Goal: Task Accomplishment & Management: Manage account settings

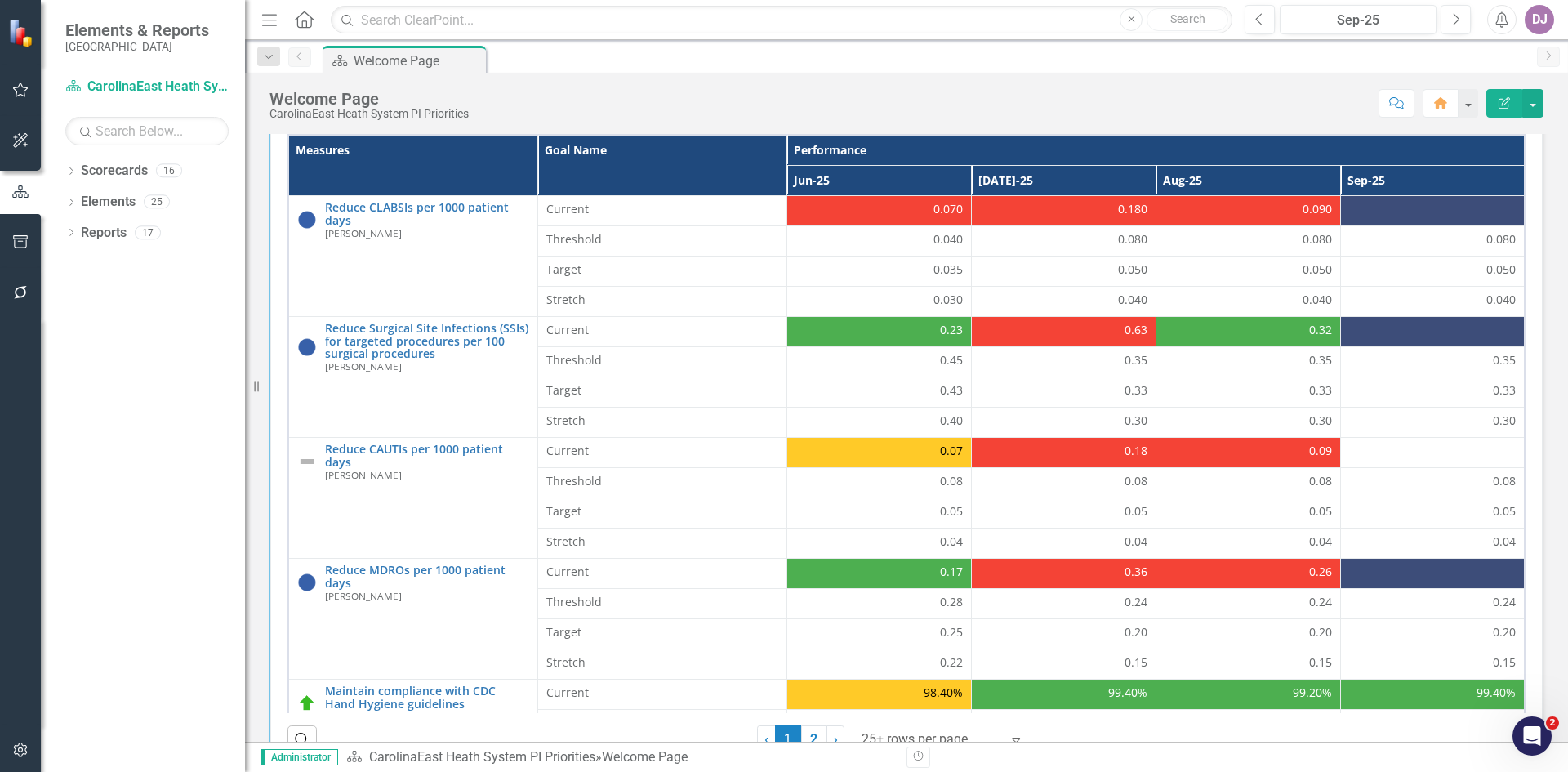
scroll to position [530, 0]
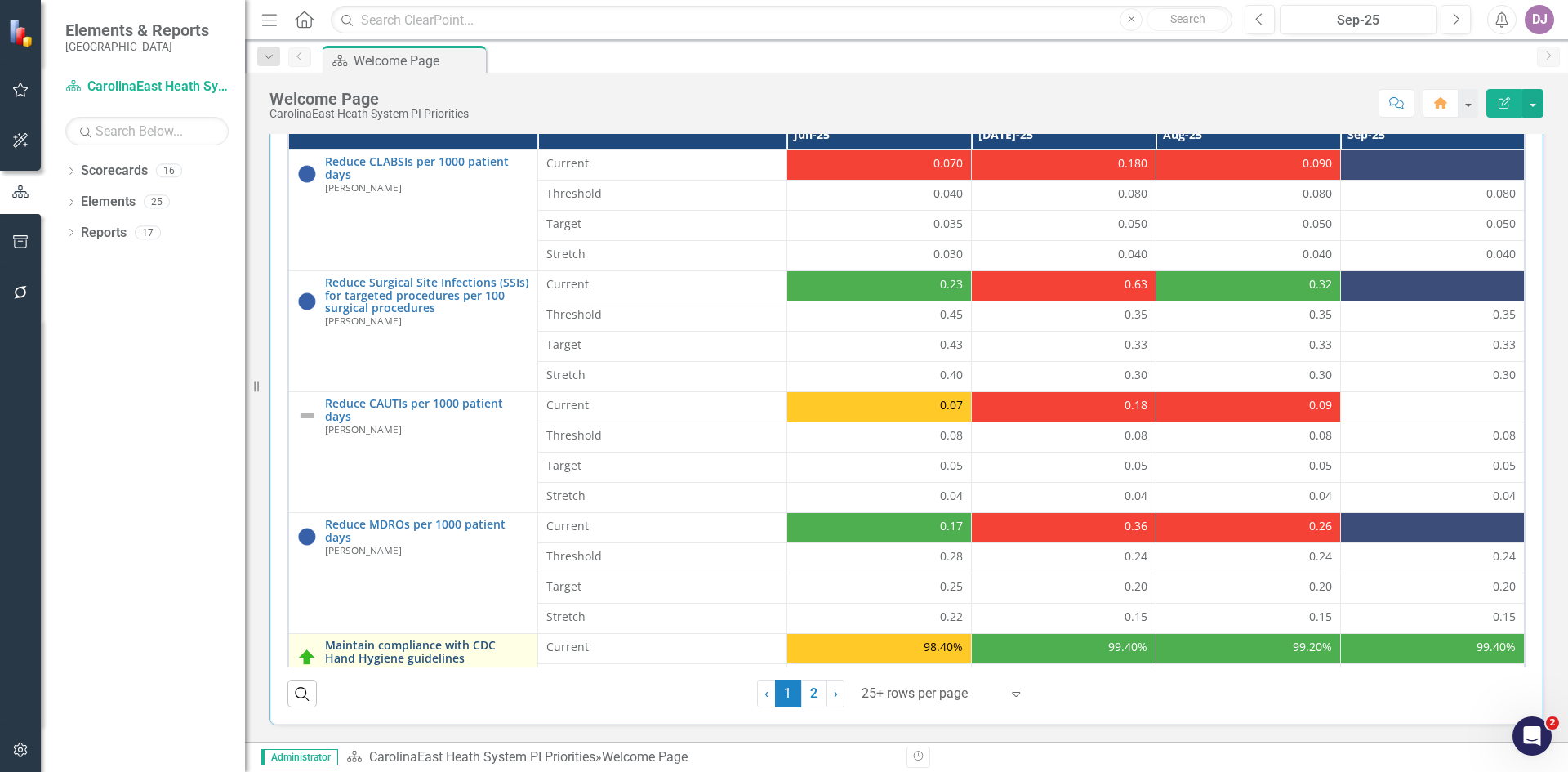
click at [383, 652] on link "Maintain compliance with CDC Hand Hygiene guidelines" at bounding box center [428, 652] width 204 height 26
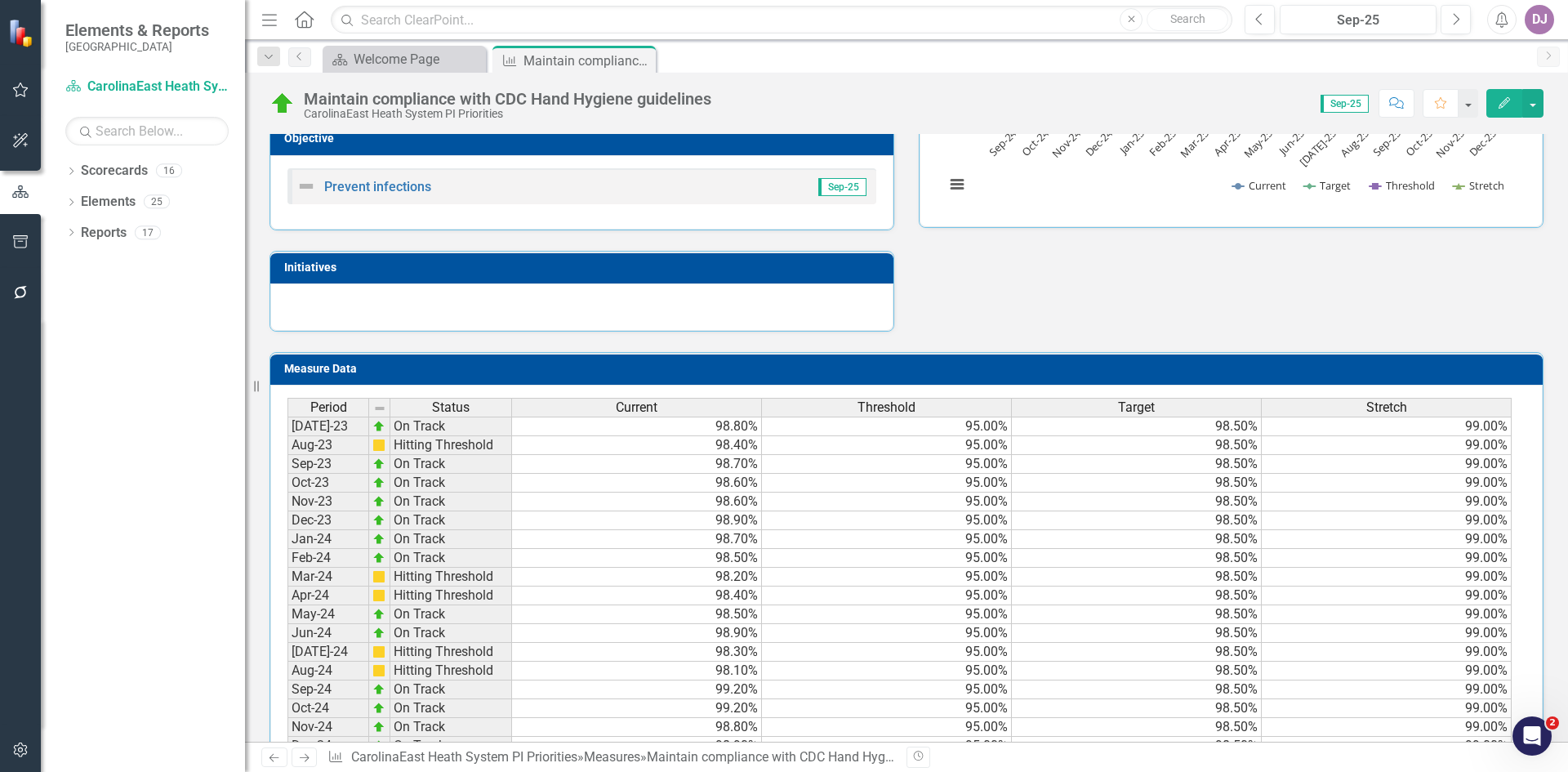
scroll to position [604, 0]
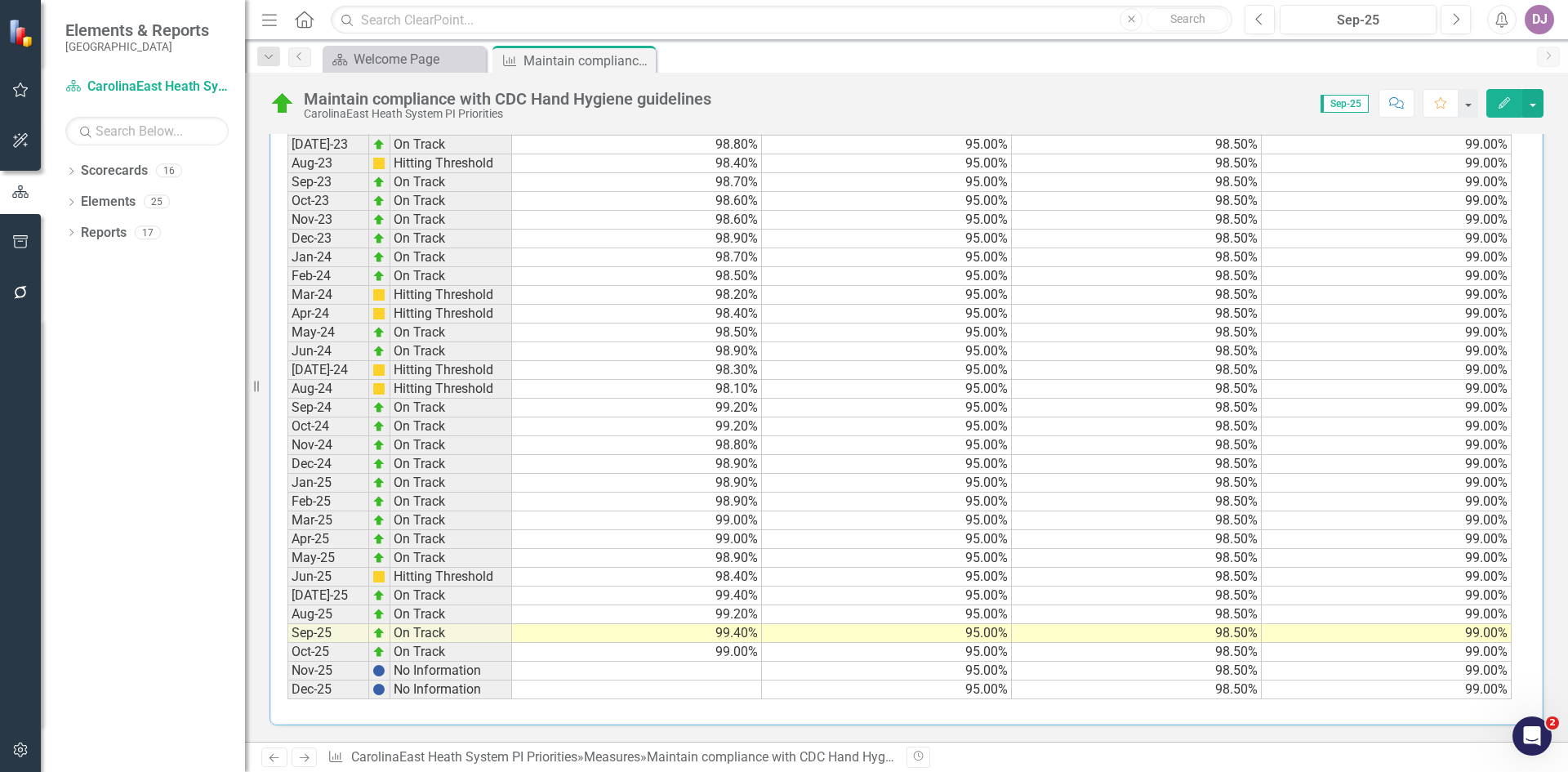
click at [718, 654] on td "99.00%" at bounding box center [637, 652] width 250 height 19
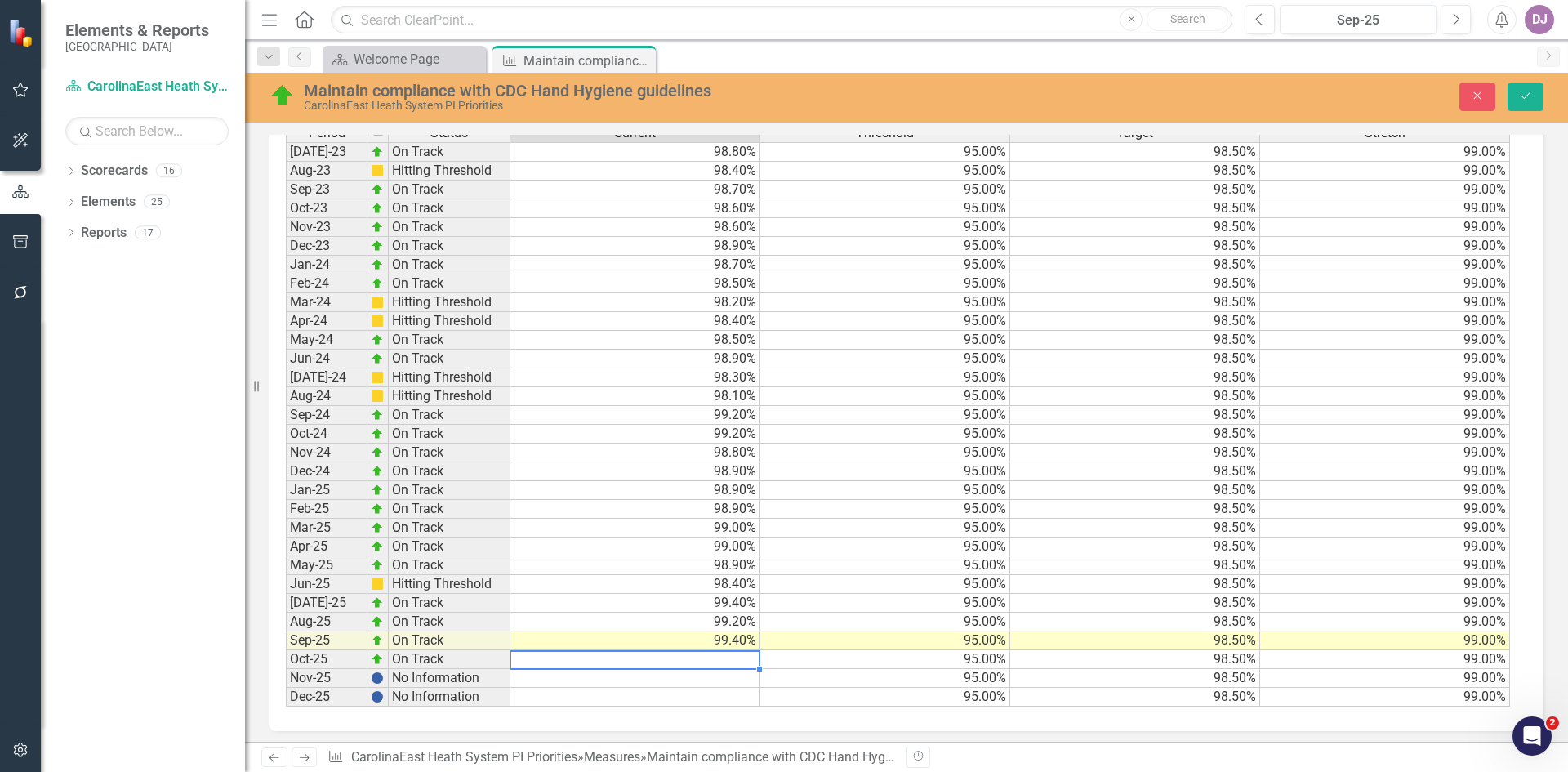
scroll to position [610, 0]
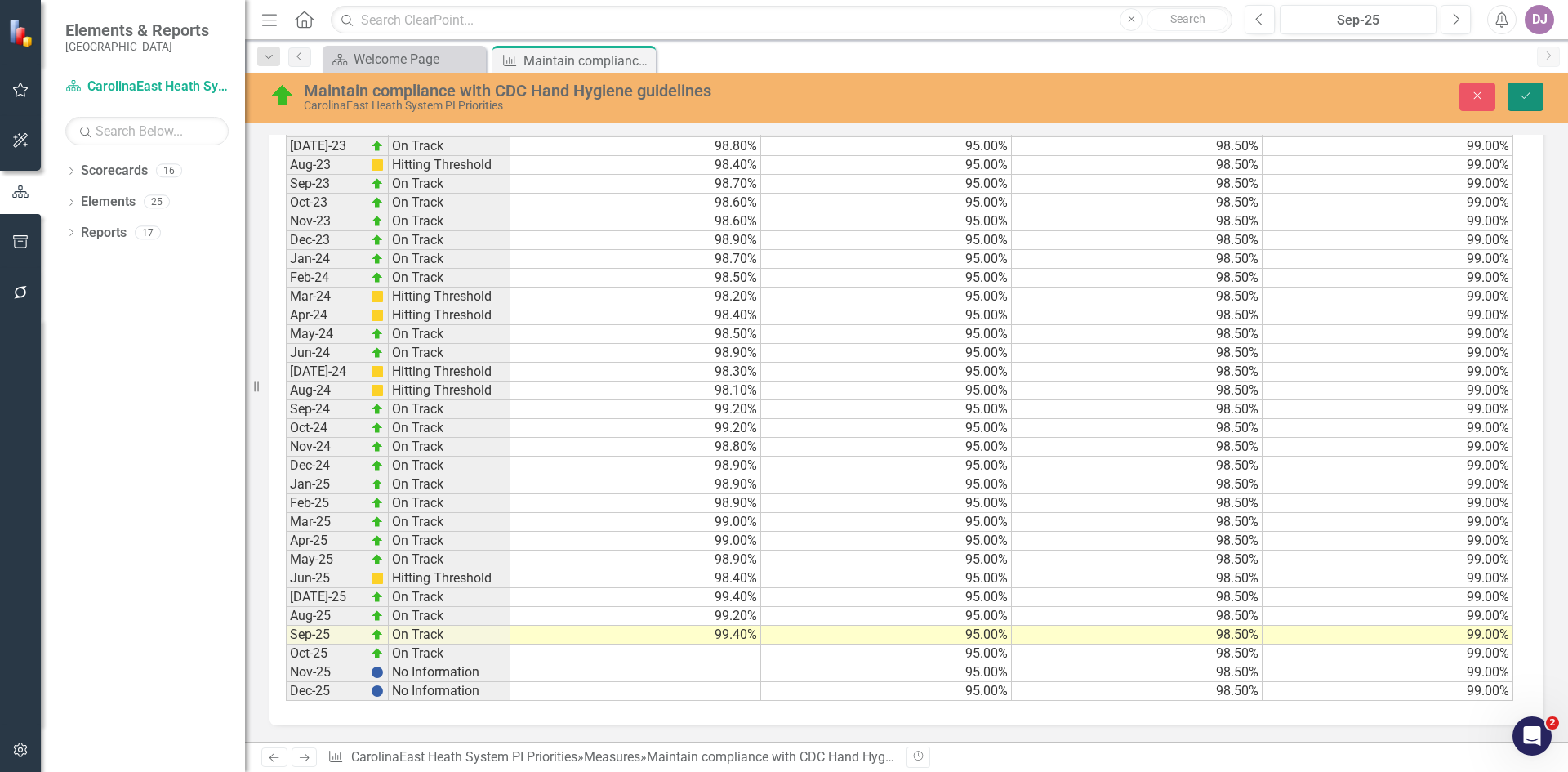
click at [1527, 97] on icon "Save" at bounding box center [1525, 96] width 15 height 12
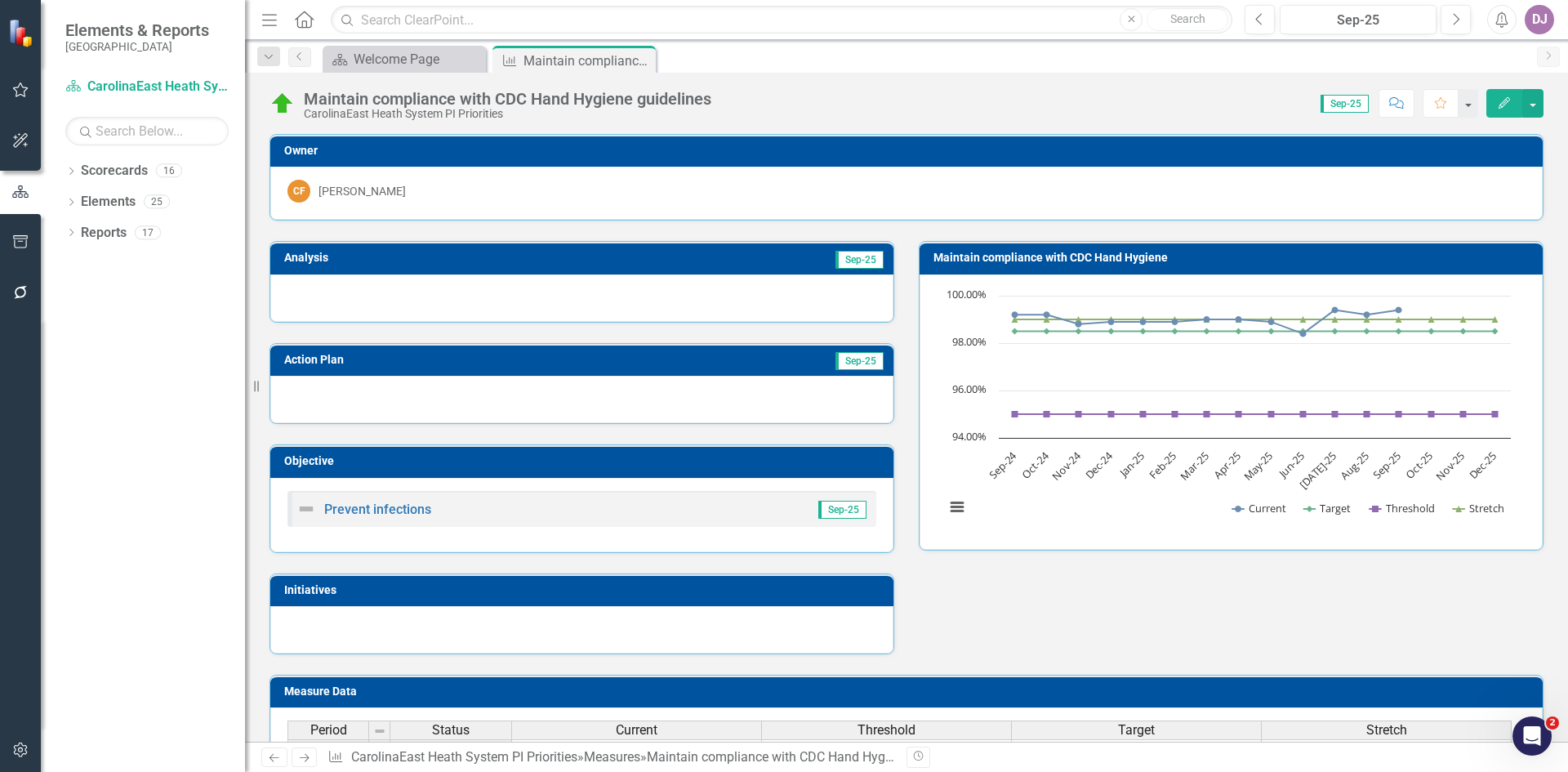
click at [653, 266] on td "Sep-25" at bounding box center [725, 259] width 319 height 25
click at [651, 261] on td "Sep-25" at bounding box center [725, 259] width 319 height 25
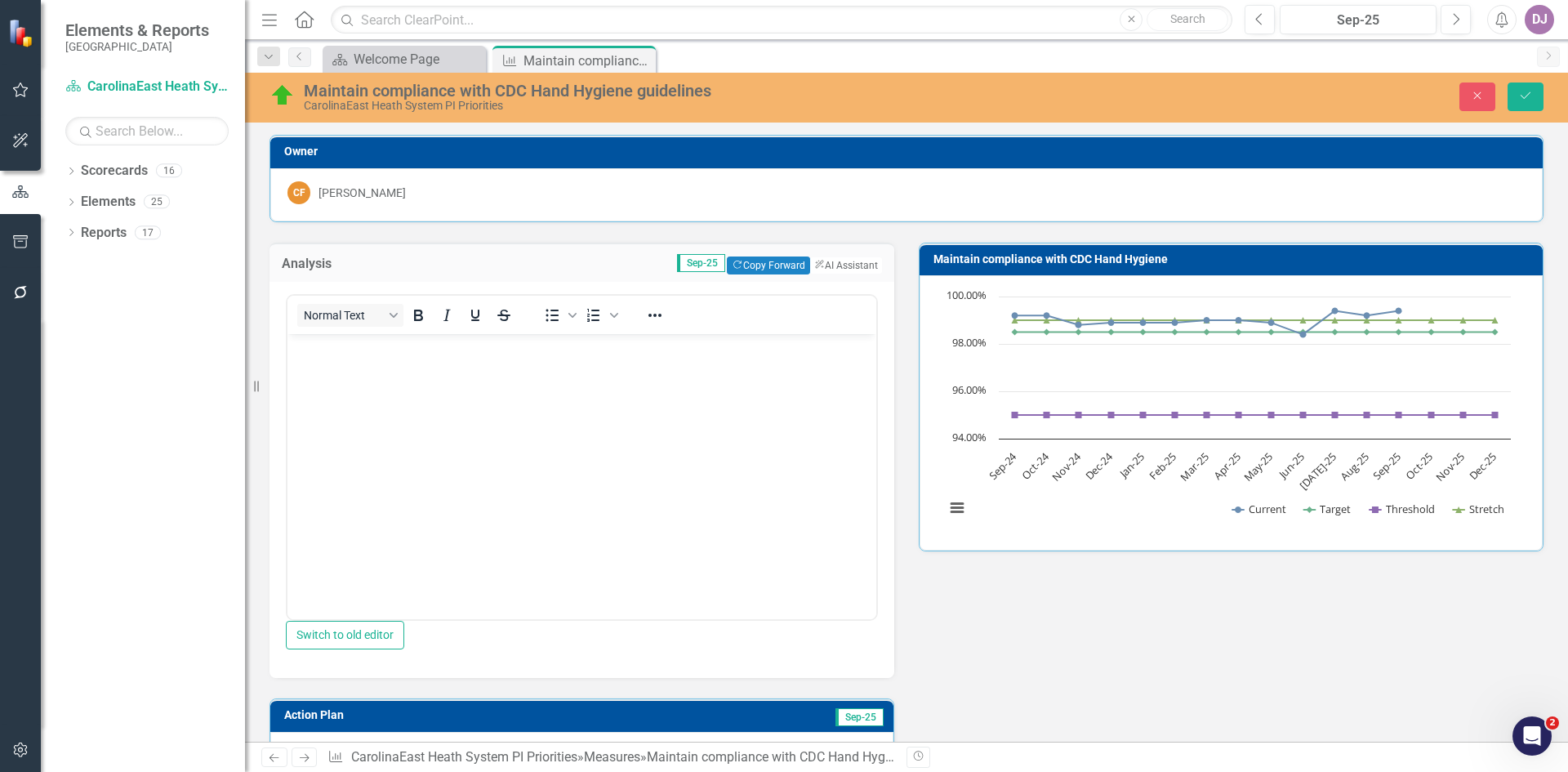
scroll to position [0, 0]
click at [834, 270] on button "ClearPoint AI AI Assistant" at bounding box center [846, 265] width 73 height 18
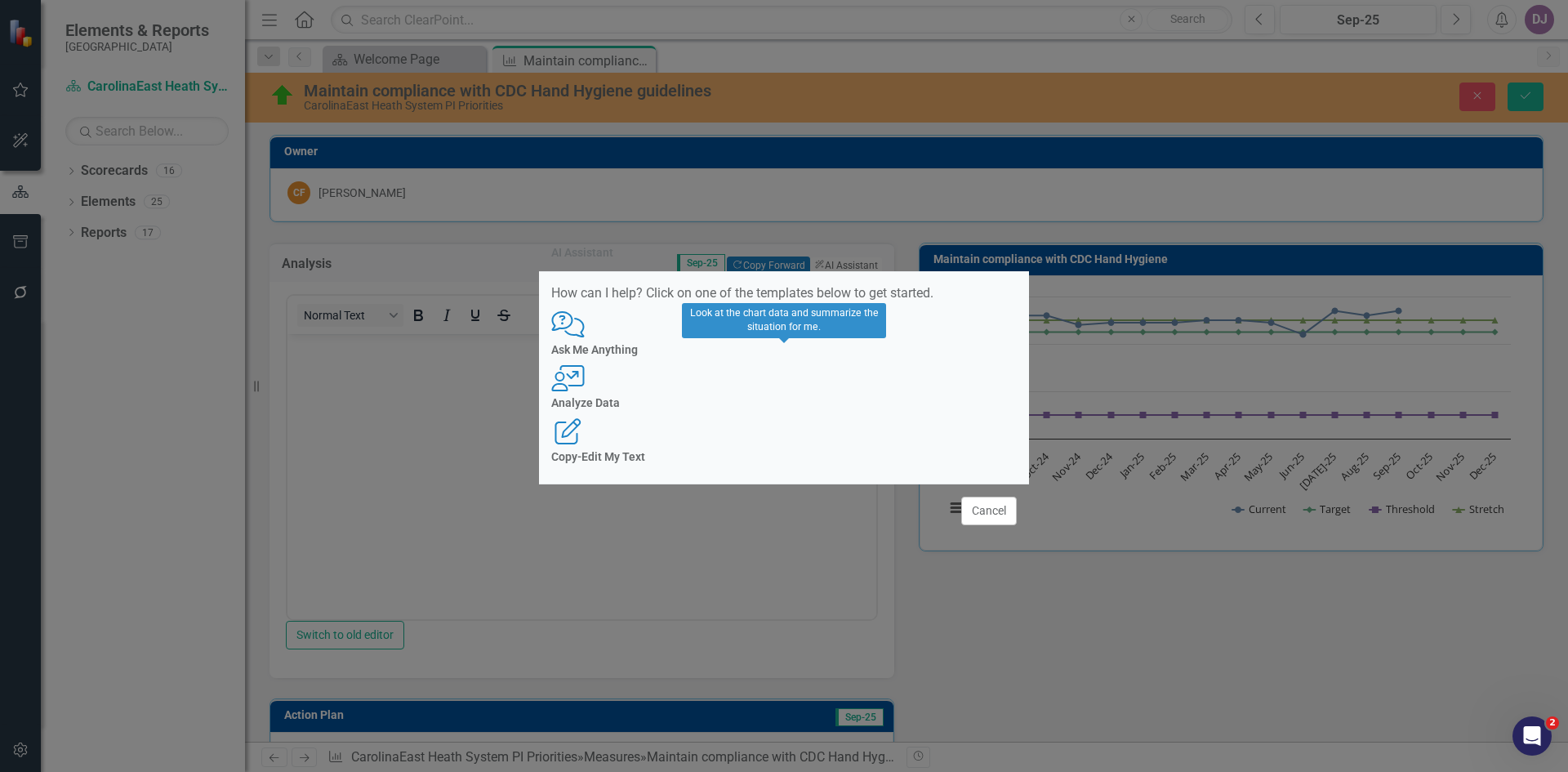
click at [792, 410] on div "User with Chart Analyze Data" at bounding box center [784, 387] width 465 height 45
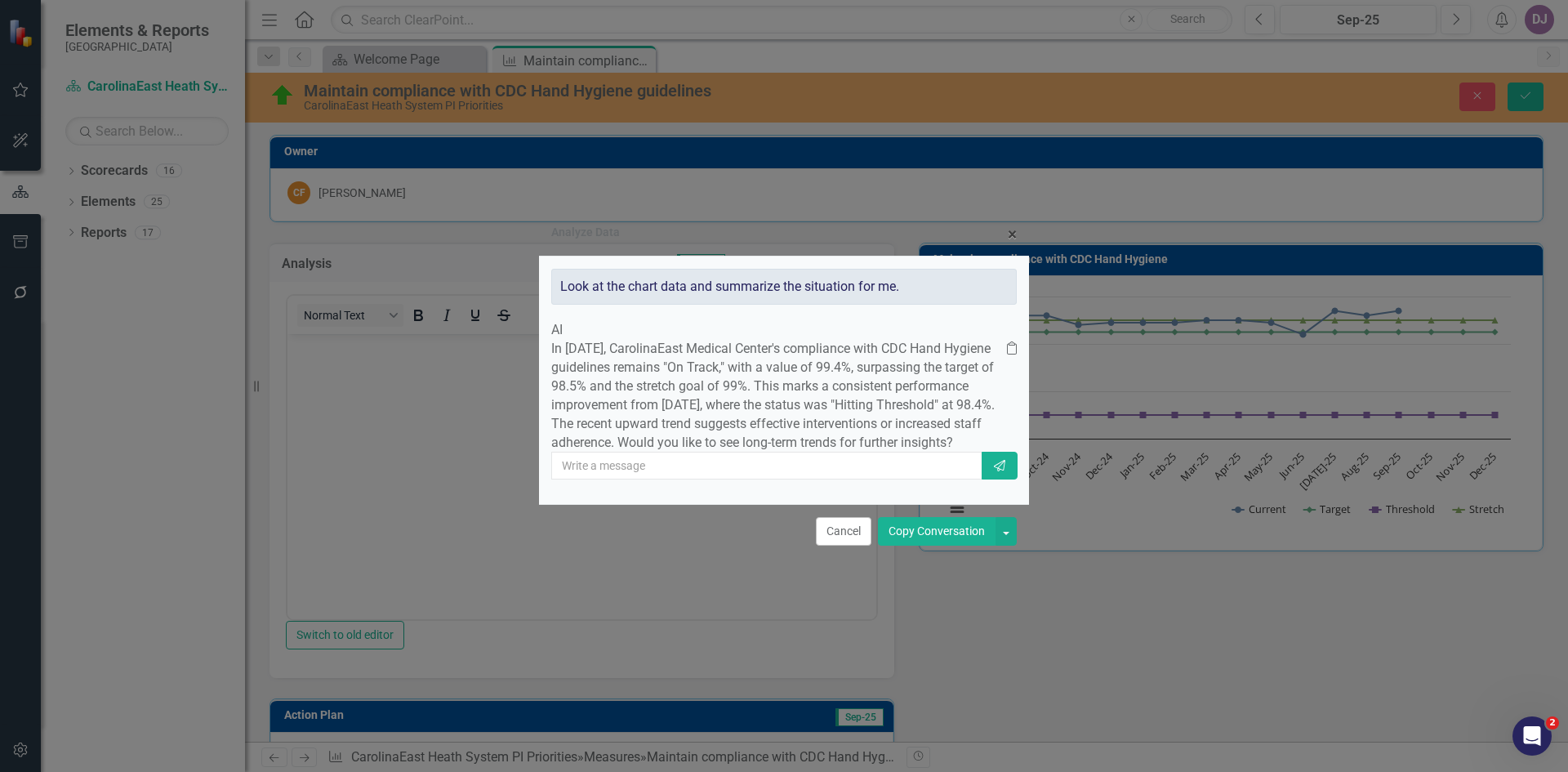
click at [945, 546] on button "Copy Conversation" at bounding box center [937, 531] width 118 height 29
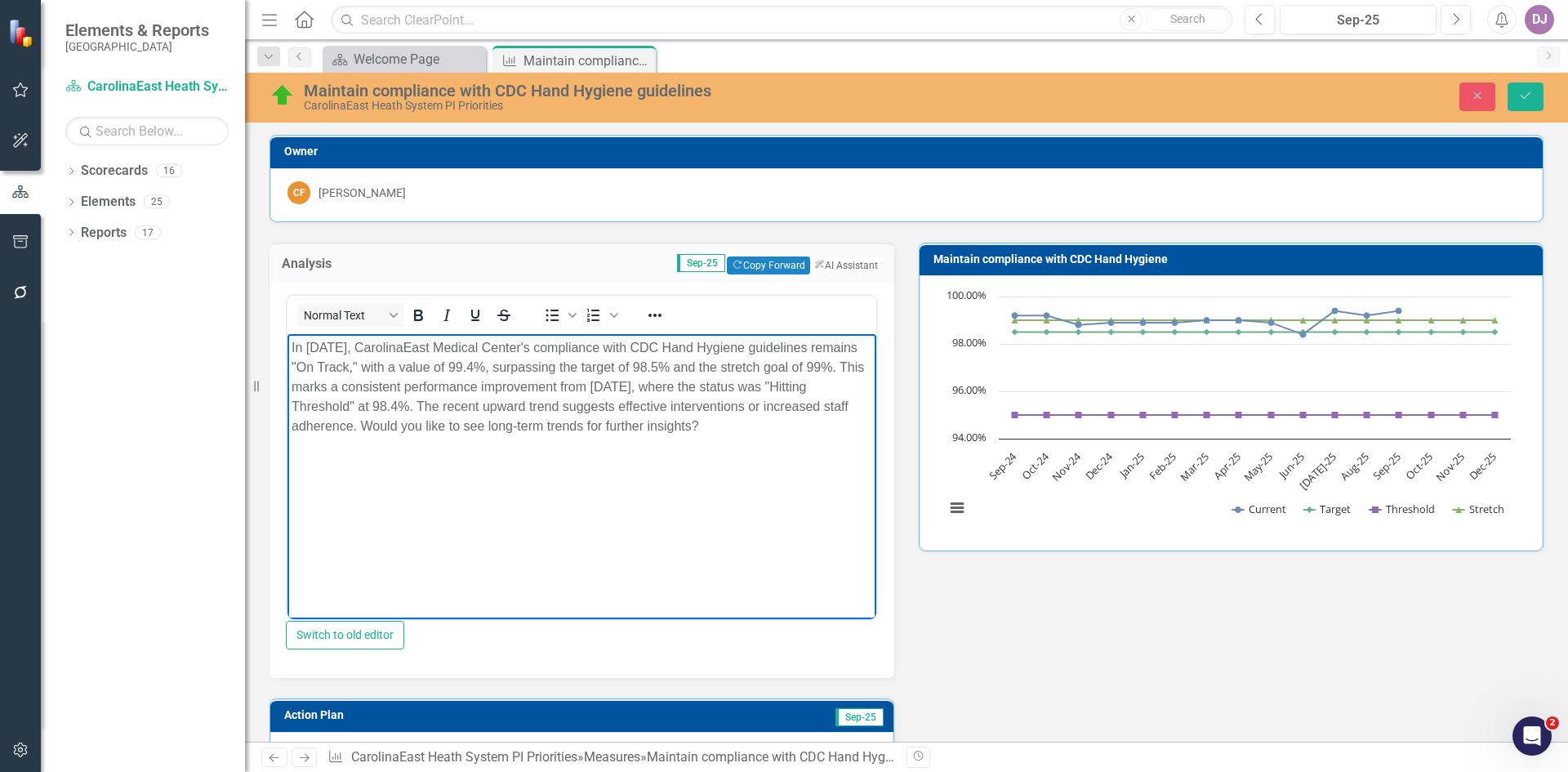
click at [471, 405] on p "In [DATE], CarolinaEast Medical Center's compliance with CDC Hand Hygiene guide…" at bounding box center [582, 387] width 581 height 98
drag, startPoint x: 395, startPoint y: 427, endPoint x: 745, endPoint y: 448, distance: 350.6
click at [745, 448] on body "In [DATE], CarolinaEast Medical Center's compliance with CDC Hand Hygiene guide…" at bounding box center [582, 456] width 588 height 245
click at [1522, 96] on icon "Save" at bounding box center [1525, 96] width 15 height 12
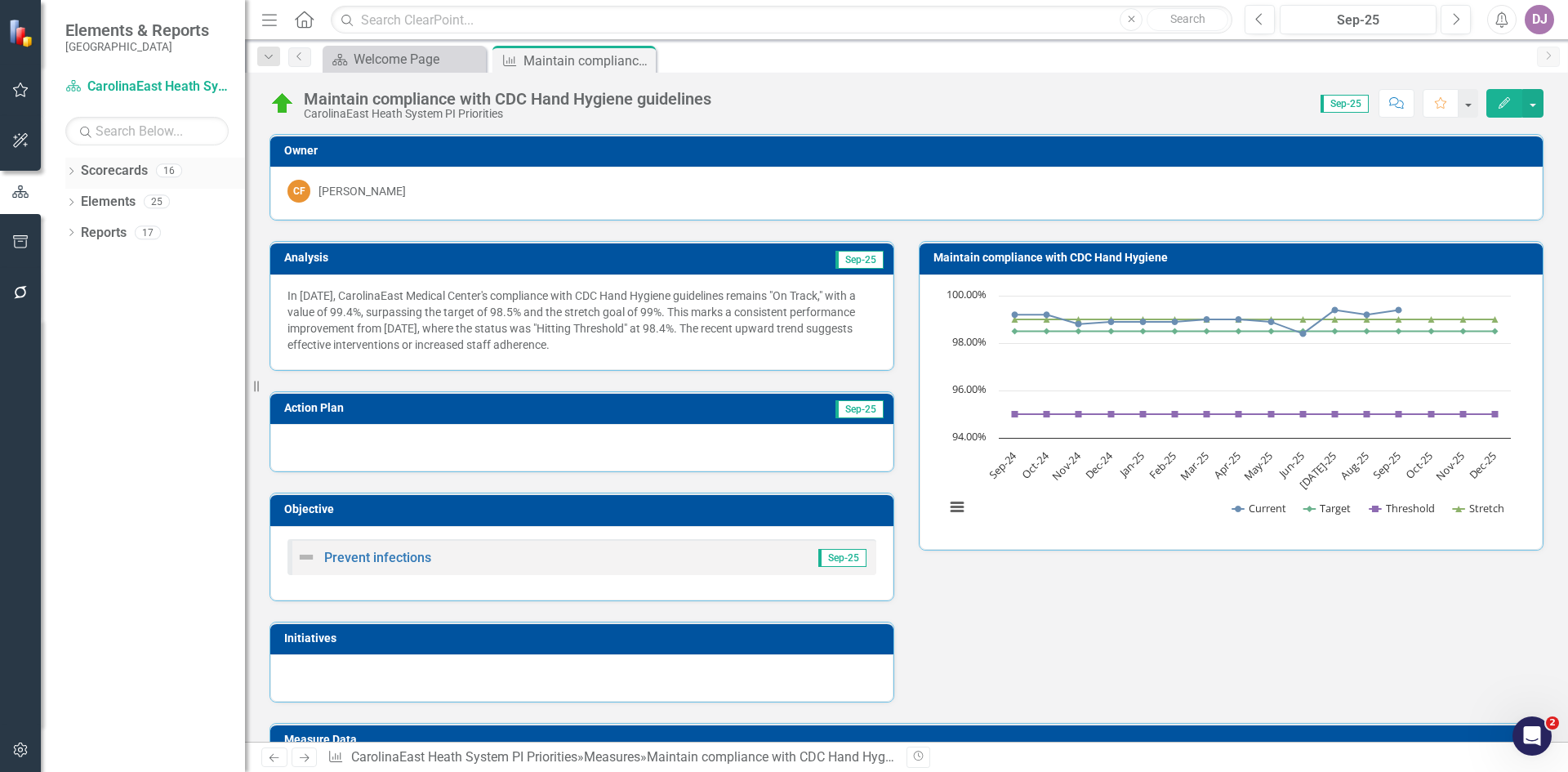
click at [118, 164] on link "Scorecards" at bounding box center [113, 171] width 66 height 19
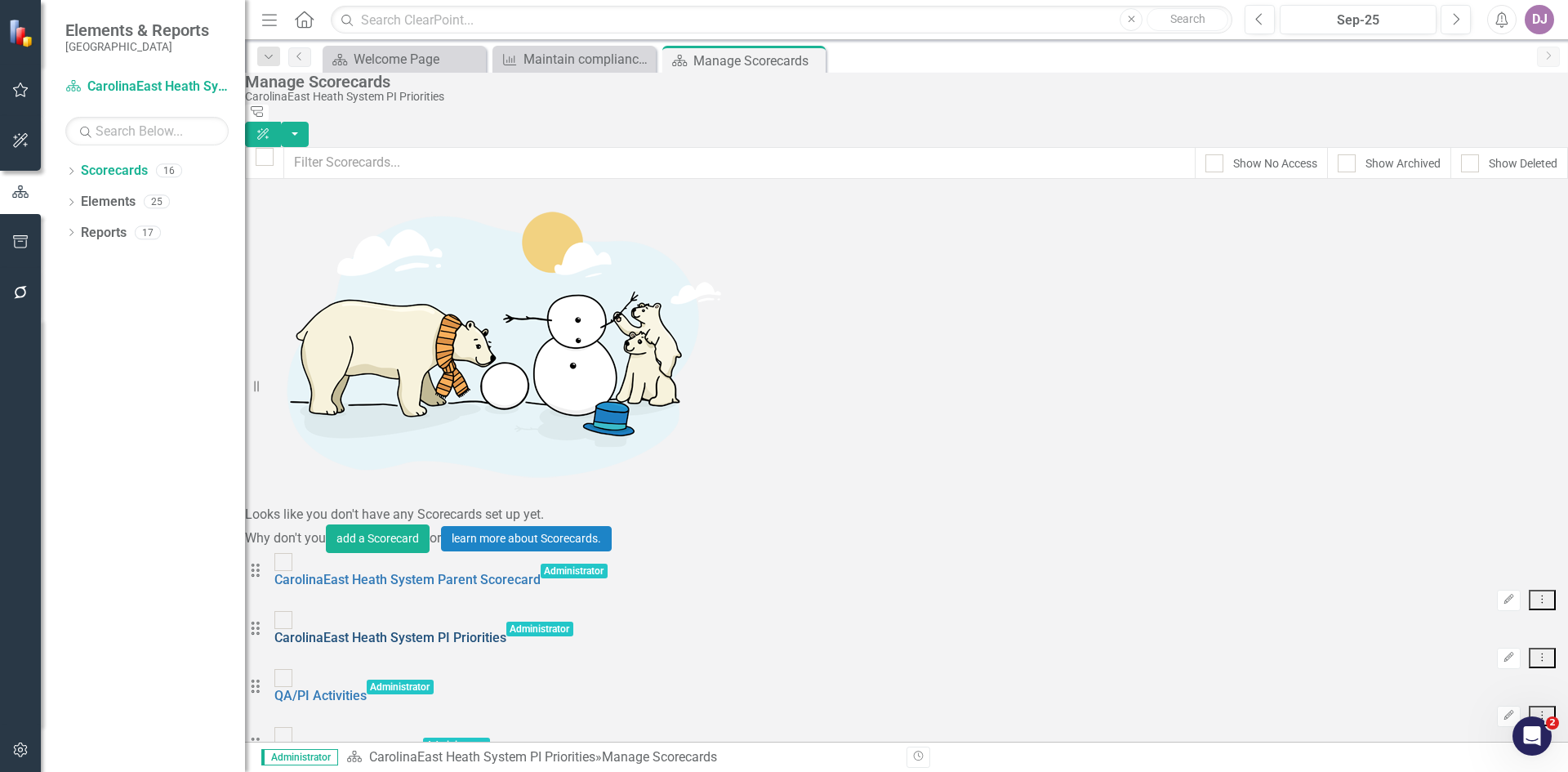
click at [423, 630] on link "CarolinaEast Heath System PI Priorities" at bounding box center [391, 638] width 232 height 16
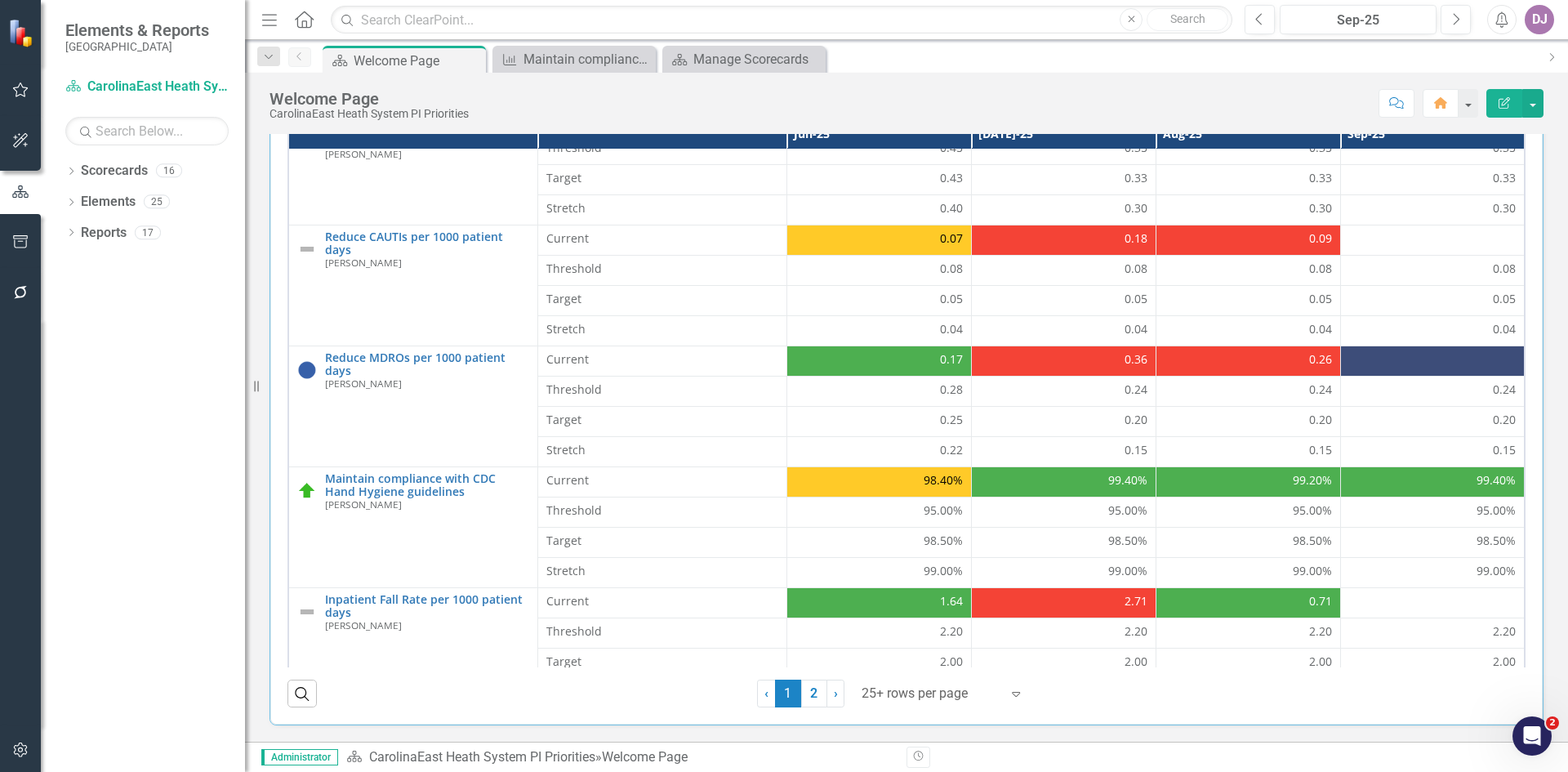
scroll to position [330, 0]
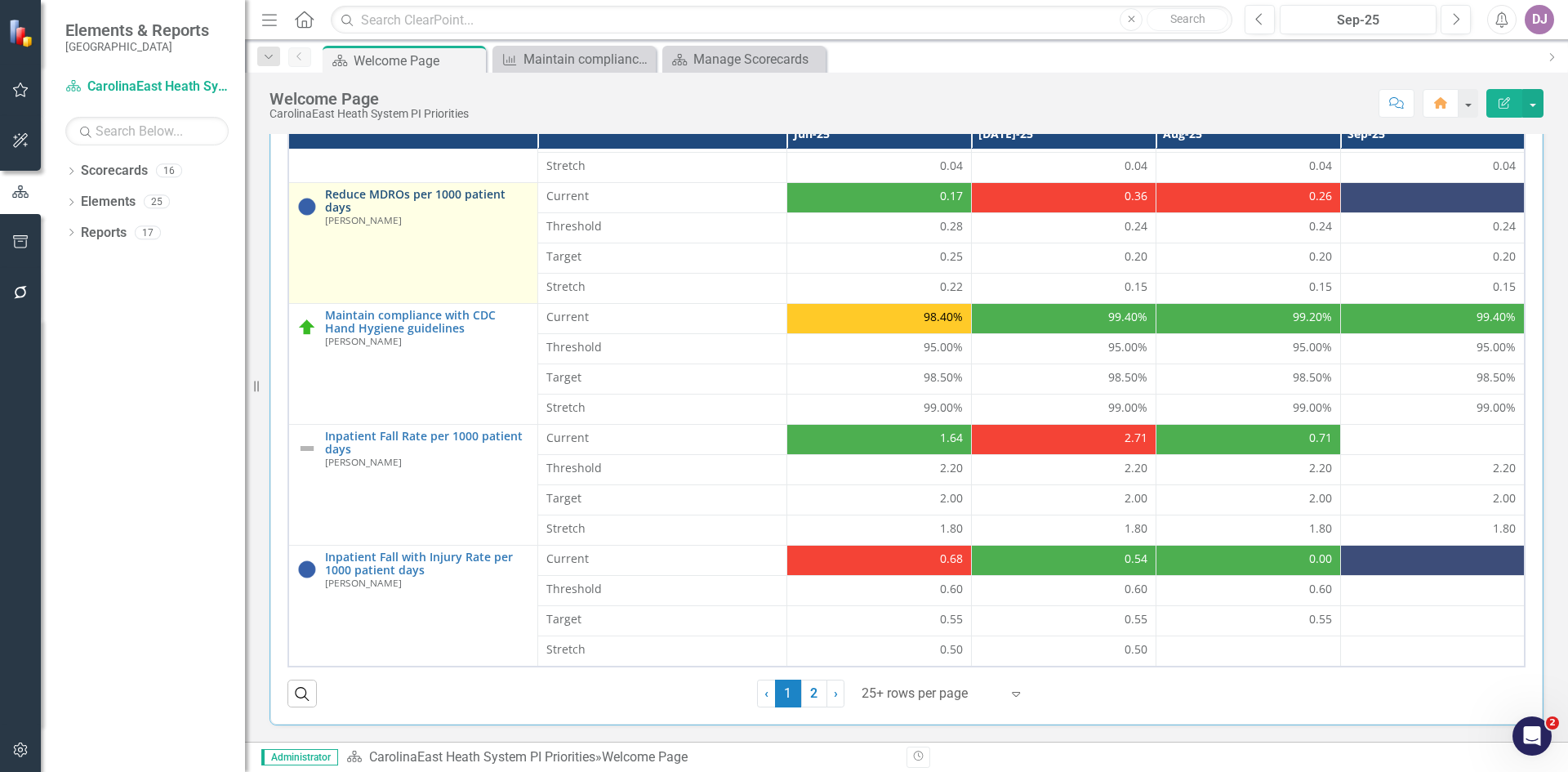
click at [362, 193] on link "Reduce MDROs per 1000 patient days" at bounding box center [428, 200] width 204 height 26
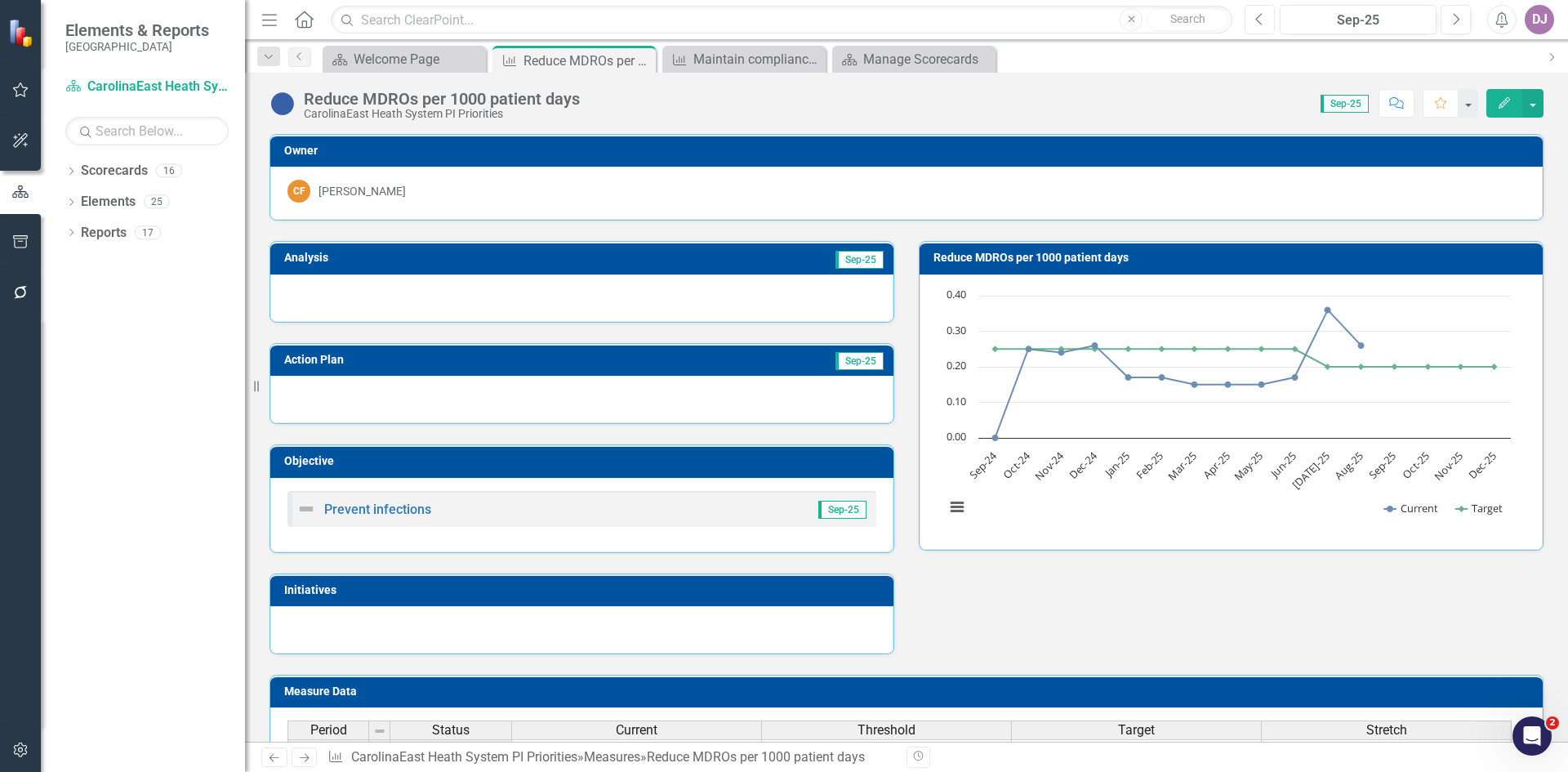
click at [1260, 18] on icon "Previous" at bounding box center [1259, 19] width 9 height 15
click at [173, 582] on div "Dropdown Scorecards 16 Dropdown CarolinaEast Heath System Parent Scorecard Caro…" at bounding box center [143, 464] width 204 height 614
click at [124, 200] on link "Elements" at bounding box center [107, 201] width 55 height 19
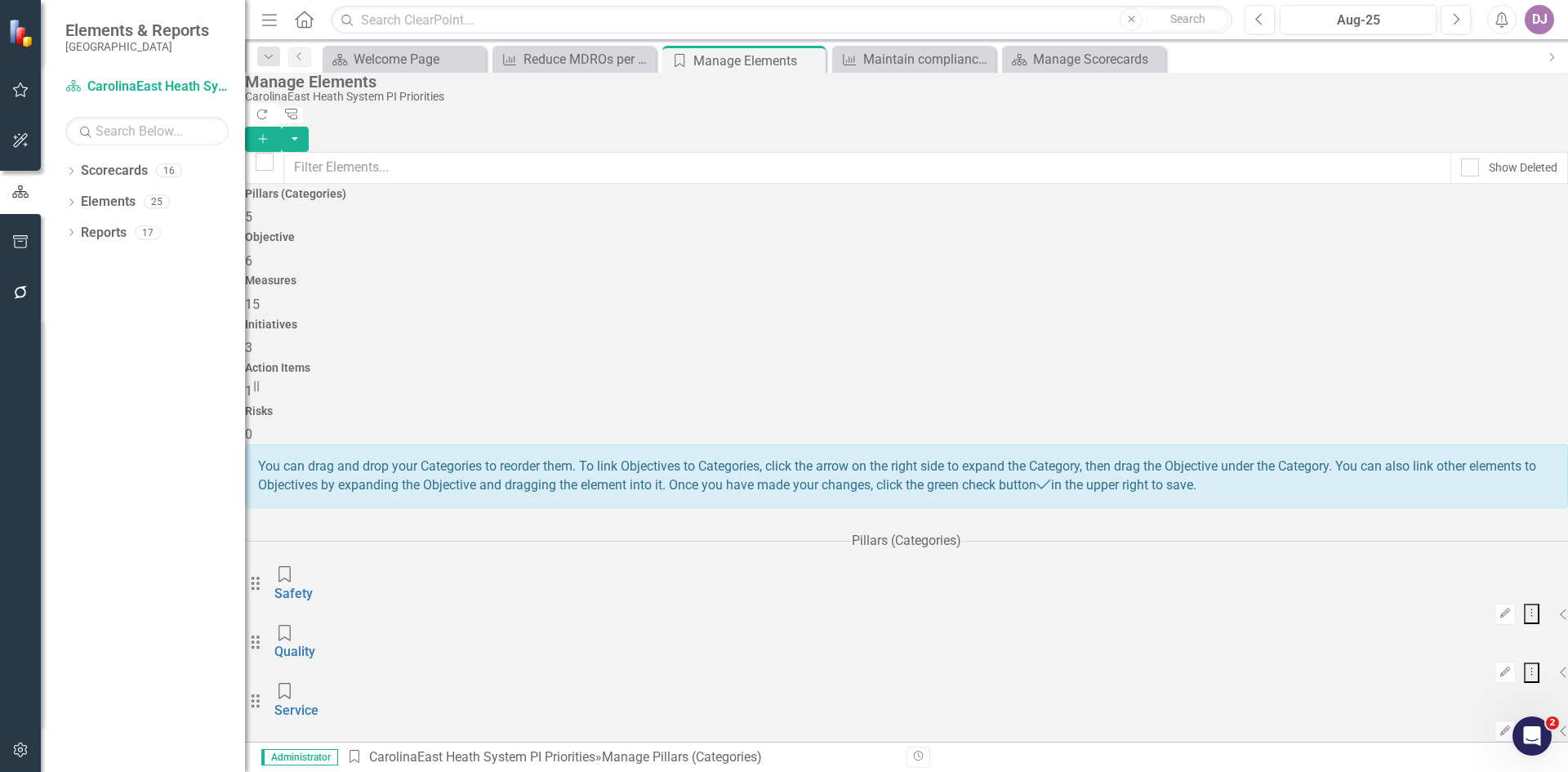
click at [260, 297] on span "15" at bounding box center [252, 305] width 15 height 16
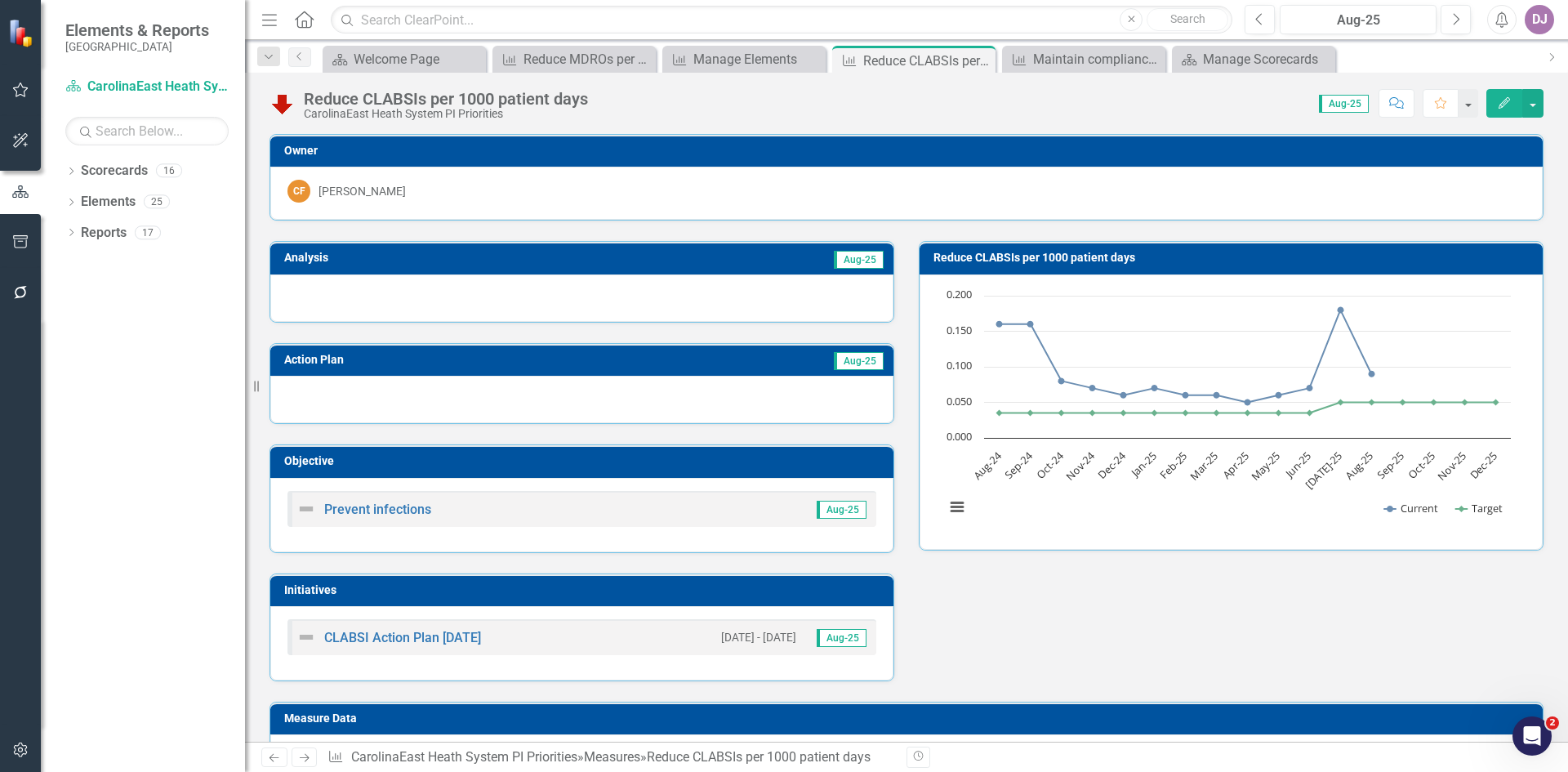
click at [1505, 101] on icon "Edit" at bounding box center [1504, 103] width 15 height 12
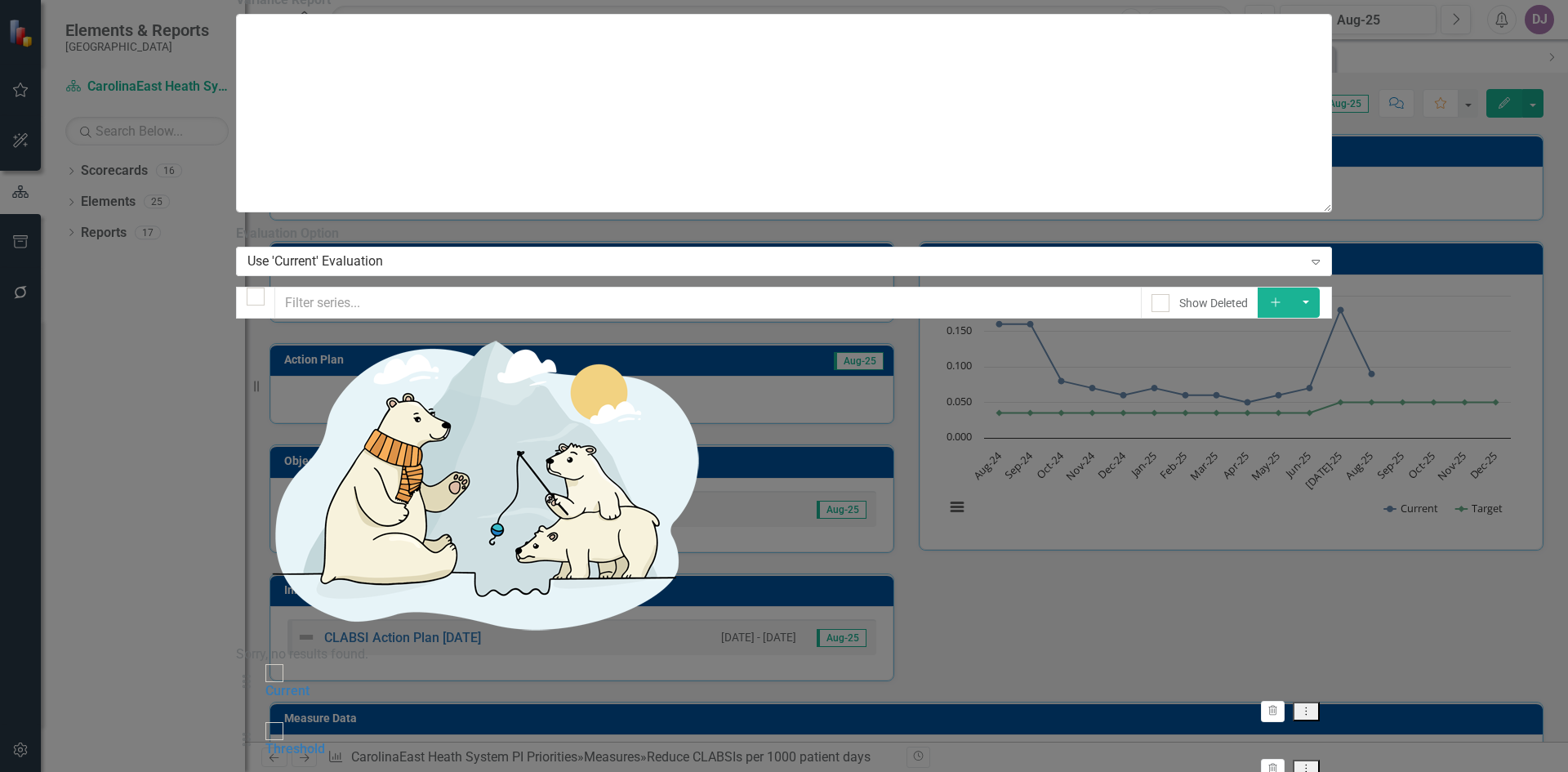
click at [236, 443] on div "Measure Measure Reduce CLABSIs per 1000 patient days Help Maximize Close Update…" at bounding box center [784, 386] width 1096 height 4342
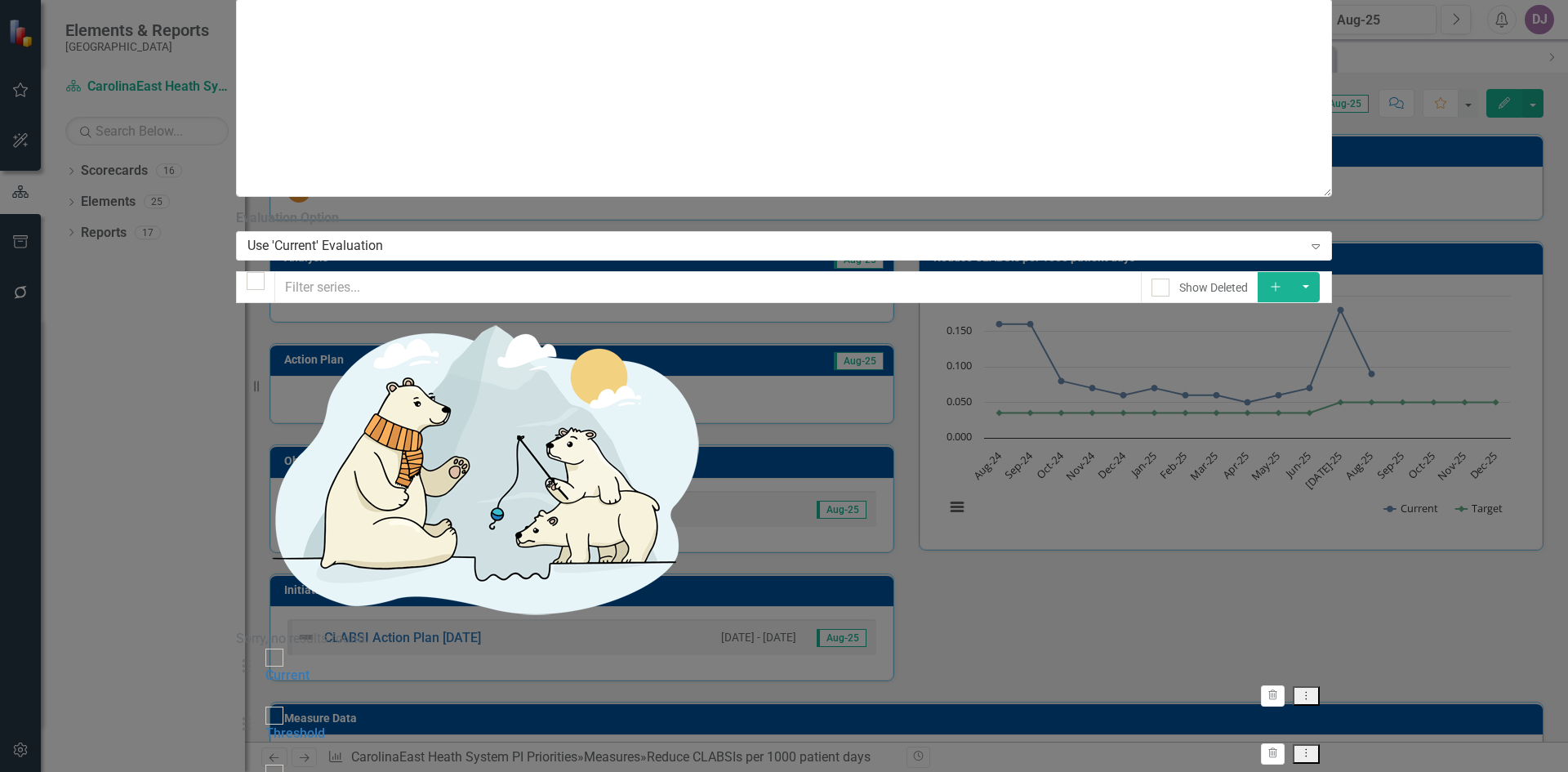
type input "[PERSON_NAME]"
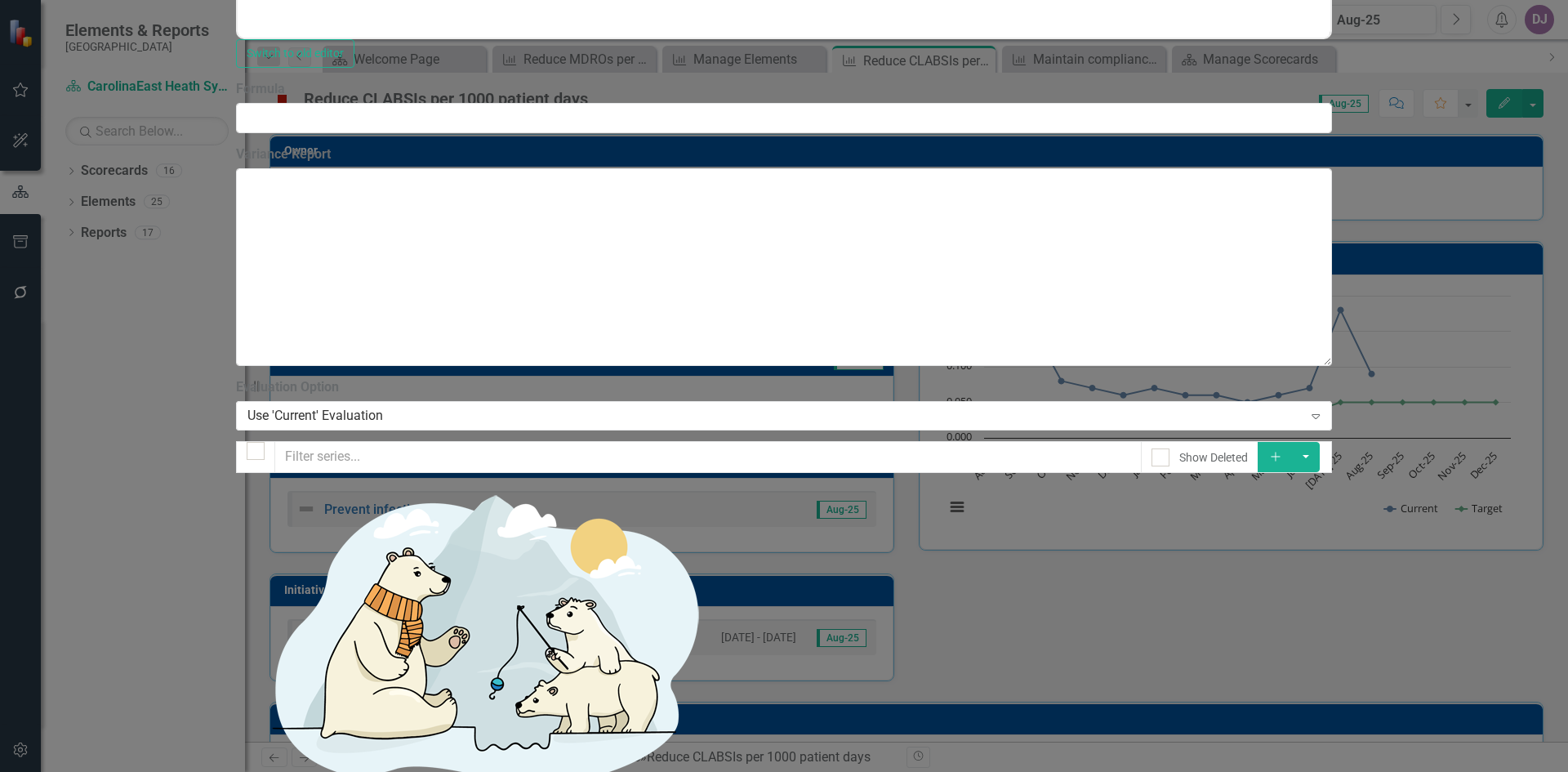
scroll to position [488, 0]
click at [1332, 133] on input "Formula" at bounding box center [784, 118] width 1096 height 30
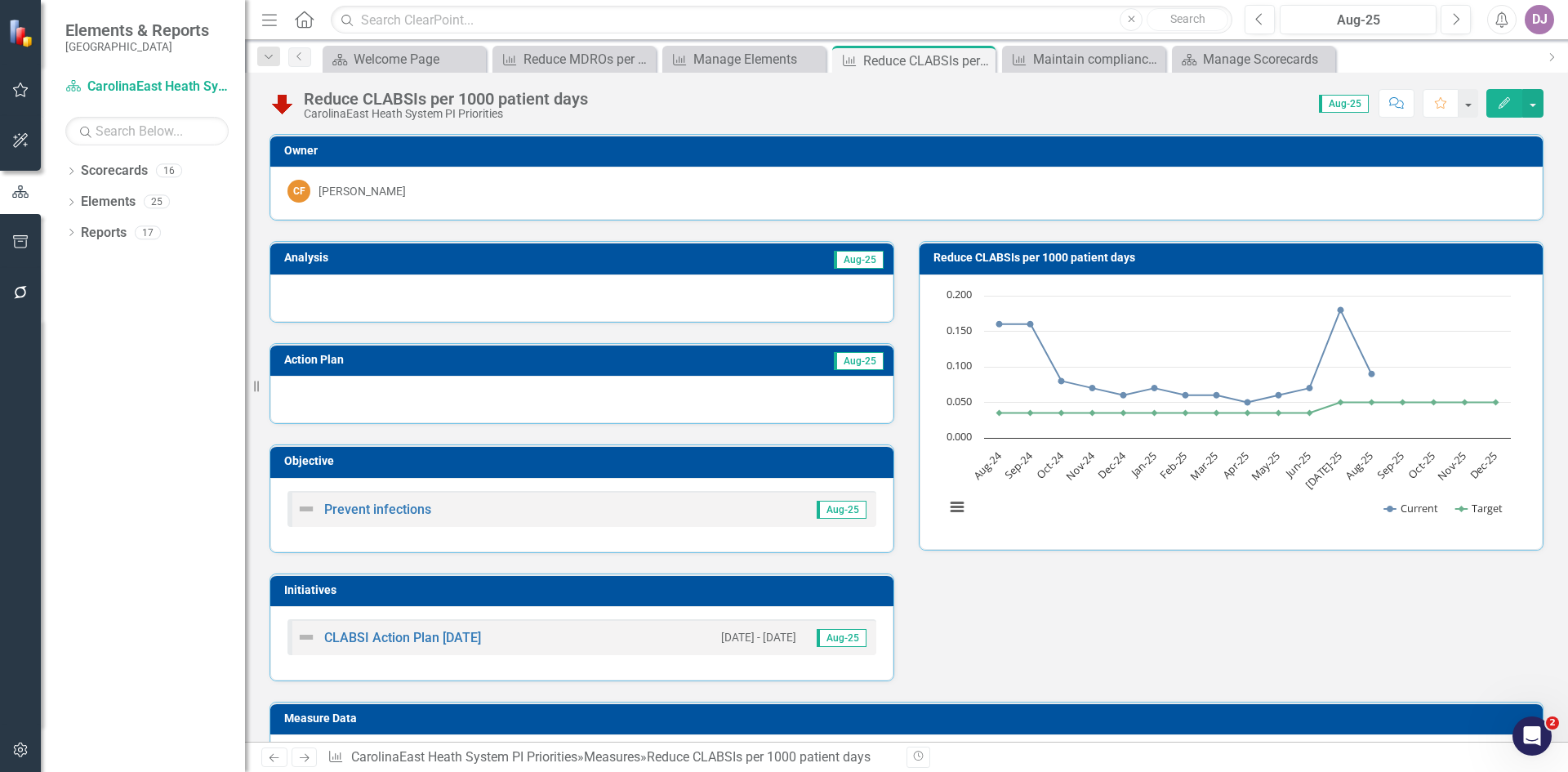
click at [519, 99] on div "Reduce CLABSIs per 1000 patient days" at bounding box center [446, 99] width 284 height 18
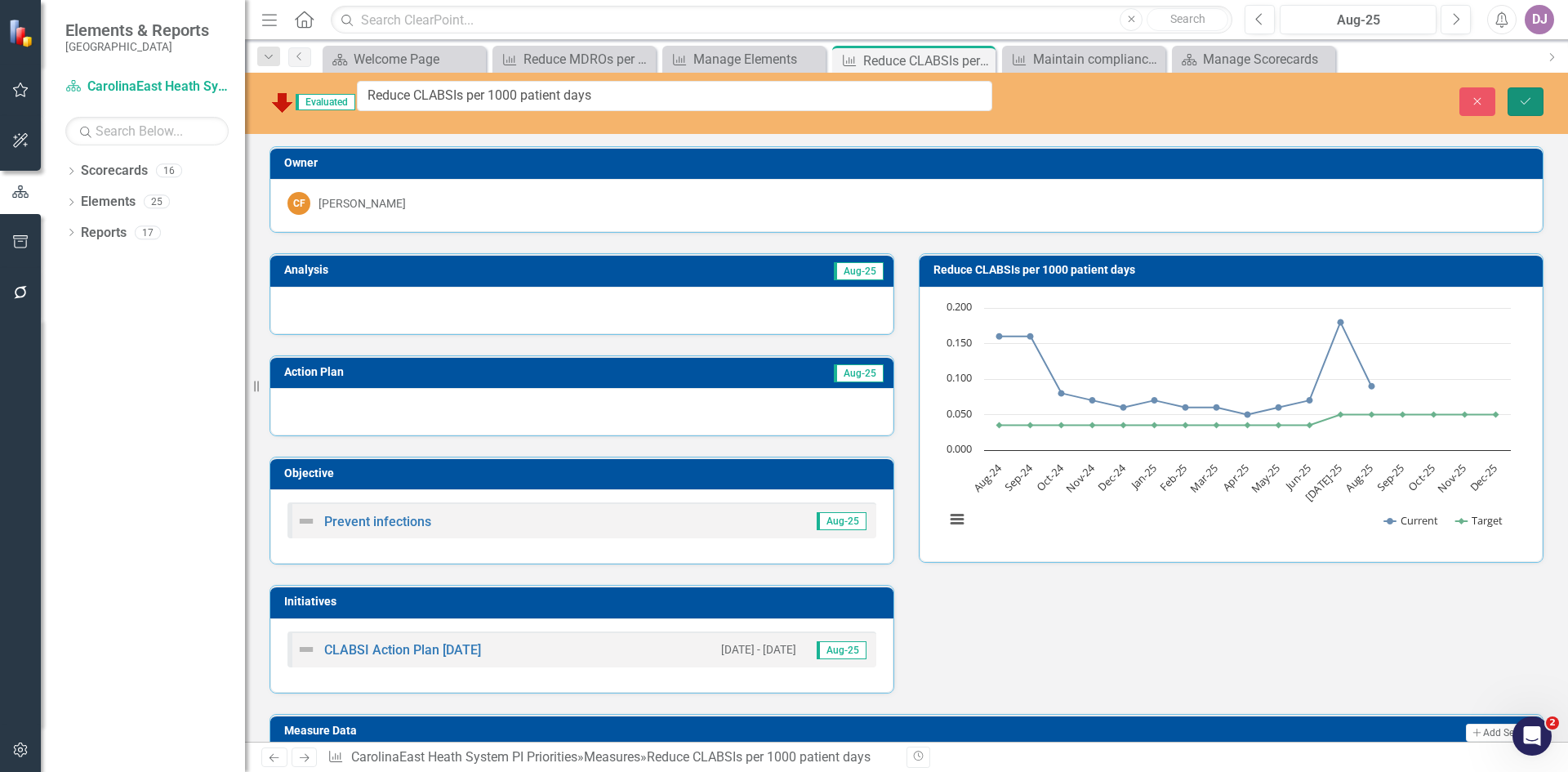
click at [1533, 92] on button "Save" at bounding box center [1525, 101] width 36 height 29
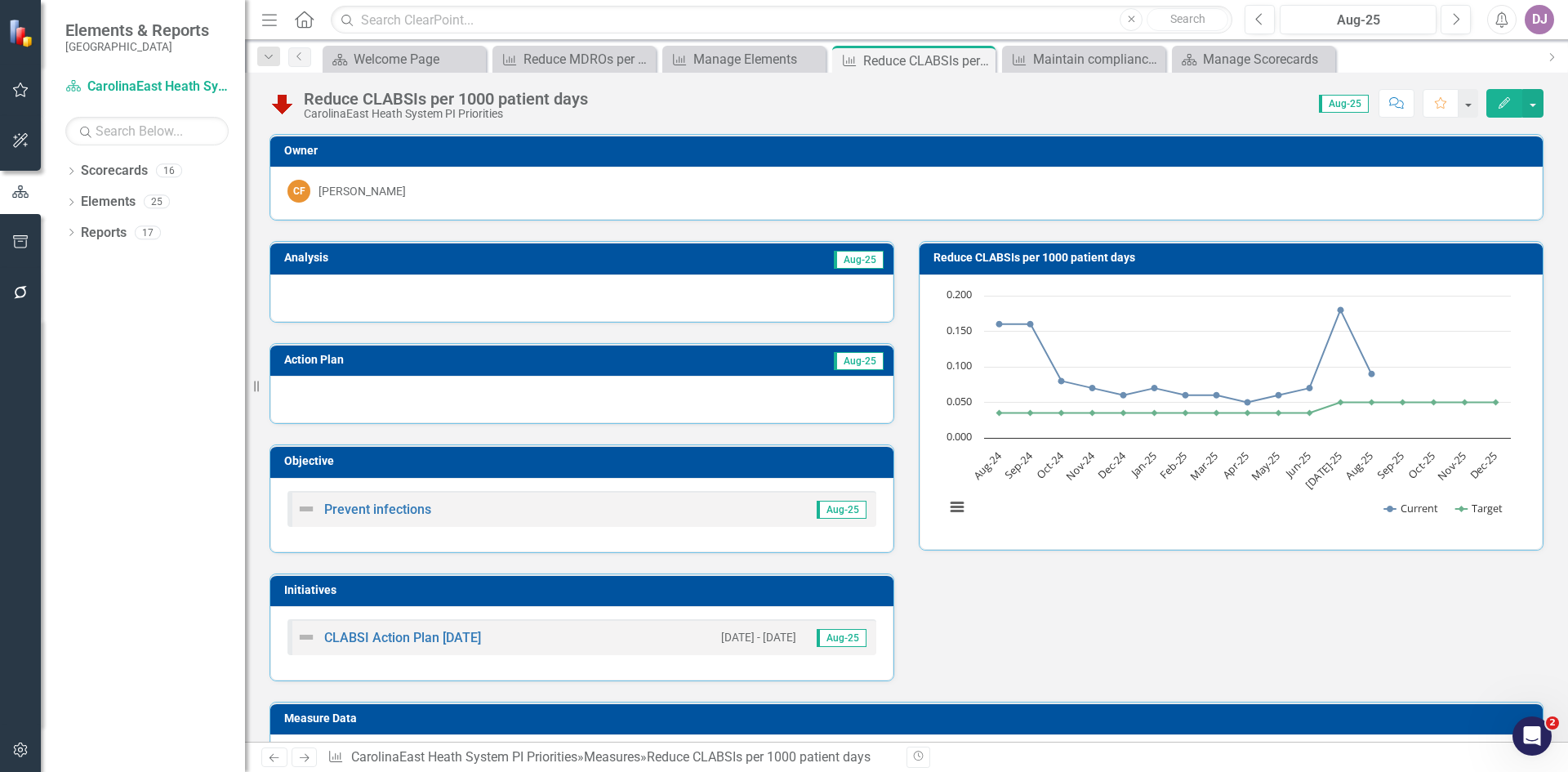
click at [737, 263] on td "Aug-25" at bounding box center [723, 259] width 324 height 25
click at [774, 260] on td "Aug-25" at bounding box center [723, 259] width 324 height 25
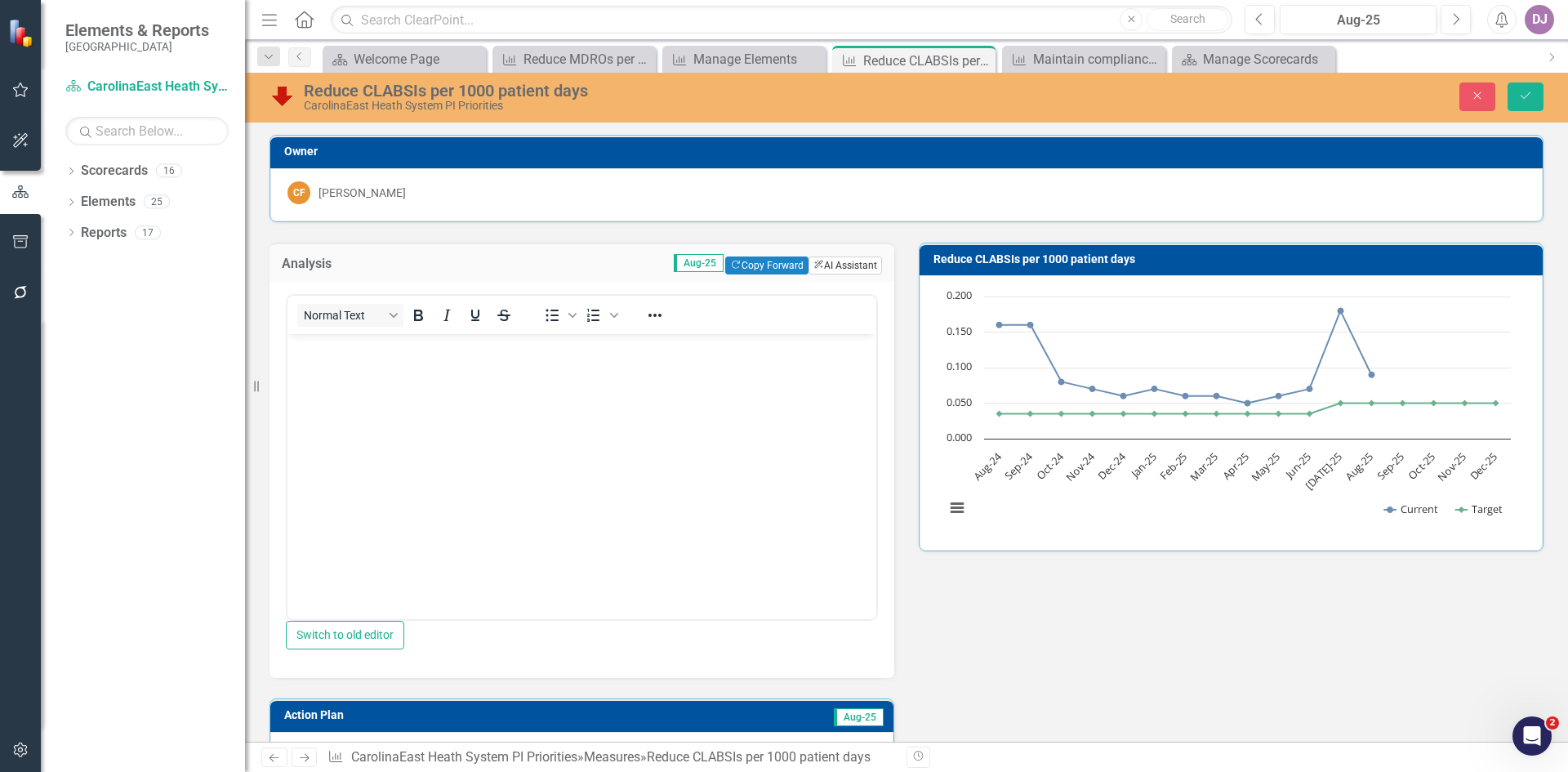
click at [839, 270] on button "ClearPoint AI AI Assistant" at bounding box center [846, 265] width 73 height 18
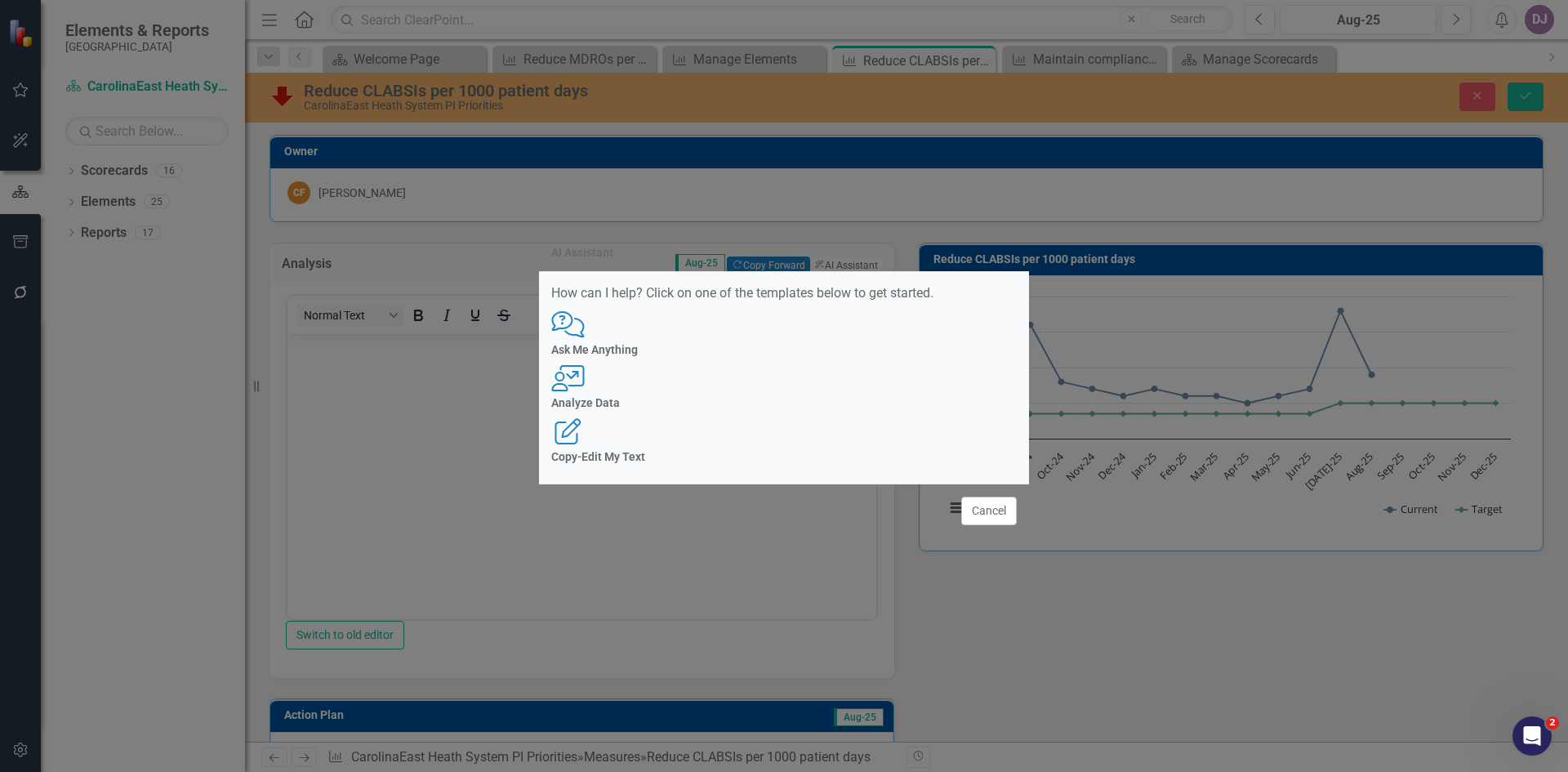
click at [787, 409] on h4 "Analyze Data" at bounding box center [784, 403] width 465 height 12
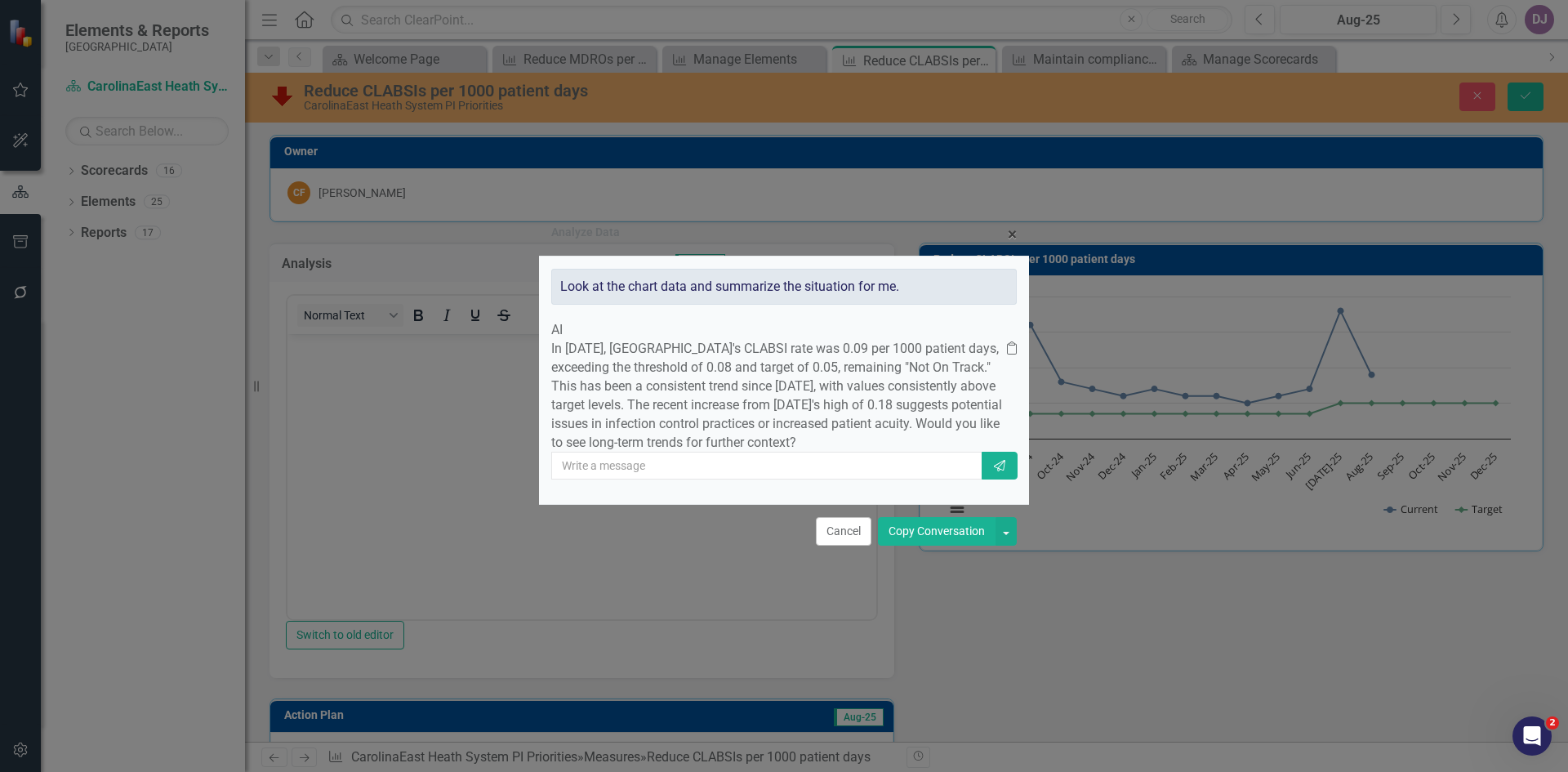
click at [928, 546] on button "Copy Conversation" at bounding box center [937, 531] width 118 height 29
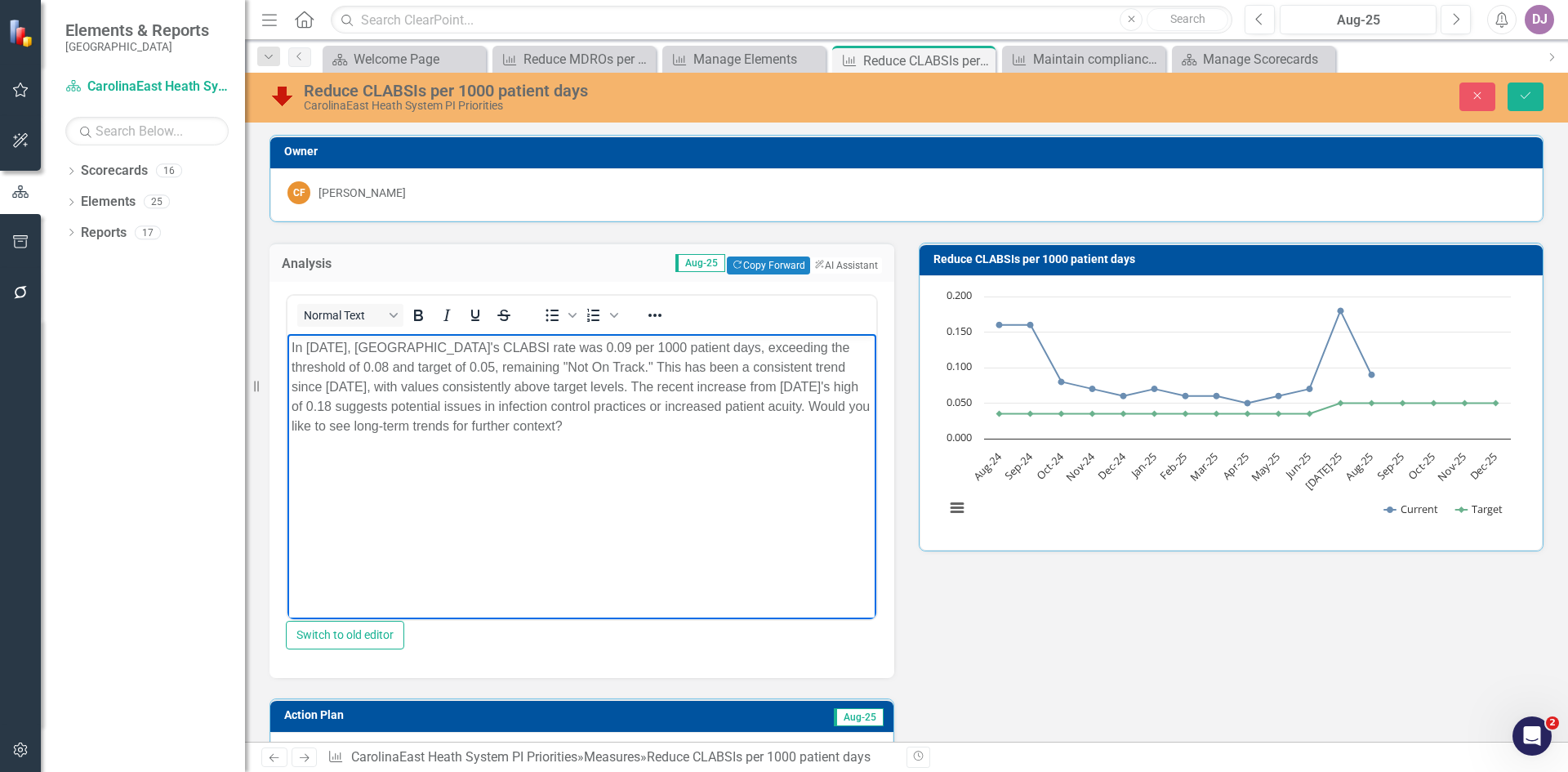
drag, startPoint x: 440, startPoint y: 423, endPoint x: 562, endPoint y: 428, distance: 122.1
click at [456, 424] on p "In [DATE], [GEOGRAPHIC_DATA]'s CLABSI rate was 0.09 per 1000 patient days, exce…" at bounding box center [582, 387] width 581 height 98
drag, startPoint x: 562, startPoint y: 428, endPoint x: 781, endPoint y: 423, distance: 219.1
click at [781, 423] on p "In [DATE], [GEOGRAPHIC_DATA]'s CLABSI rate was 0.09 per 1000 patient days, exce…" at bounding box center [582, 387] width 581 height 98
drag, startPoint x: 524, startPoint y: 421, endPoint x: 809, endPoint y: 441, distance: 285.7
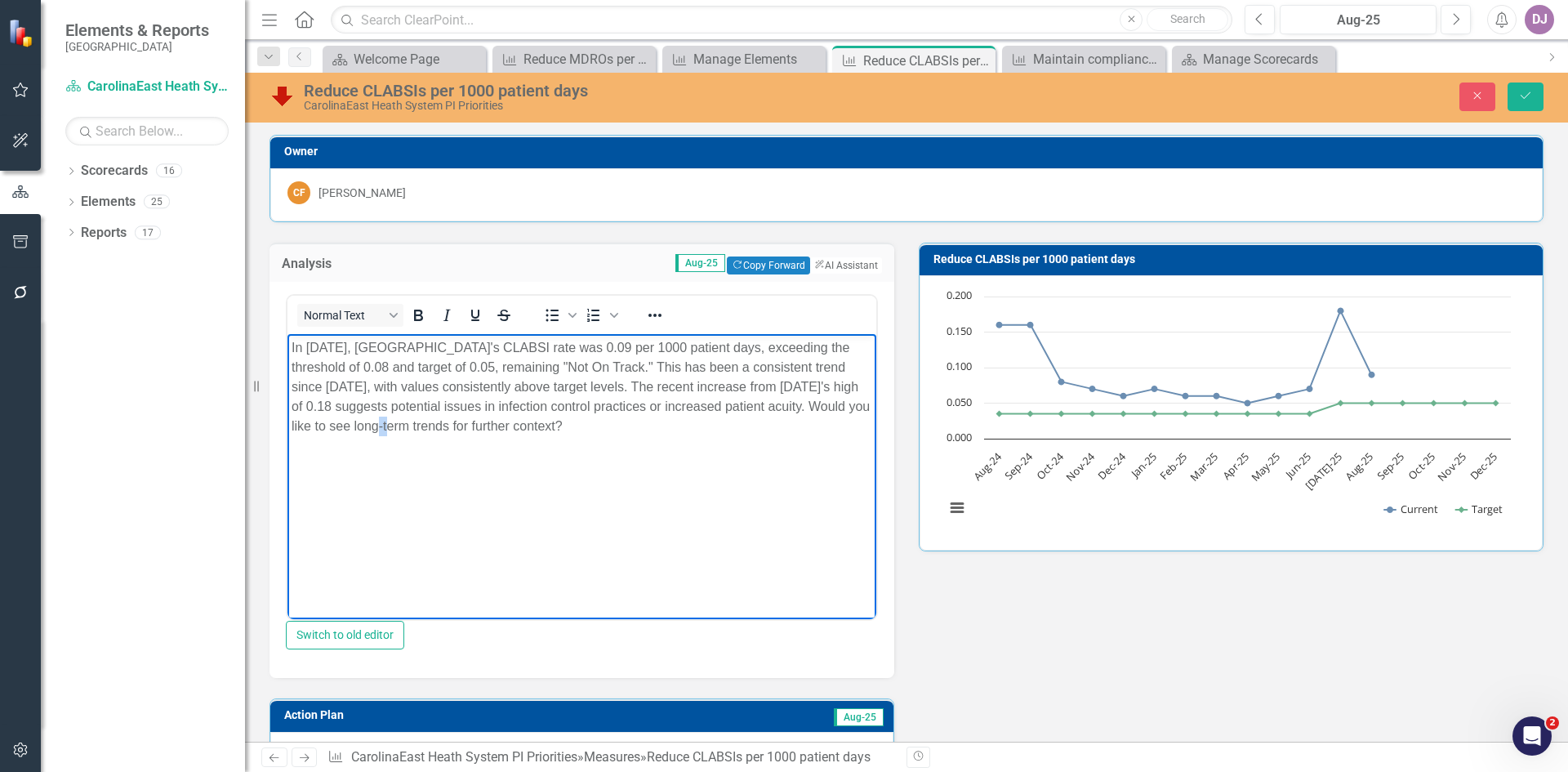
click at [809, 441] on body "In [DATE], [GEOGRAPHIC_DATA]'s CLABSI rate was 0.09 per 1000 patient days, exce…" at bounding box center [582, 456] width 588 height 245
drag, startPoint x: 785, startPoint y: 384, endPoint x: 808, endPoint y: 426, distance: 47.9
click at [808, 417] on p "In [DATE], [GEOGRAPHIC_DATA]'s CLABSI rate was 0.09 per 1000 patient days, exce…" at bounding box center [582, 377] width 581 height 78
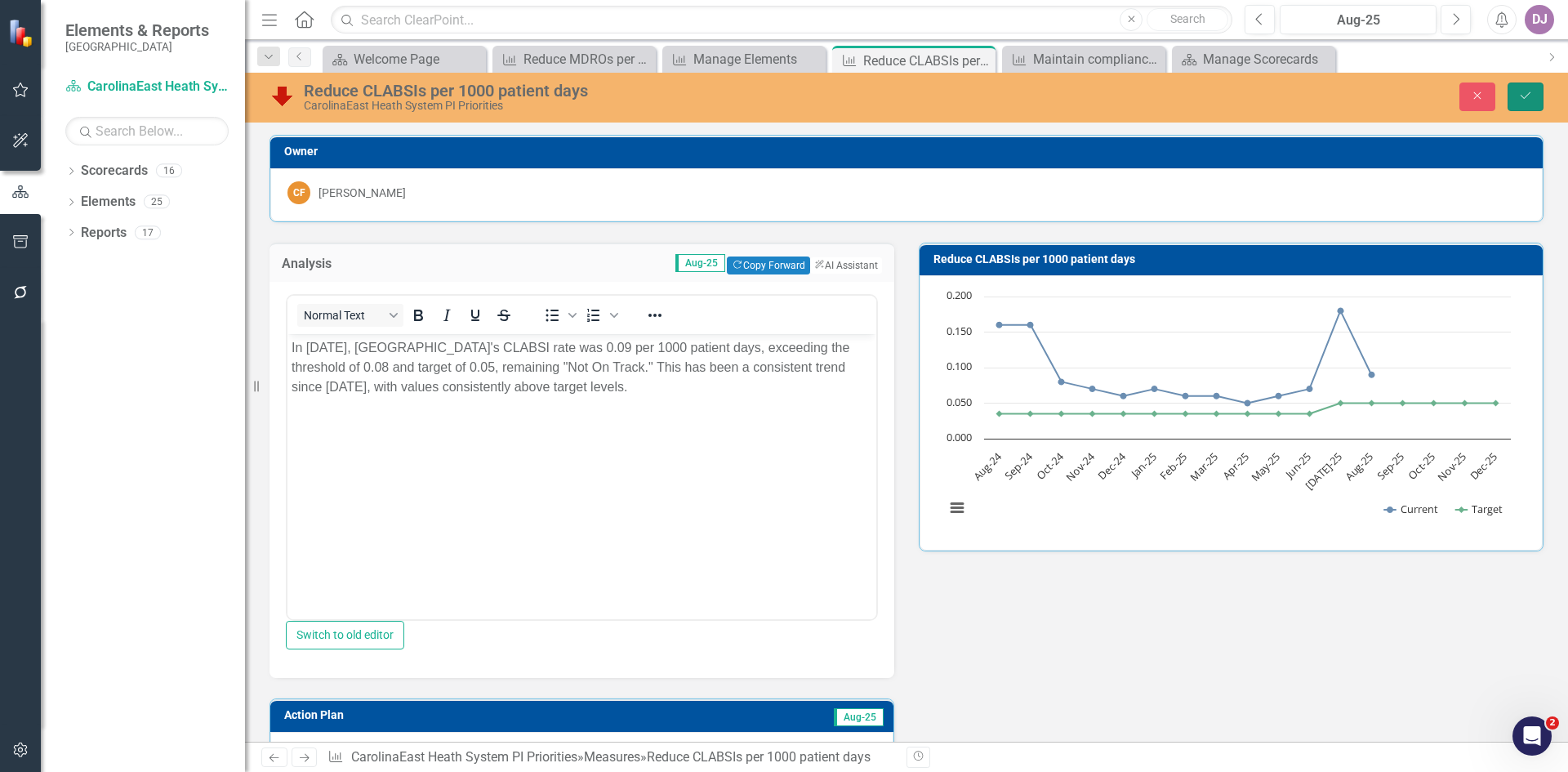
click at [1527, 96] on icon "Save" at bounding box center [1525, 96] width 15 height 12
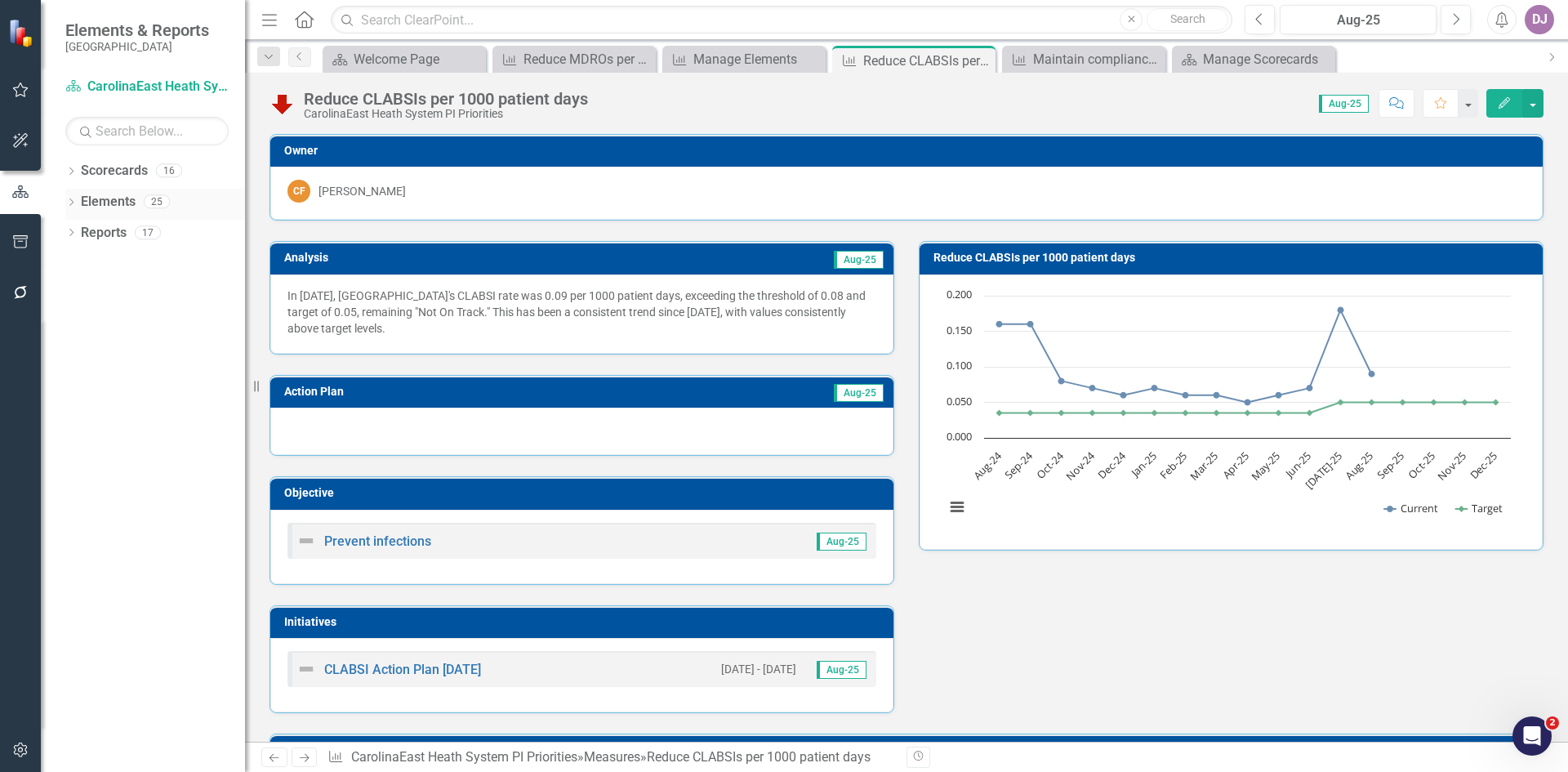
click at [127, 199] on link "Elements" at bounding box center [107, 201] width 55 height 19
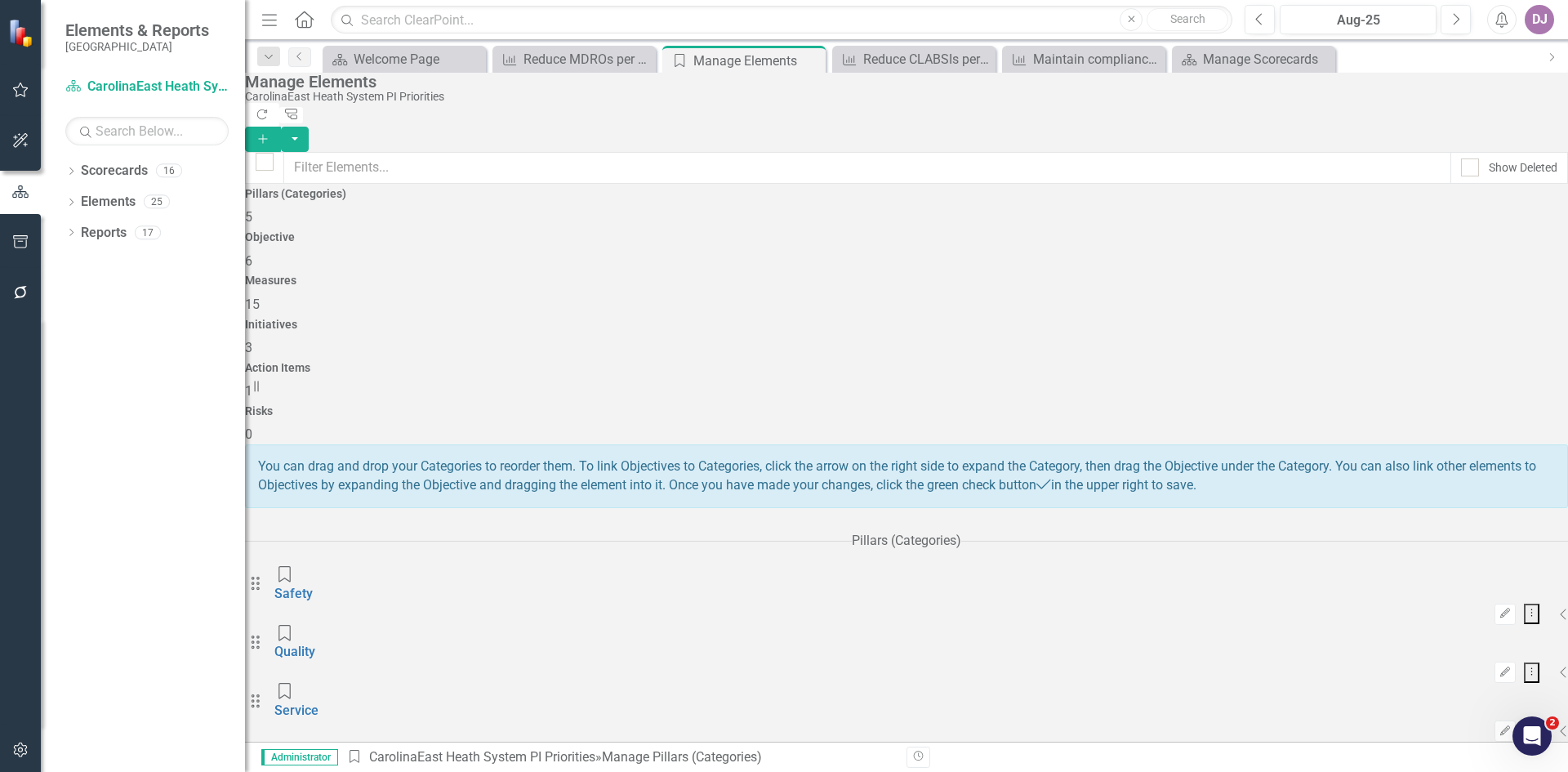
click at [260, 297] on span "15" at bounding box center [252, 305] width 15 height 16
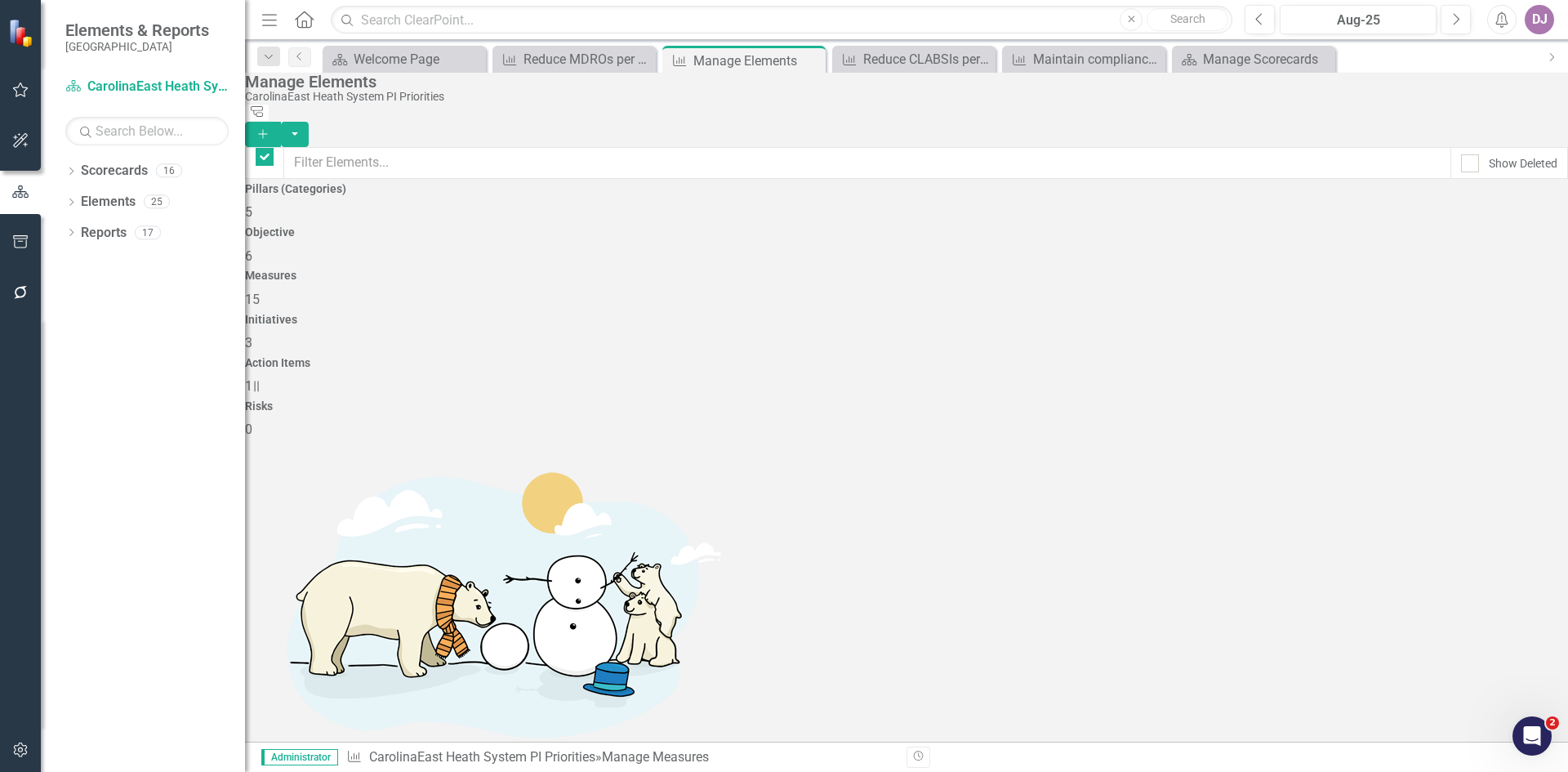
checkbox input "false"
click at [128, 173] on link "Scorecards" at bounding box center [113, 171] width 66 height 19
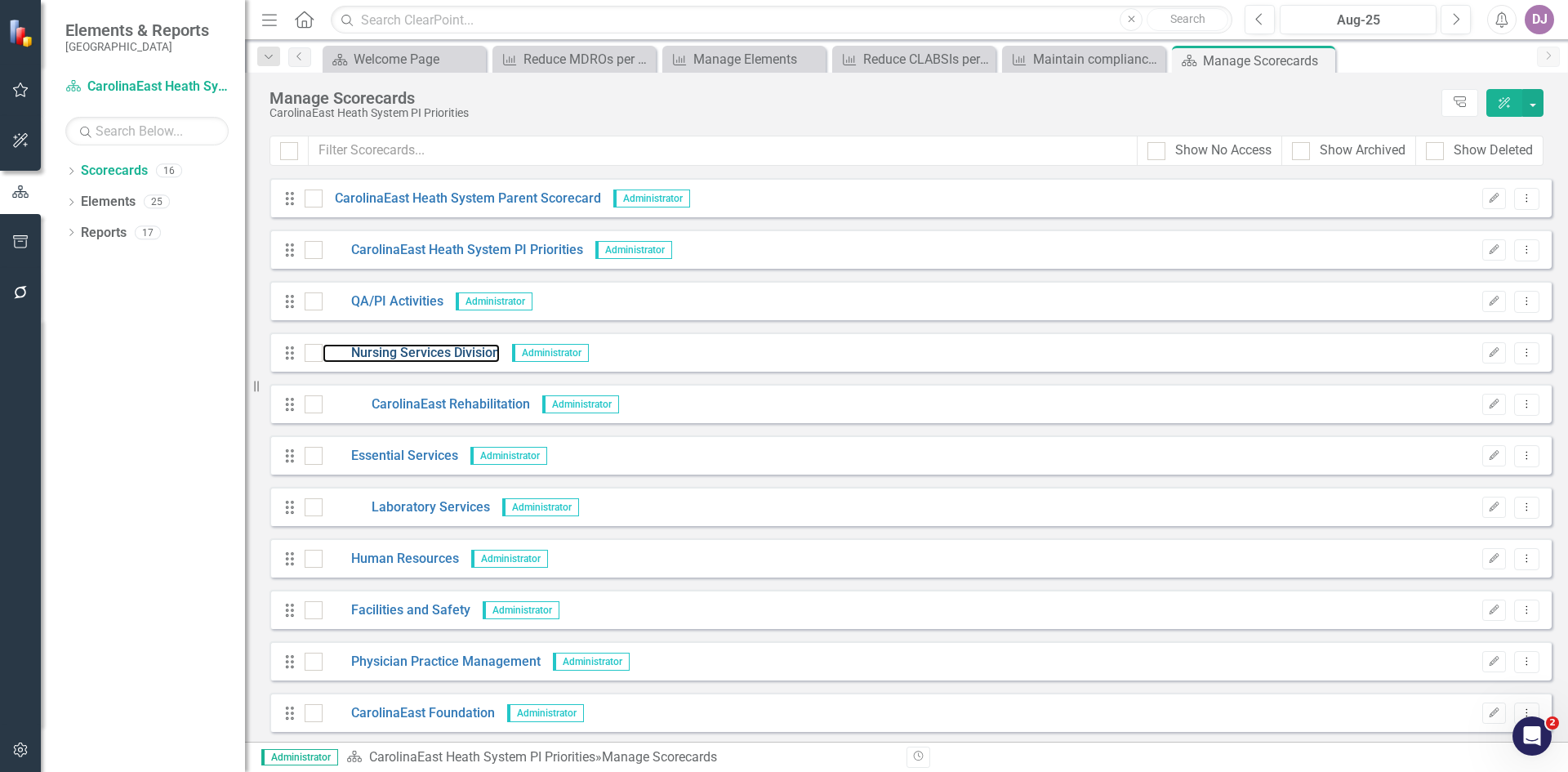
click at [431, 352] on link "Nursing Services Division" at bounding box center [411, 353] width 178 height 19
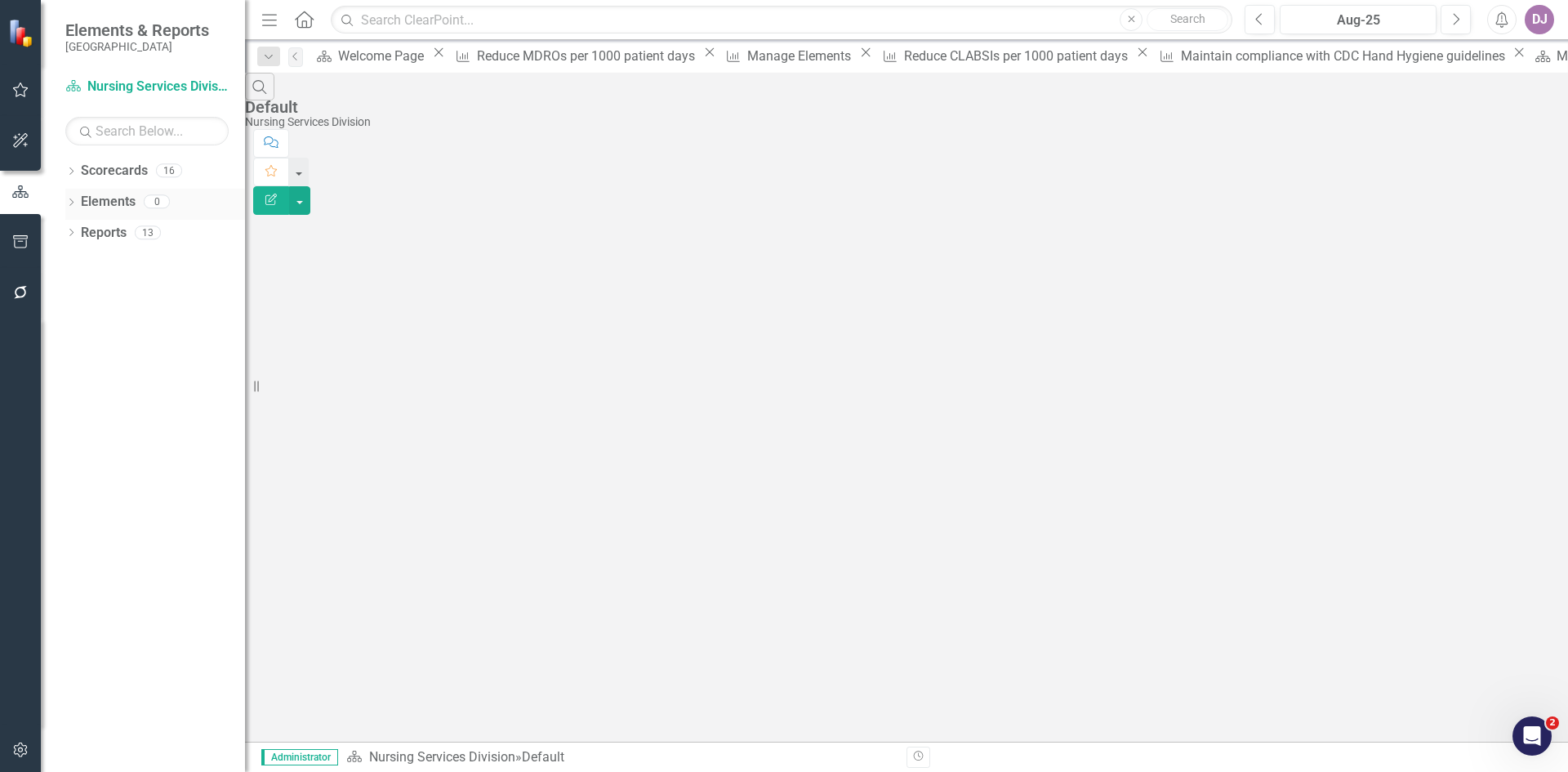
click at [134, 196] on link "Elements" at bounding box center [107, 201] width 55 height 19
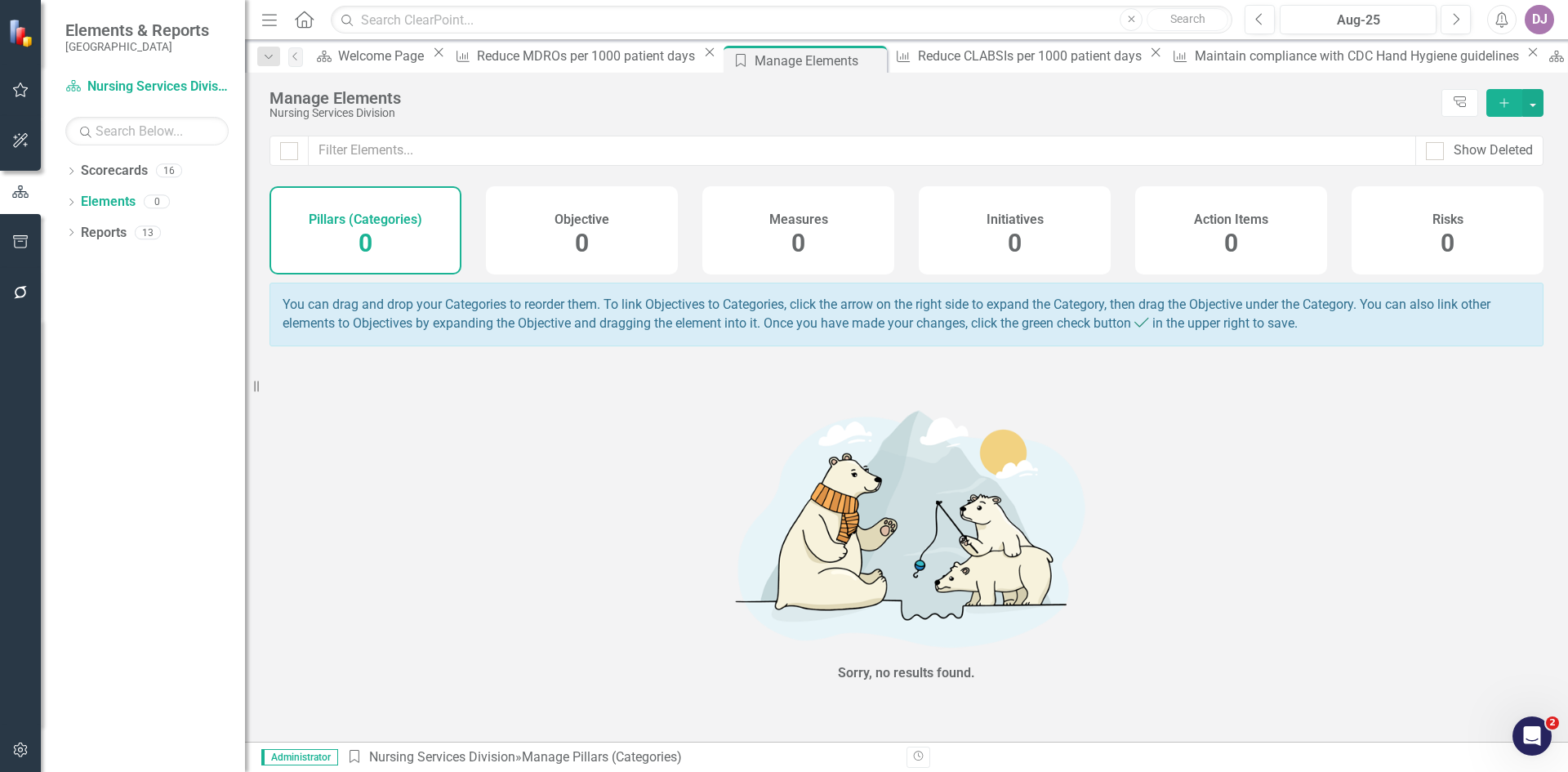
click at [798, 255] on span "0" at bounding box center [799, 242] width 14 height 29
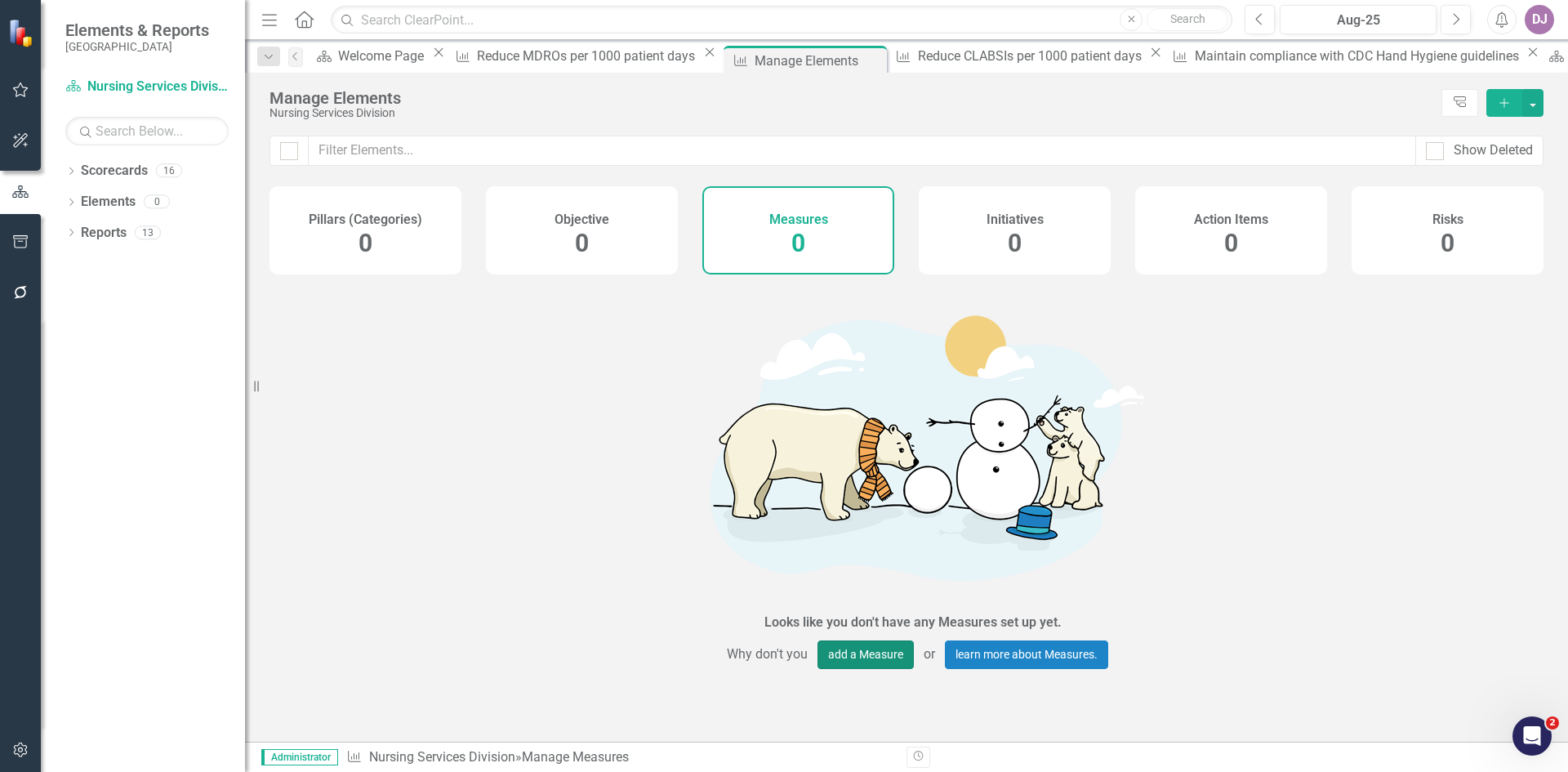
click at [845, 640] on button "add a Measure" at bounding box center [865, 654] width 96 height 29
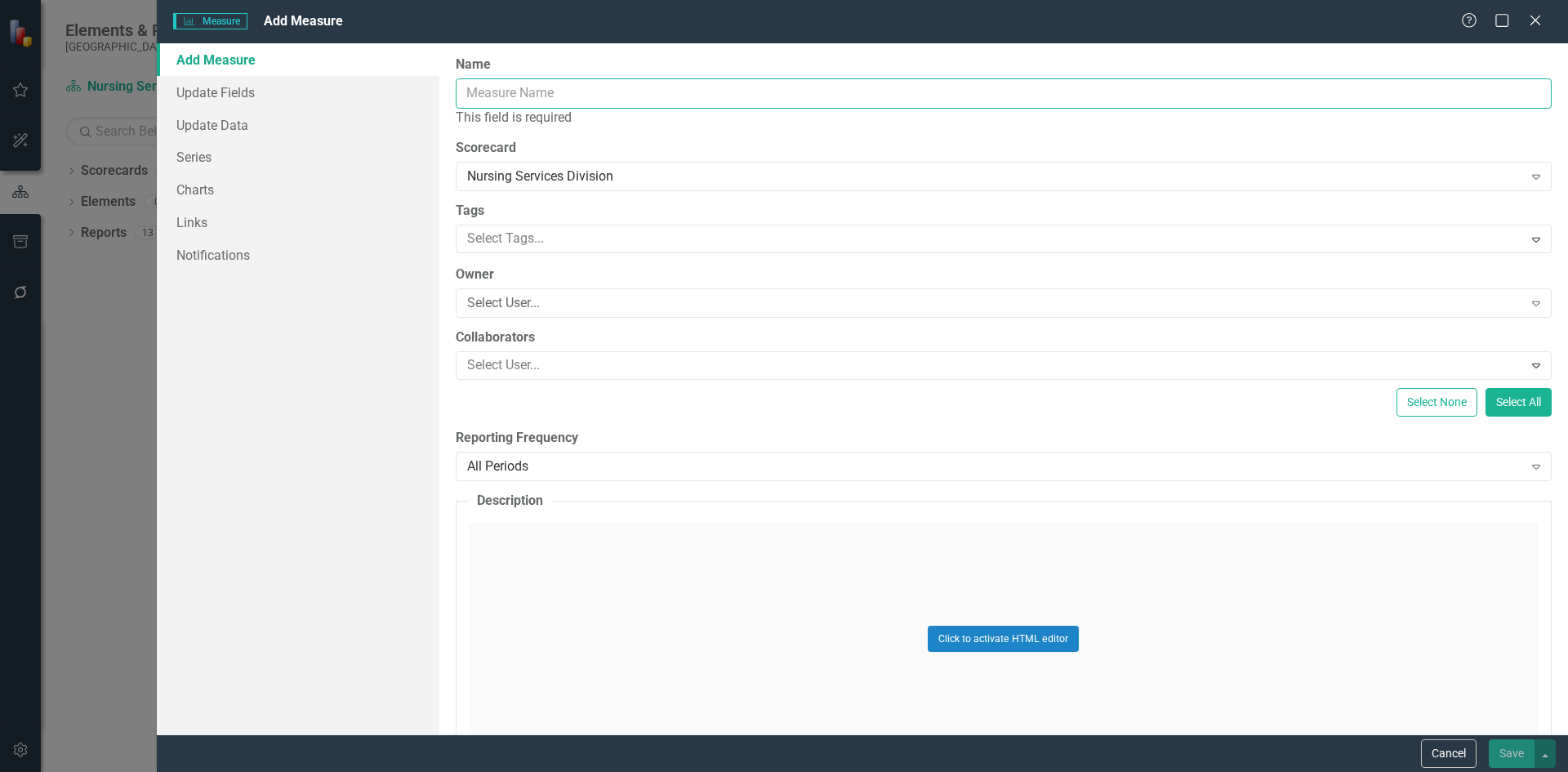
click at [501, 90] on input "Name" at bounding box center [1003, 93] width 1097 height 30
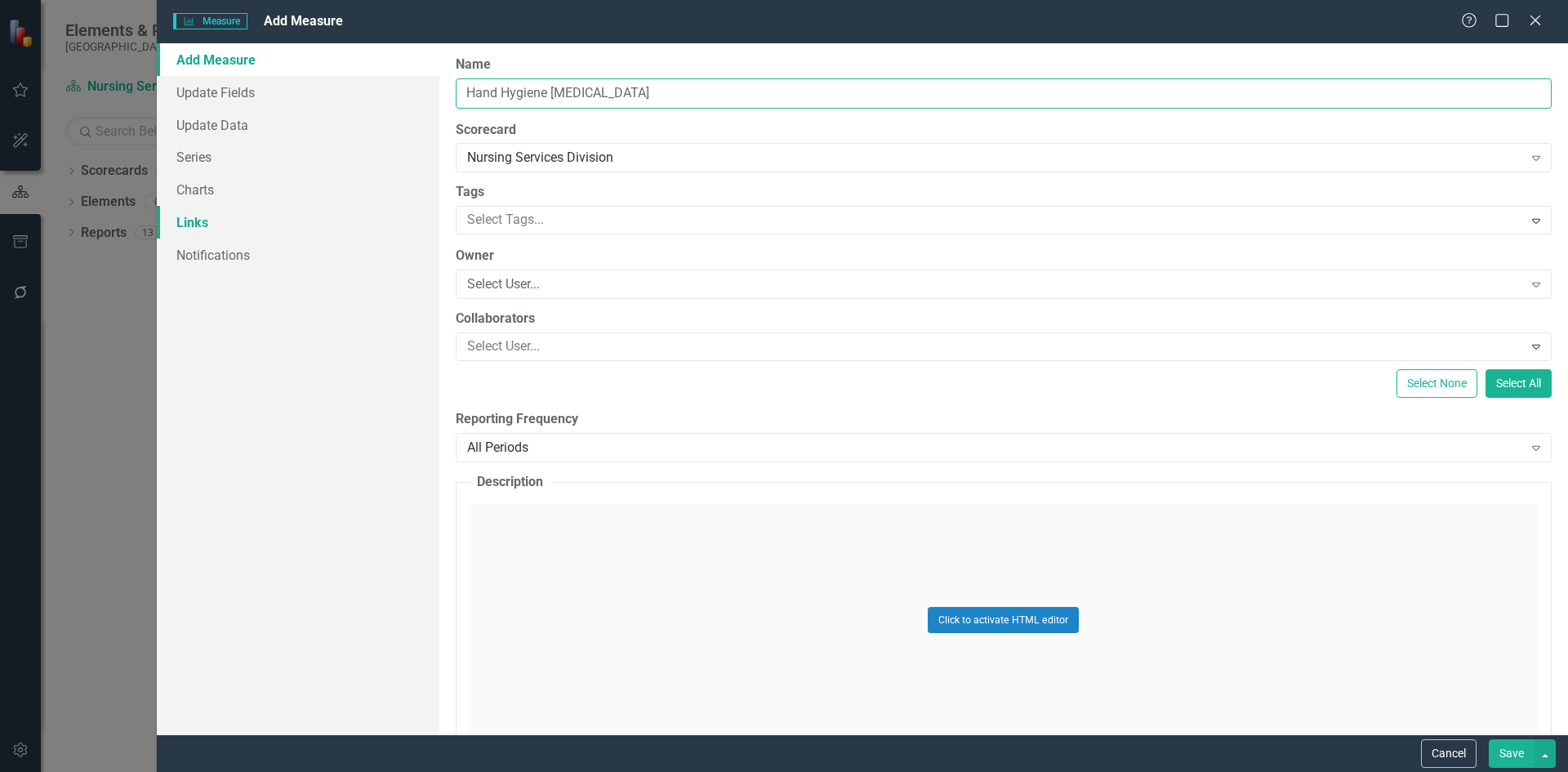
type input "Hand Hygiene ICU"
click at [207, 221] on link "Links" at bounding box center [298, 221] width 283 height 33
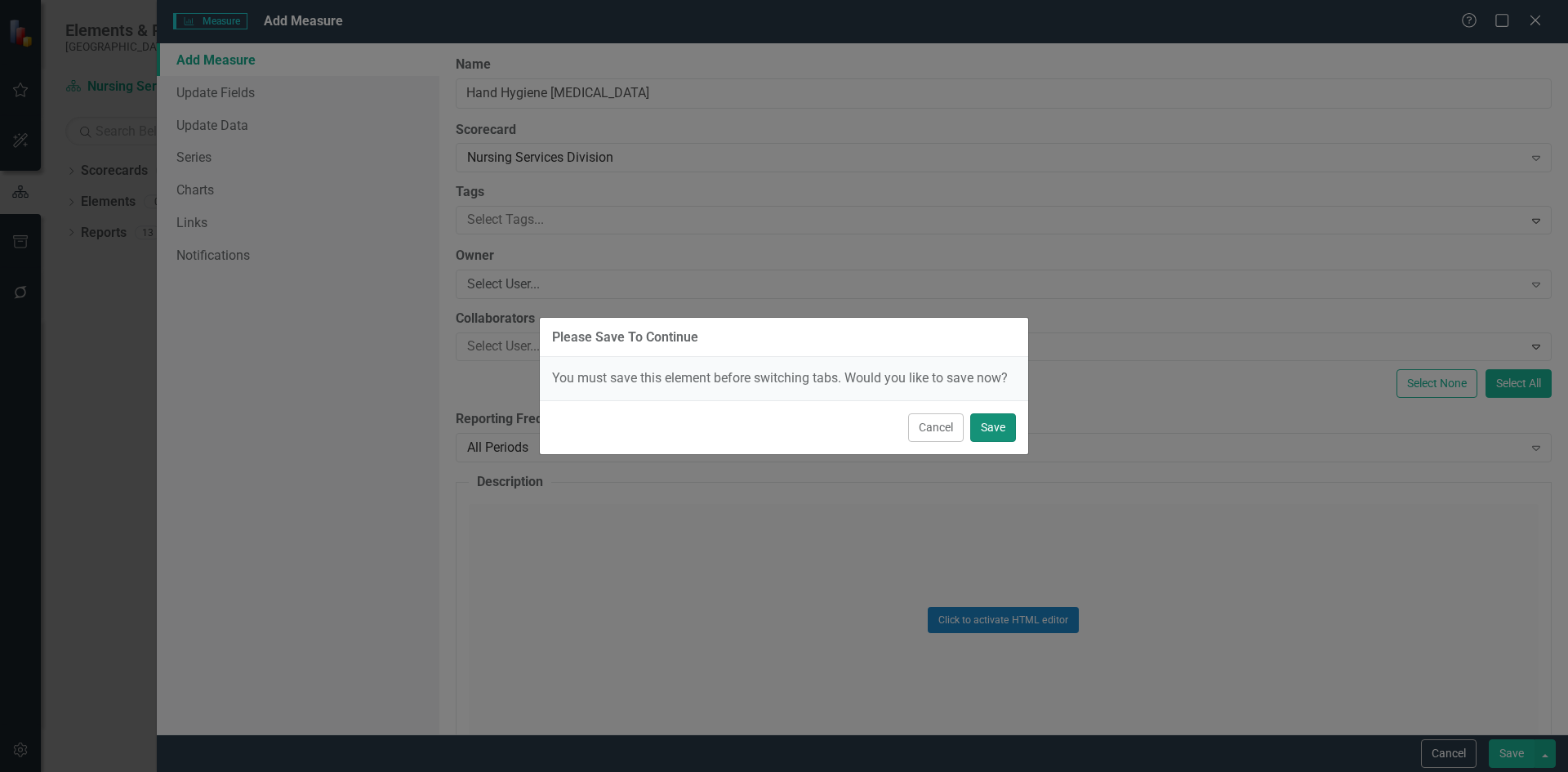
click at [1012, 427] on button "Save" at bounding box center [993, 427] width 46 height 29
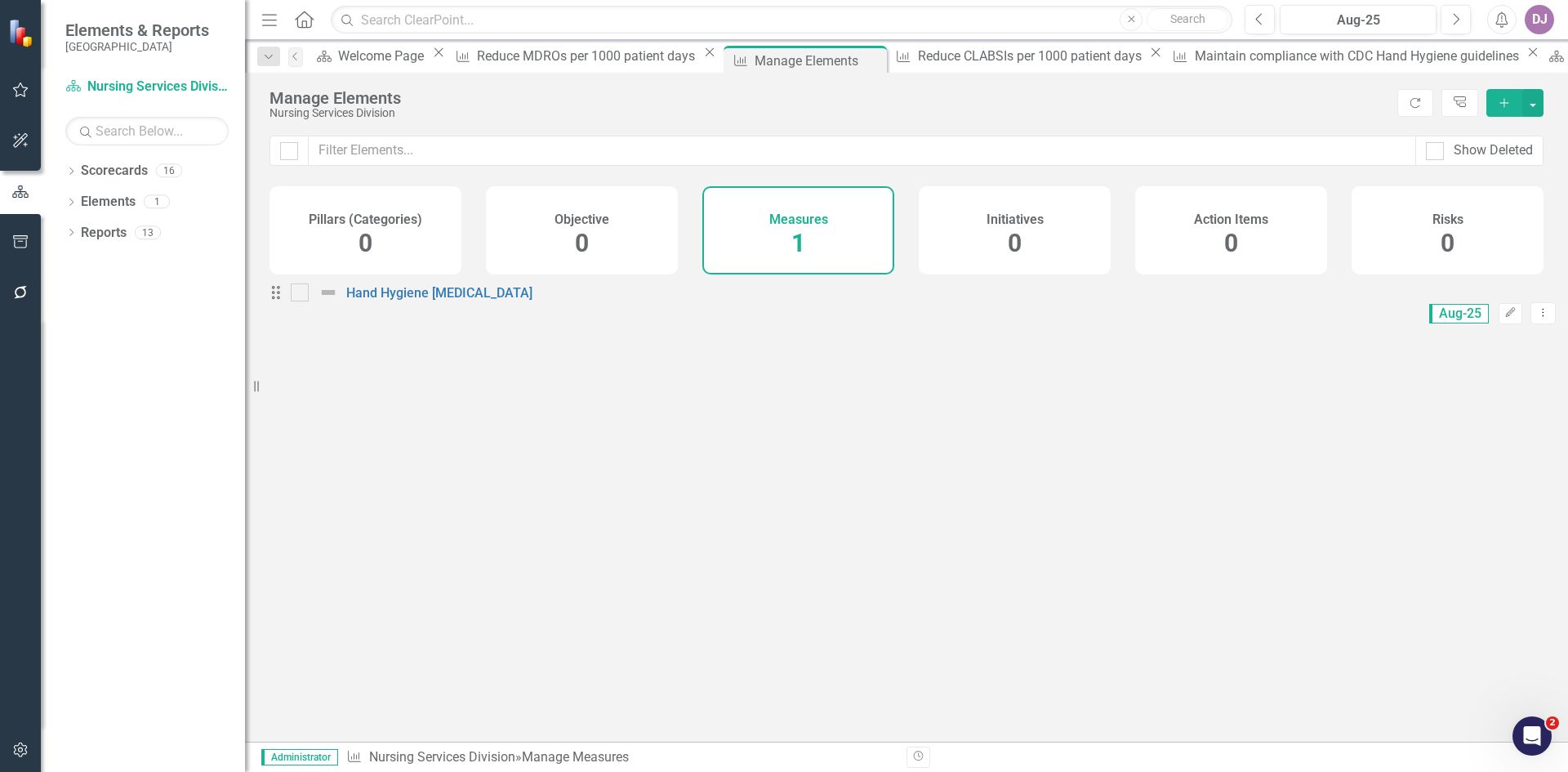
click at [797, 249] on span "1" at bounding box center [799, 242] width 14 height 29
click at [797, 234] on span "1" at bounding box center [799, 242] width 14 height 29
click at [798, 220] on h4 "Measures" at bounding box center [798, 219] width 59 height 15
click at [1506, 315] on icon "button" at bounding box center [1511, 312] width 10 height 10
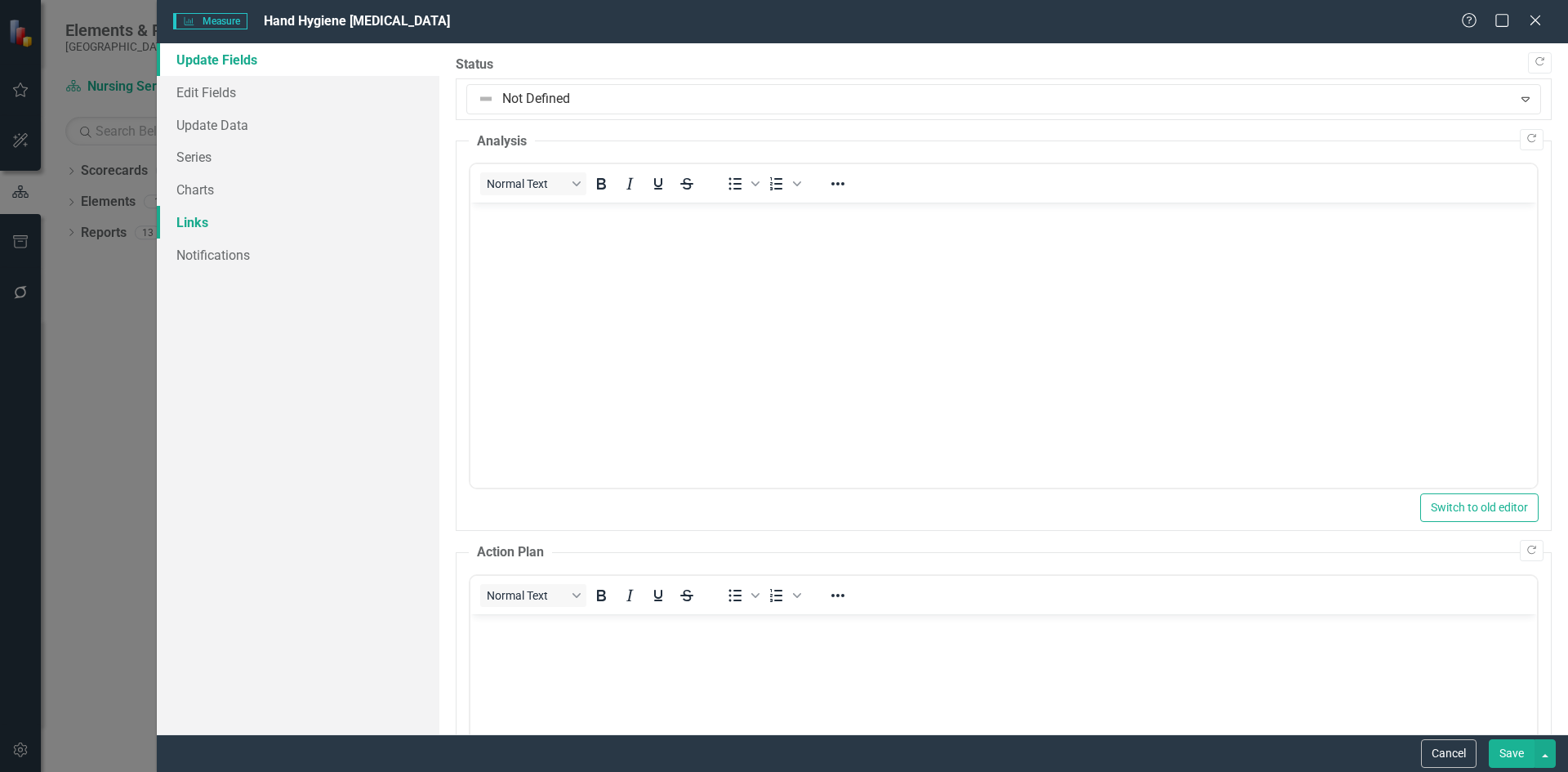
click at [210, 219] on link "Links" at bounding box center [298, 221] width 283 height 33
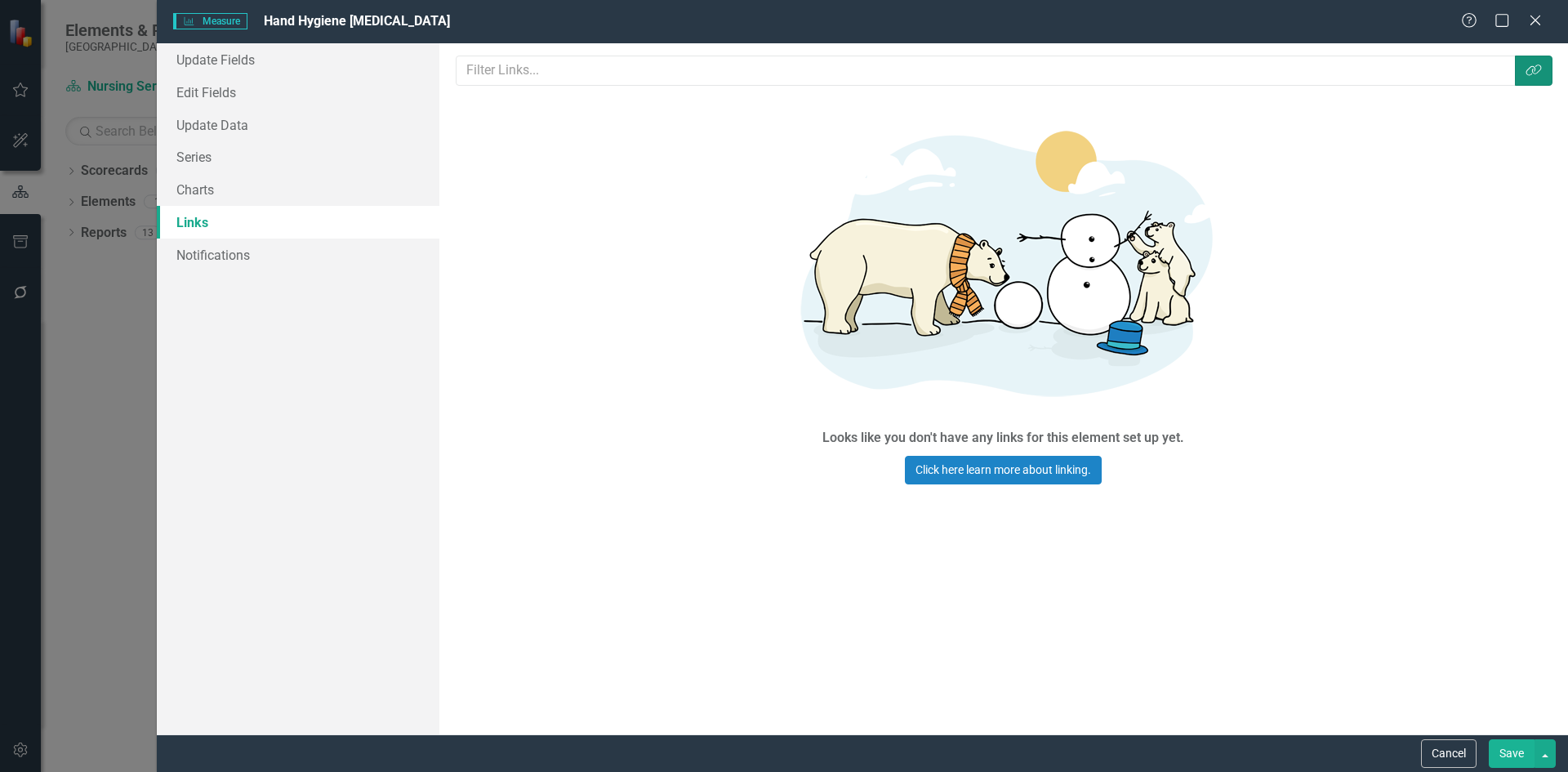
click at [1539, 78] on button "Link Tag" at bounding box center [1534, 70] width 38 height 30
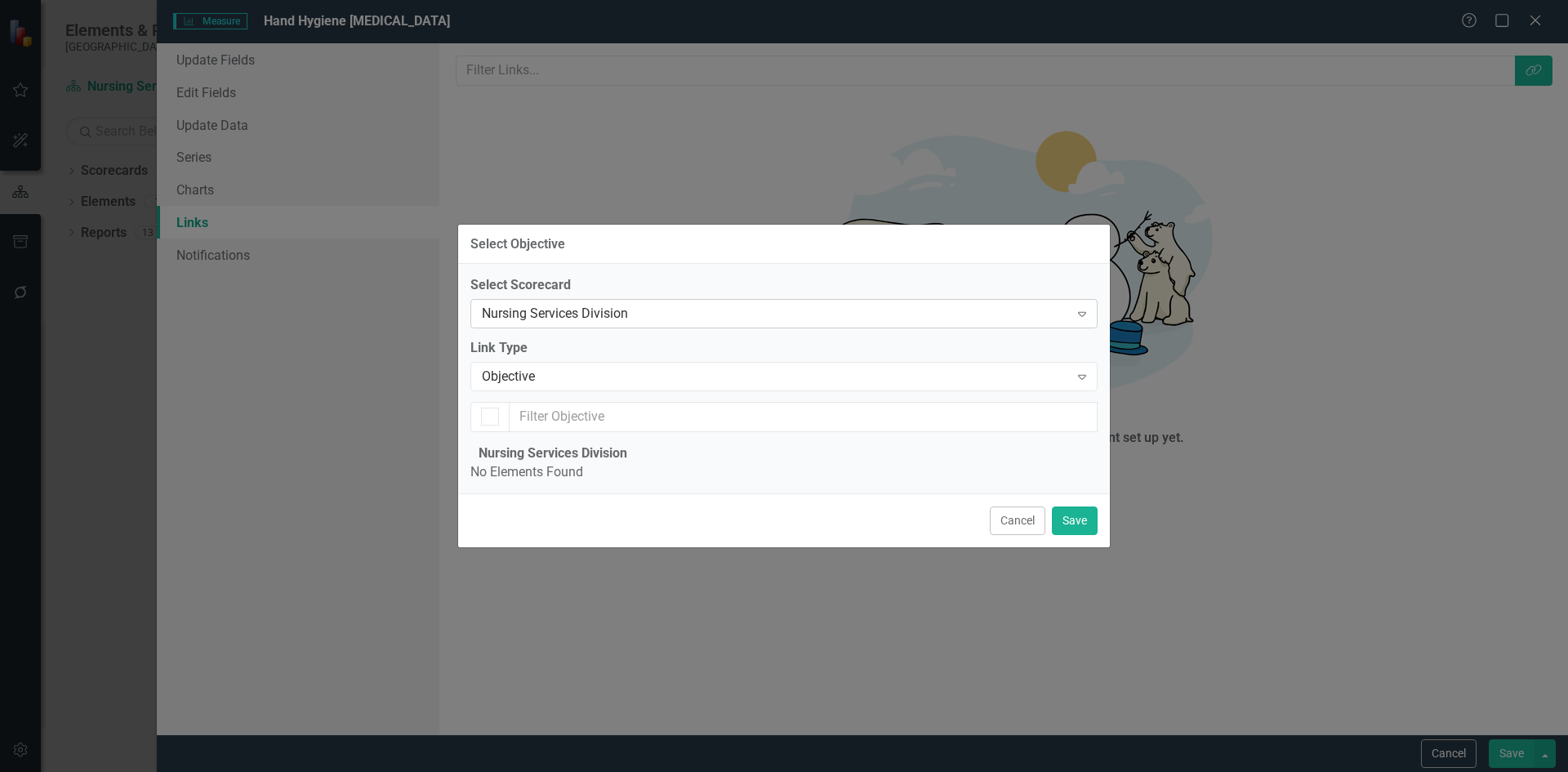
click at [1082, 312] on icon at bounding box center [1082, 314] width 8 height 5
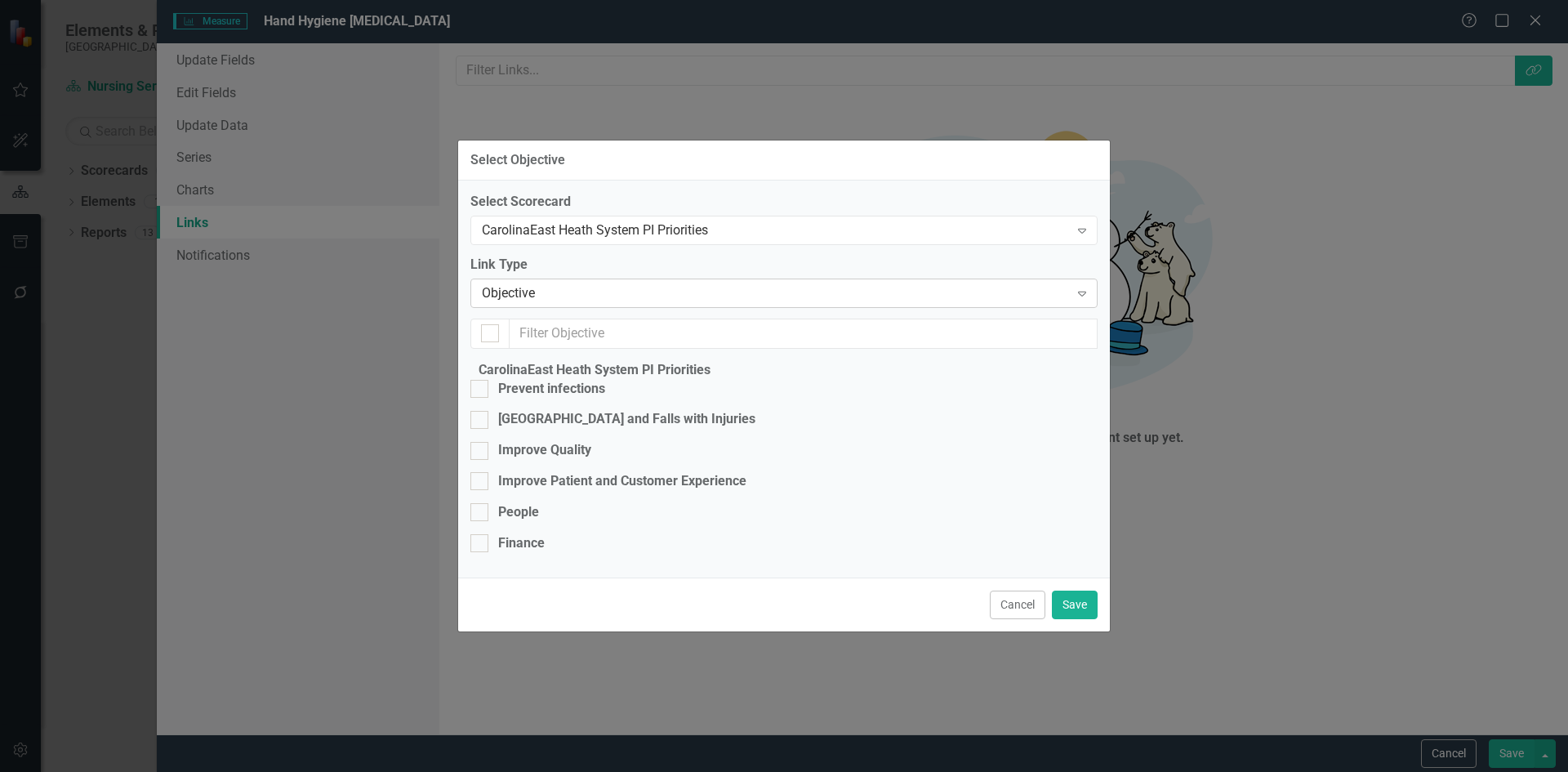
click at [1080, 287] on icon "Expand" at bounding box center [1082, 293] width 16 height 13
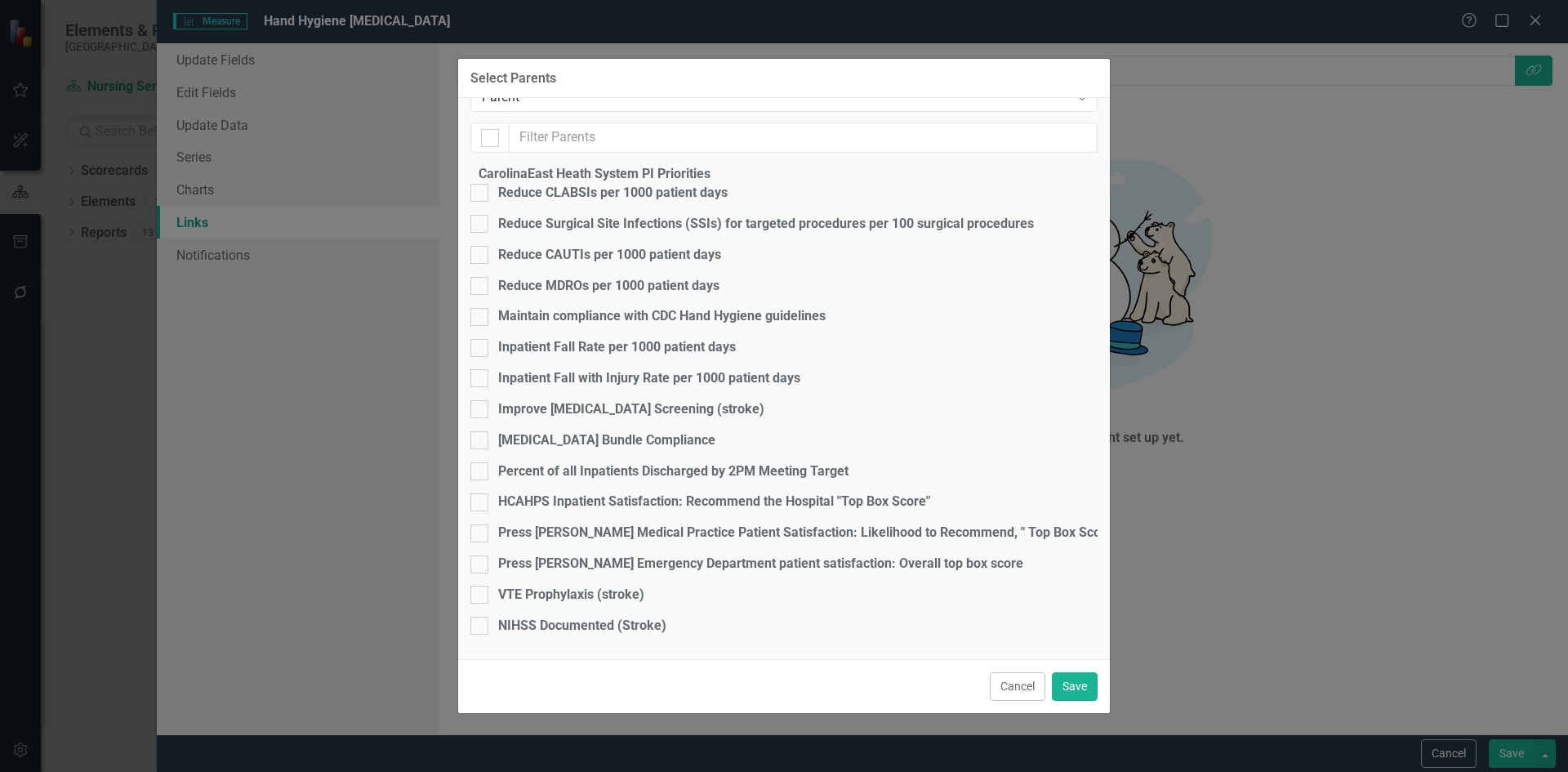
scroll to position [135, 0]
click at [481, 313] on input "Maintain compliance with CDC Hand Hygiene guidelines" at bounding box center [475, 313] width 11 height 11
checkbox input "true"
click at [1084, 678] on button "Save" at bounding box center [1075, 686] width 46 height 29
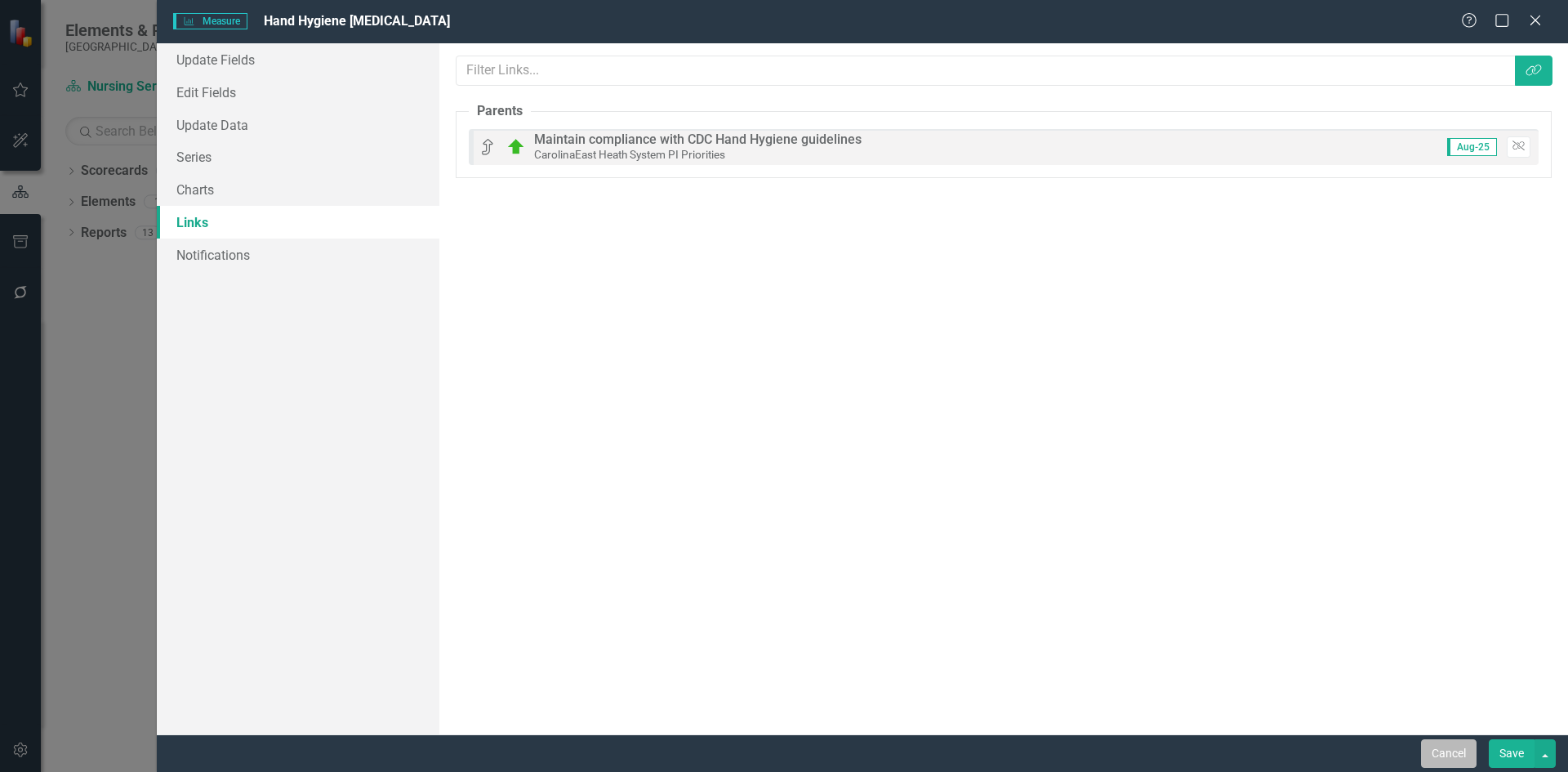
click at [1450, 753] on button "Cancel" at bounding box center [1449, 753] width 56 height 29
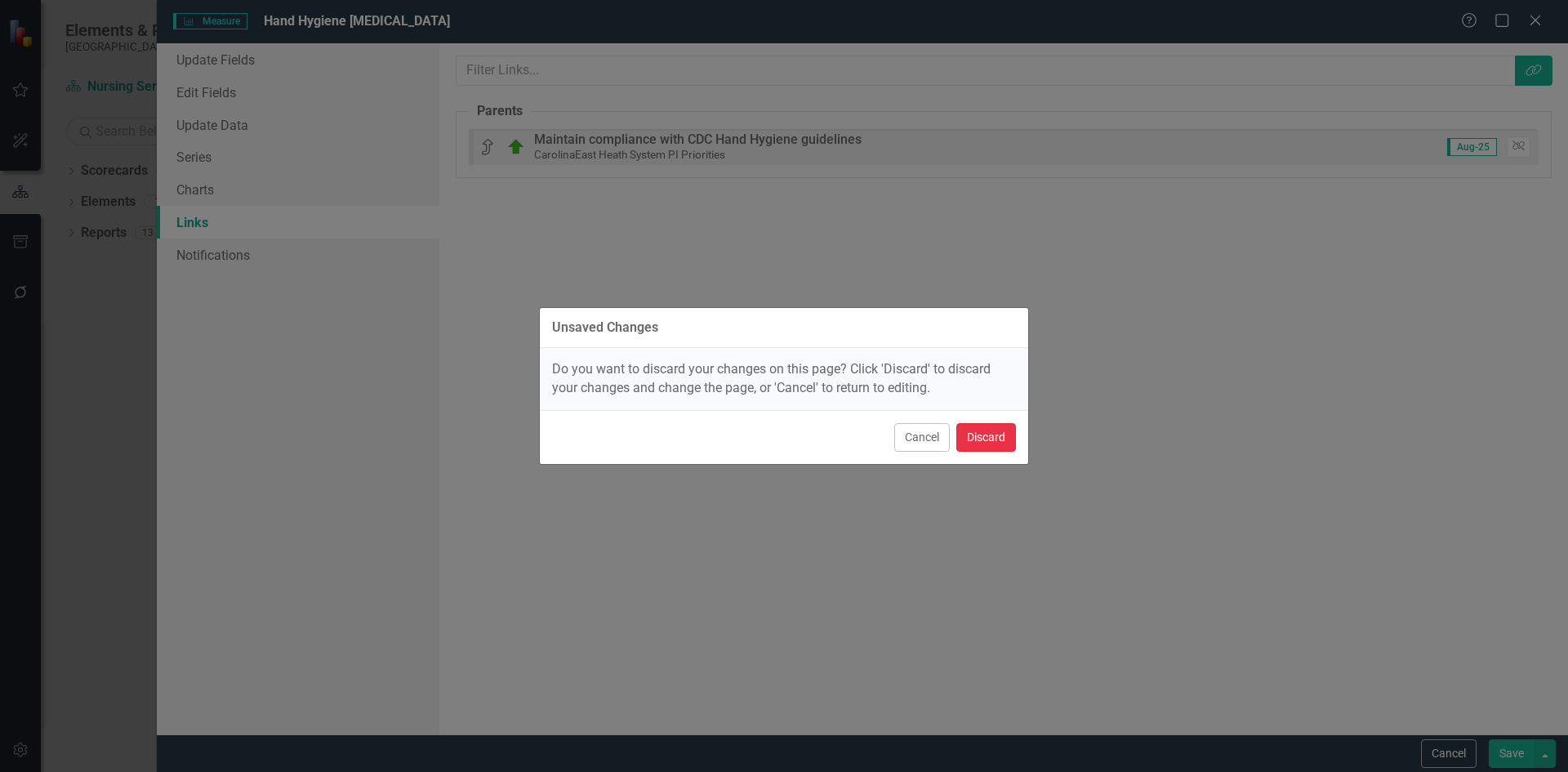
click at [994, 437] on button "Discard" at bounding box center [986, 437] width 60 height 29
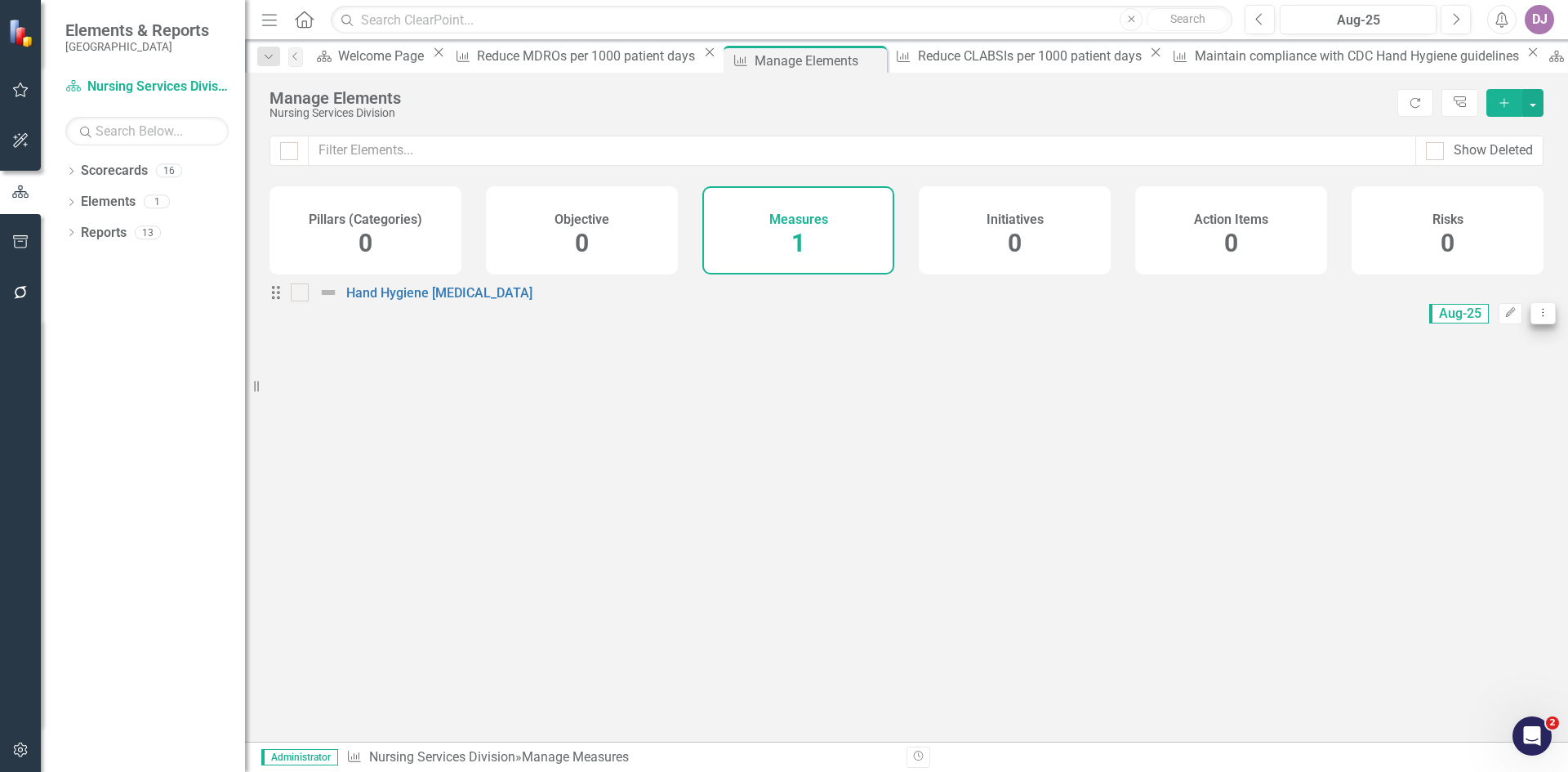
click at [1536, 318] on icon "Dropdown Menu" at bounding box center [1543, 312] width 14 height 11
click at [1479, 438] on link "Trash Delete Measure" at bounding box center [1457, 433] width 147 height 30
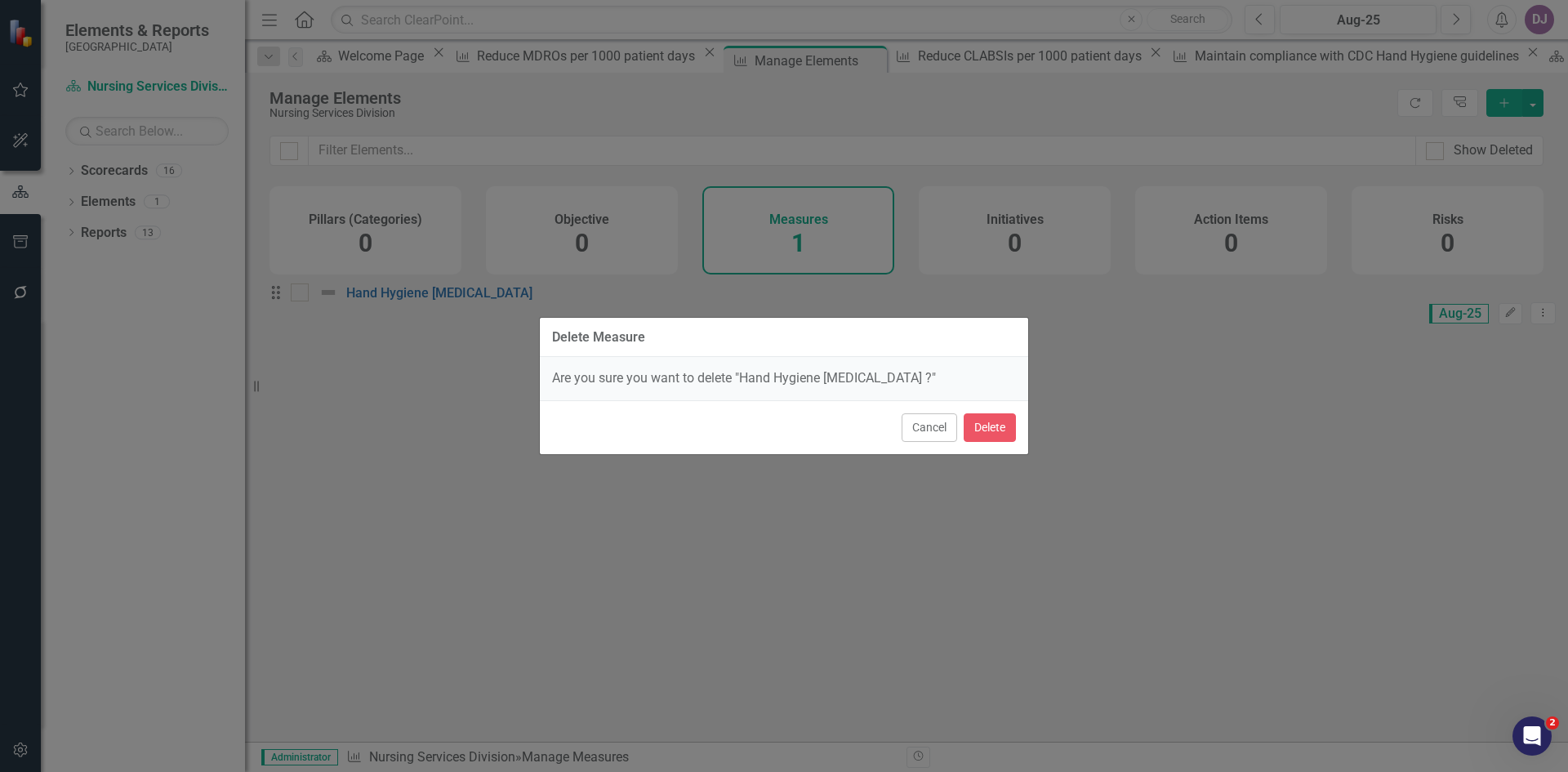
click at [1479, 438] on div "Delete Measure Are you sure you want to delete "Hand Hygiene ICU ?" Cancel Dele…" at bounding box center [784, 386] width 1568 height 772
click at [986, 426] on button "Delete" at bounding box center [989, 427] width 53 height 29
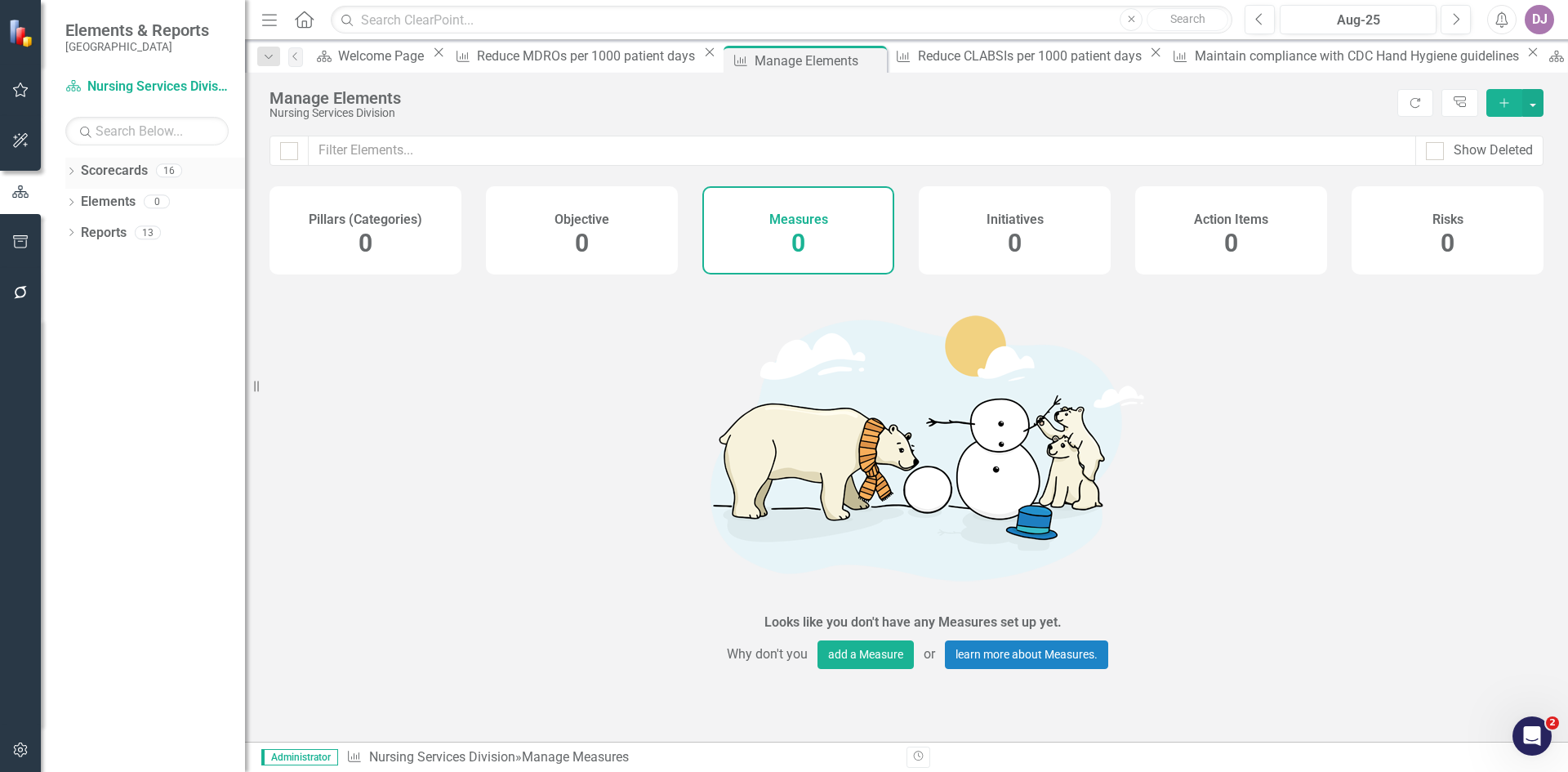
click at [127, 175] on link "Scorecards" at bounding box center [113, 171] width 66 height 19
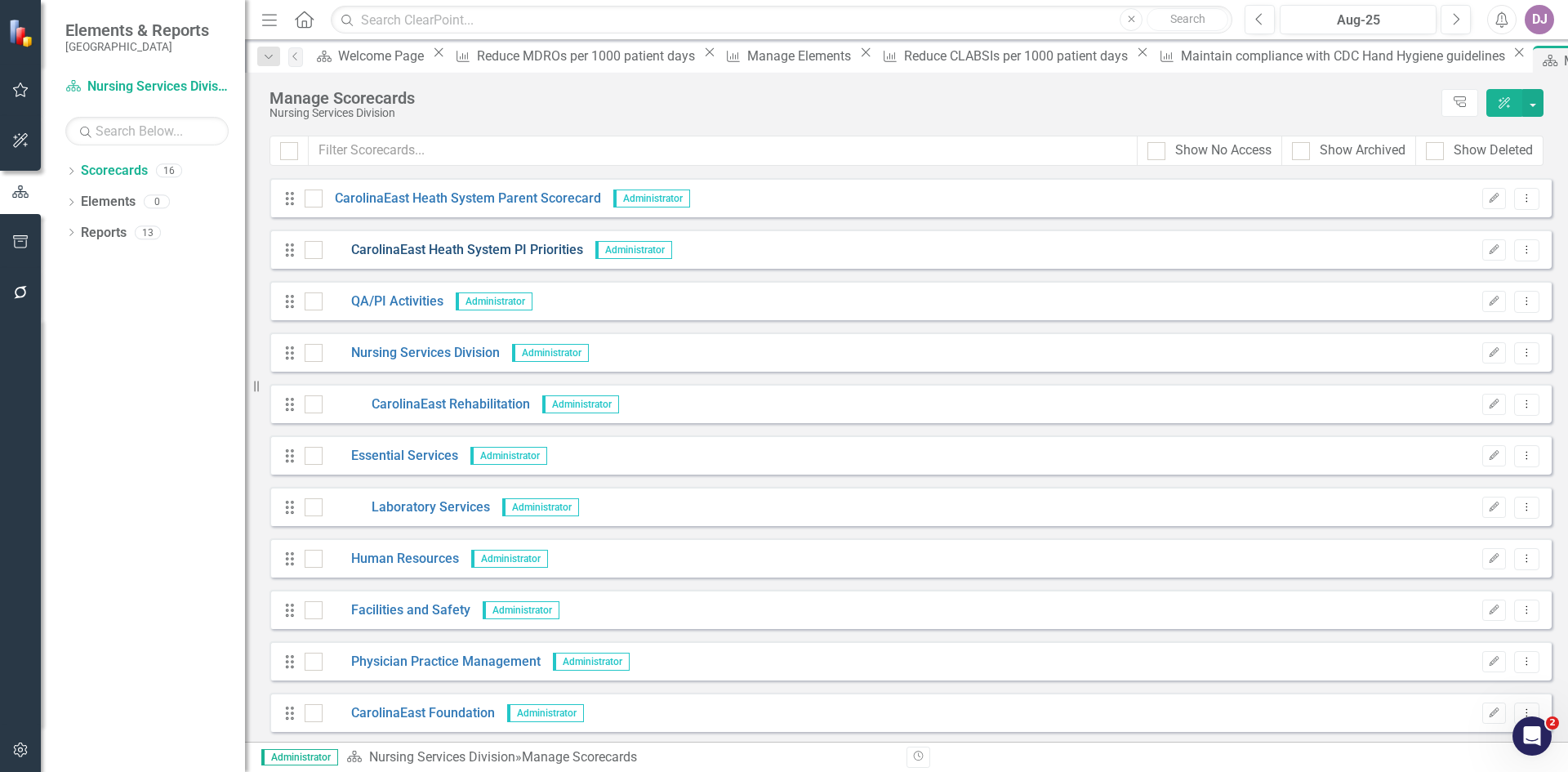
click at [490, 252] on link "CarolinaEast Heath System PI Priorities" at bounding box center [453, 250] width 261 height 19
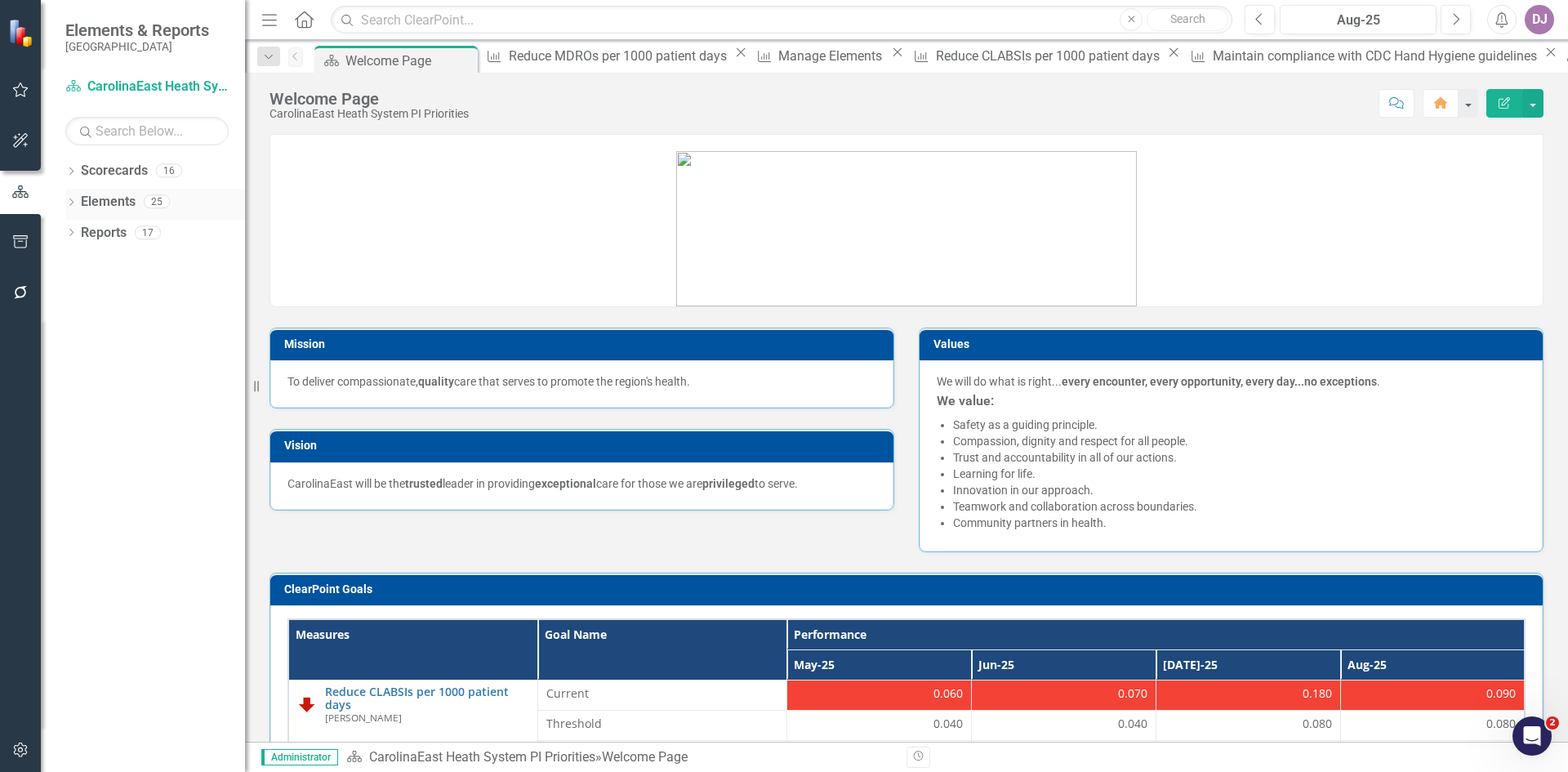
click at [140, 202] on div "Elements 25" at bounding box center [162, 203] width 164 height 31
click at [120, 200] on link "Elements" at bounding box center [107, 201] width 55 height 19
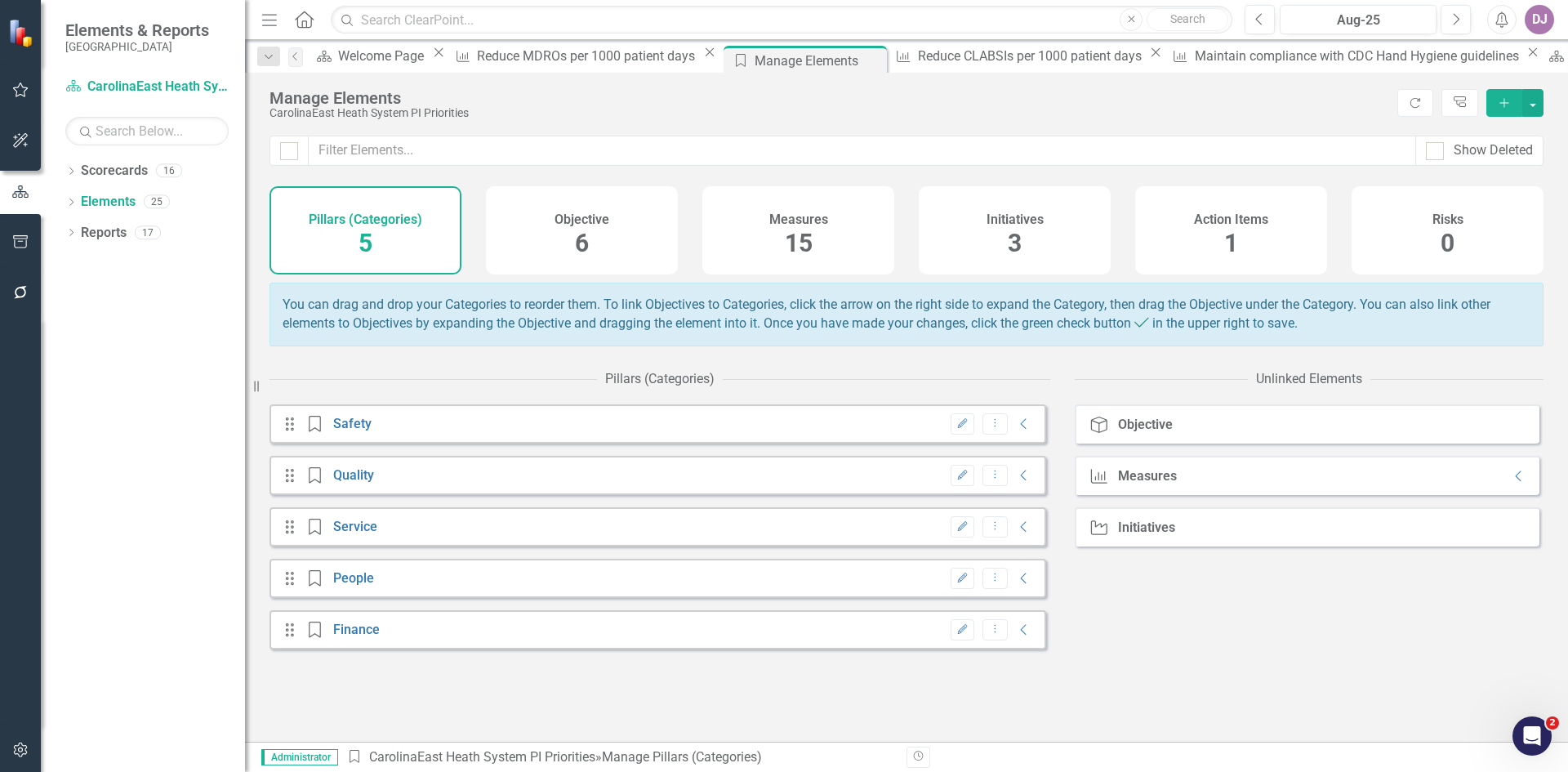
click at [808, 239] on span "15" at bounding box center [799, 242] width 28 height 29
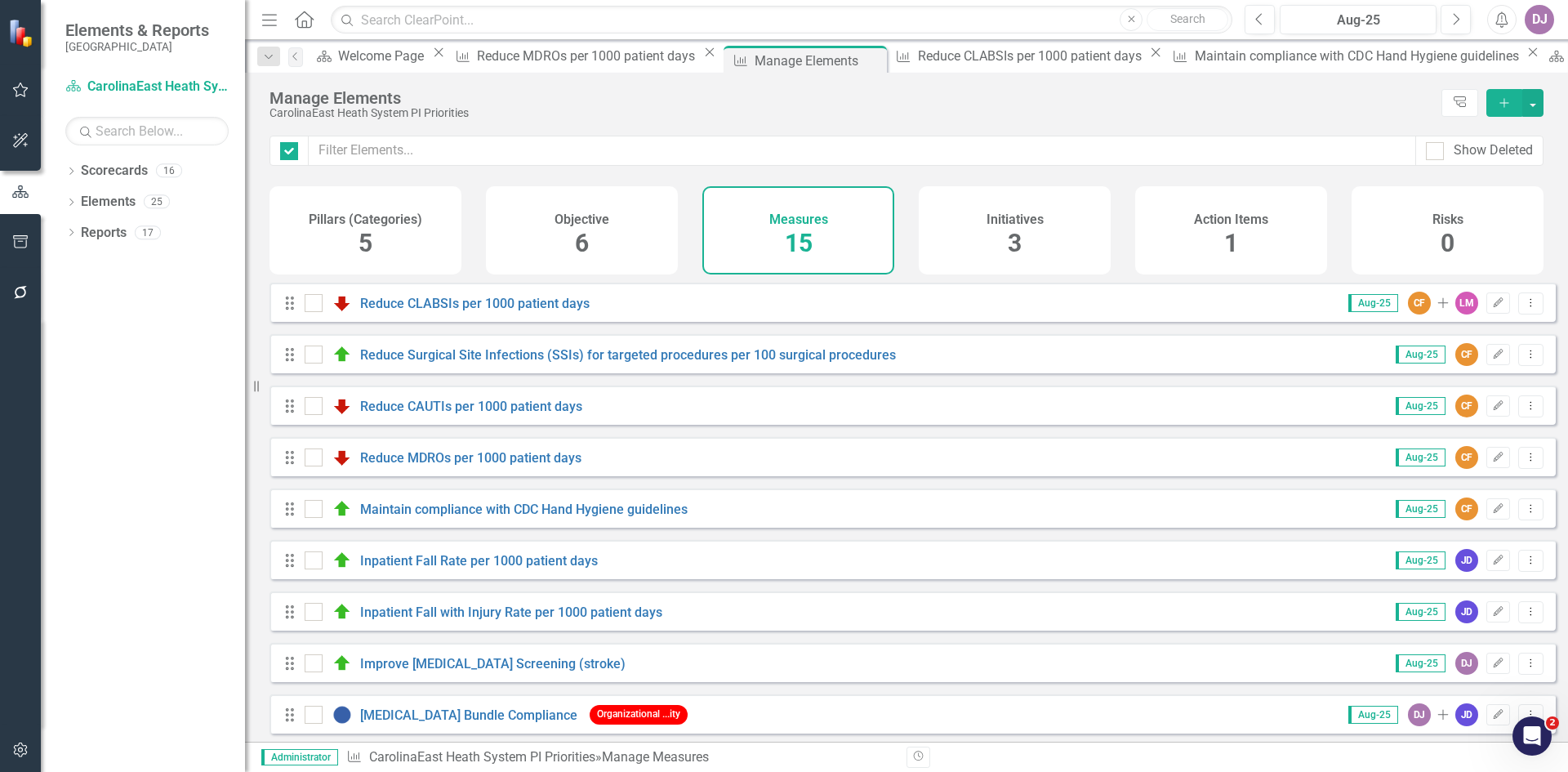
checkbox input "false"
click at [1524, 514] on icon "Dropdown Menu" at bounding box center [1531, 508] width 14 height 11
click at [1483, 612] on link "Copy Duplicate Measure" at bounding box center [1457, 608] width 147 height 30
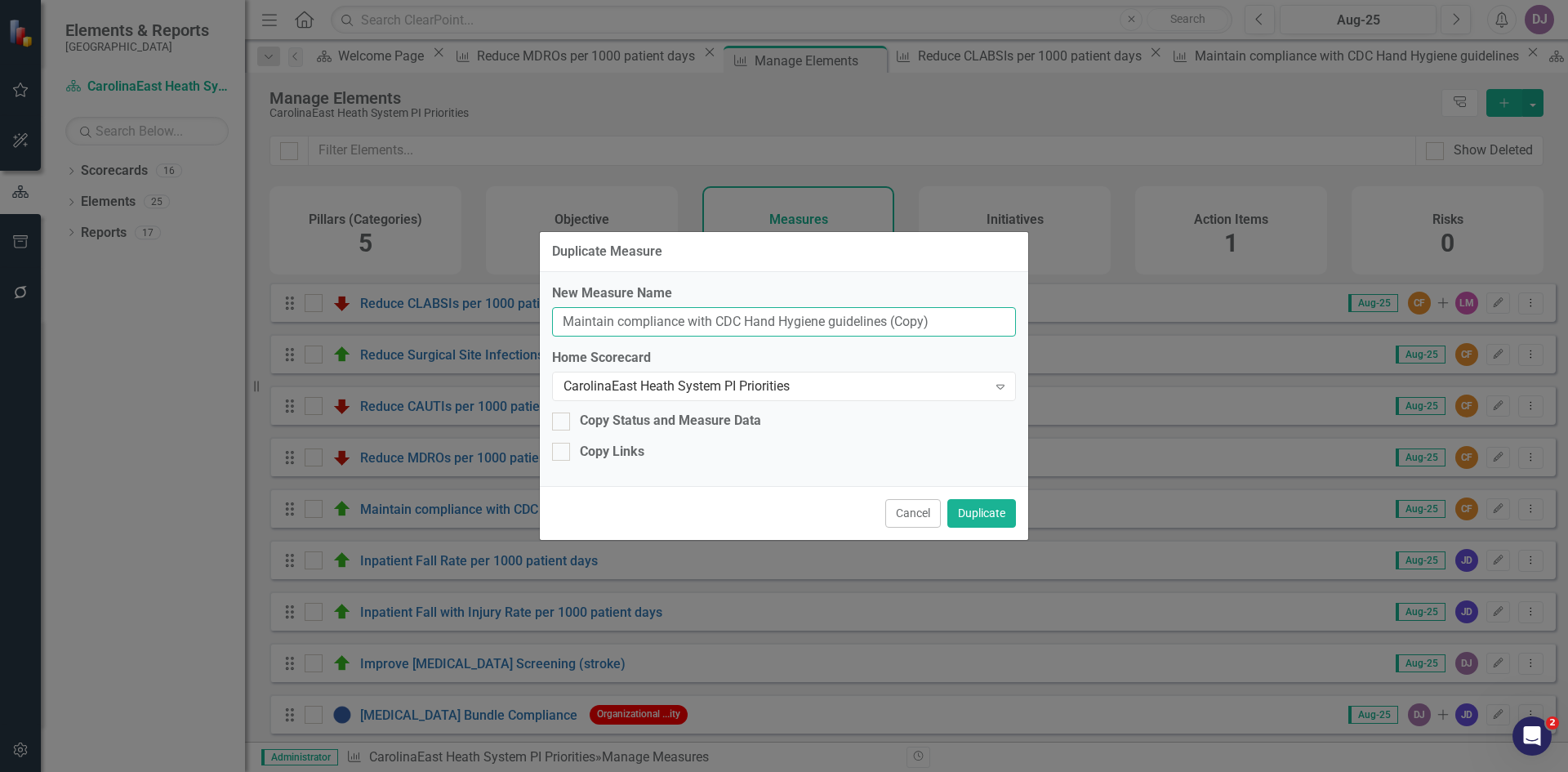
drag, startPoint x: 893, startPoint y: 320, endPoint x: 963, endPoint y: 315, distance: 70.2
click at [963, 315] on input "Maintain compliance with CDC Hand Hygiene guidelines (Copy)" at bounding box center [784, 322] width 464 height 30
type input "Maintain compliance with CDC Hand Hygiene guidelines ICU"
click at [999, 389] on icon at bounding box center [1000, 387] width 8 height 5
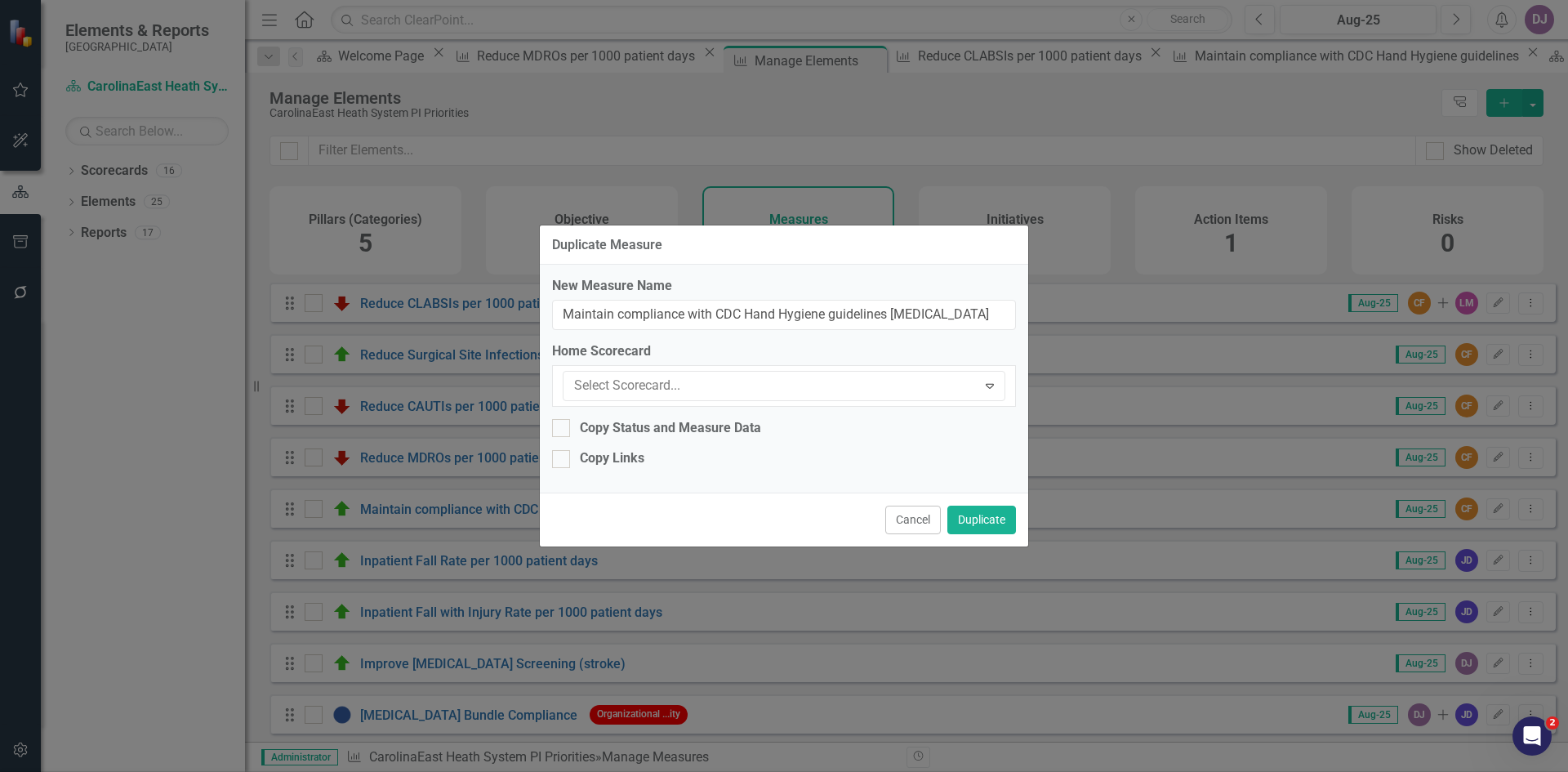
scroll to position [27, 0]
click at [705, 461] on div "New Measure Name Maintain compliance with CDC Hand Hygiene guidelines ICU Home …" at bounding box center [784, 379] width 488 height 228
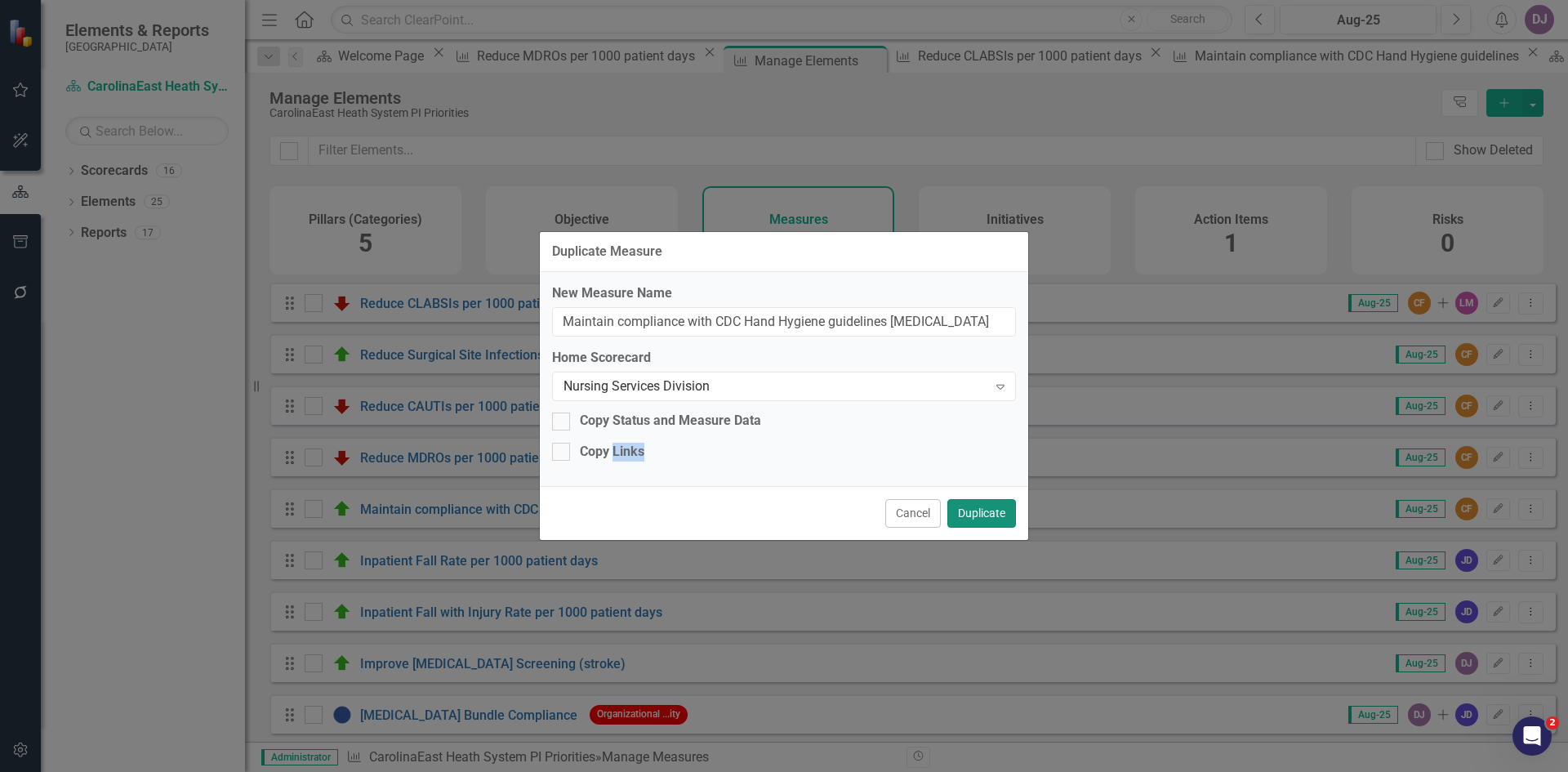
click at [992, 518] on button "Duplicate" at bounding box center [981, 513] width 68 height 29
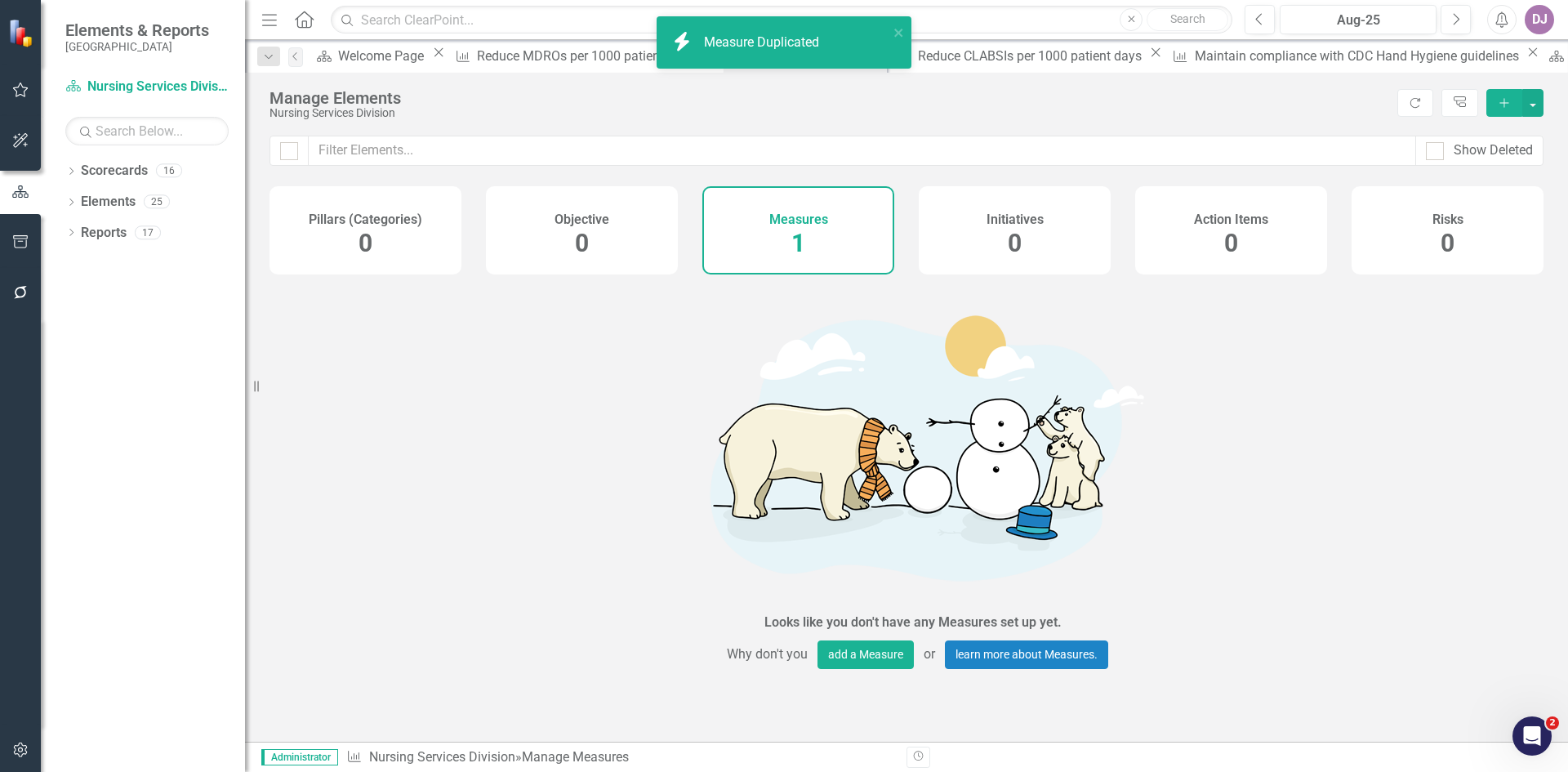
checkbox input "false"
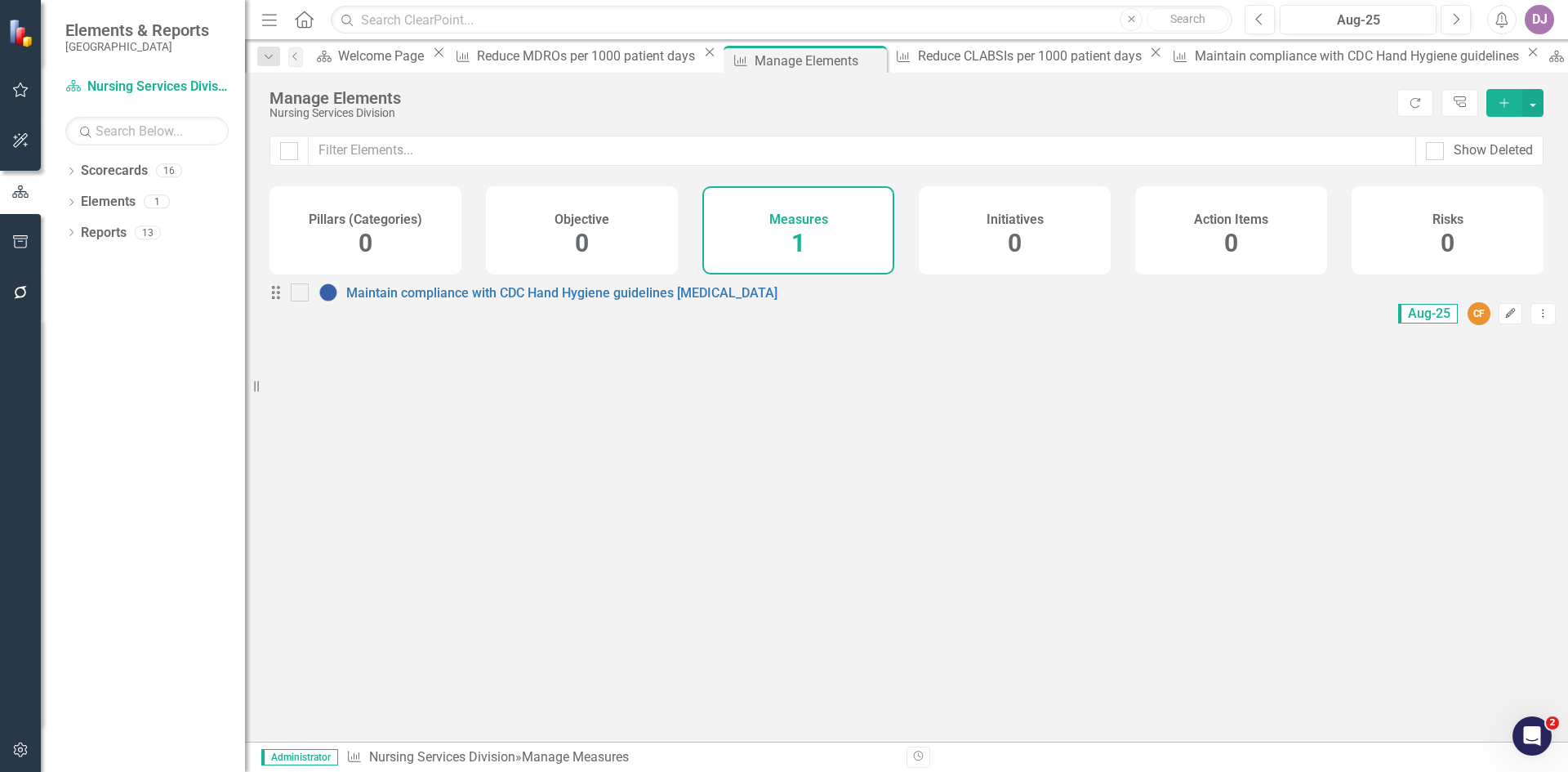
click at [1499, 321] on button "Edit" at bounding box center [1510, 313] width 24 height 21
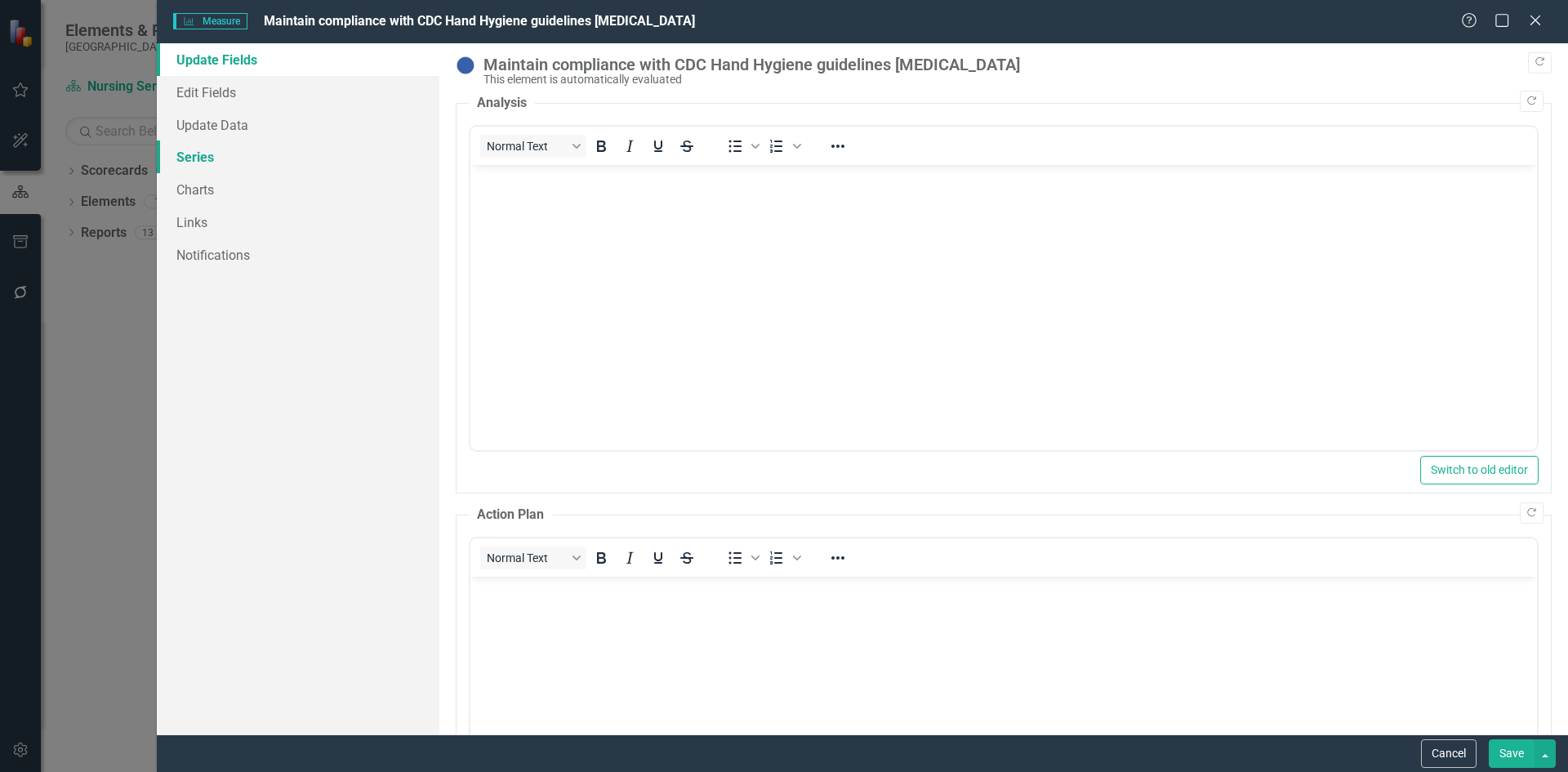
click at [219, 164] on link "Series" at bounding box center [298, 157] width 283 height 33
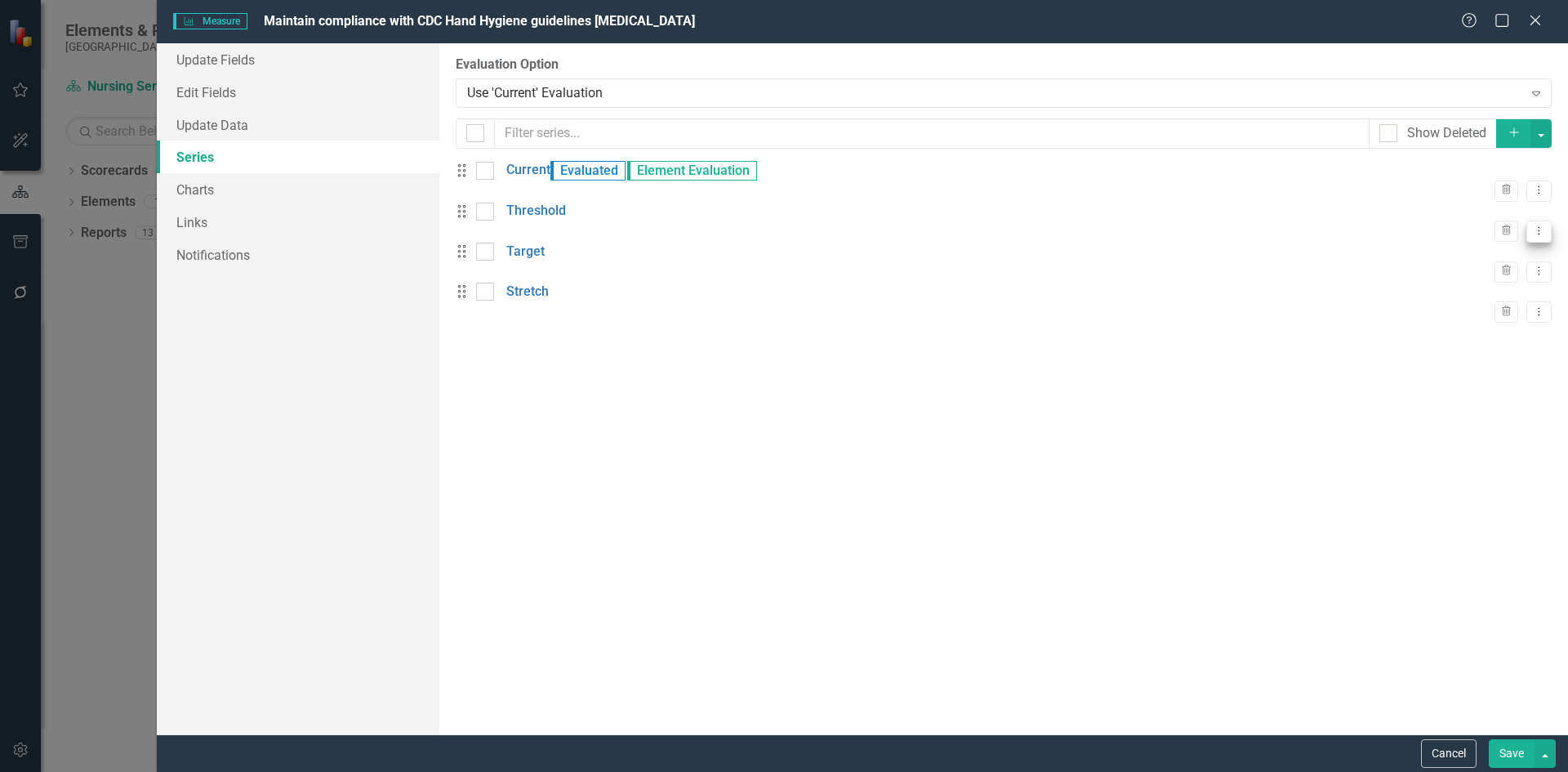
click at [1532, 235] on icon "Dropdown Menu" at bounding box center [1539, 230] width 14 height 11
click at [1485, 258] on link "Edit Edit Measure Series" at bounding box center [1445, 258] width 186 height 30
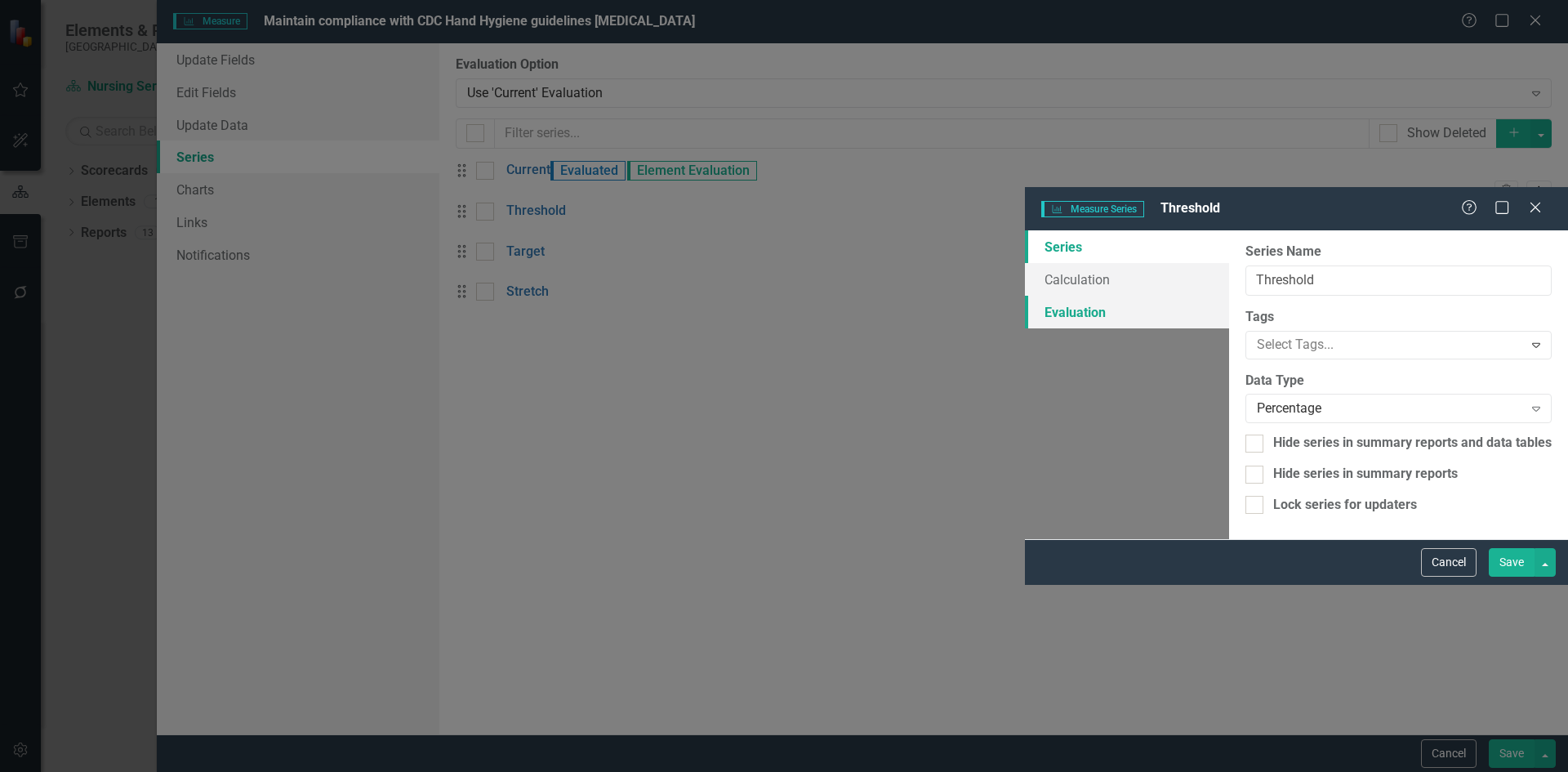
click at [1025, 296] on link "Evaluation" at bounding box center [1127, 312] width 204 height 33
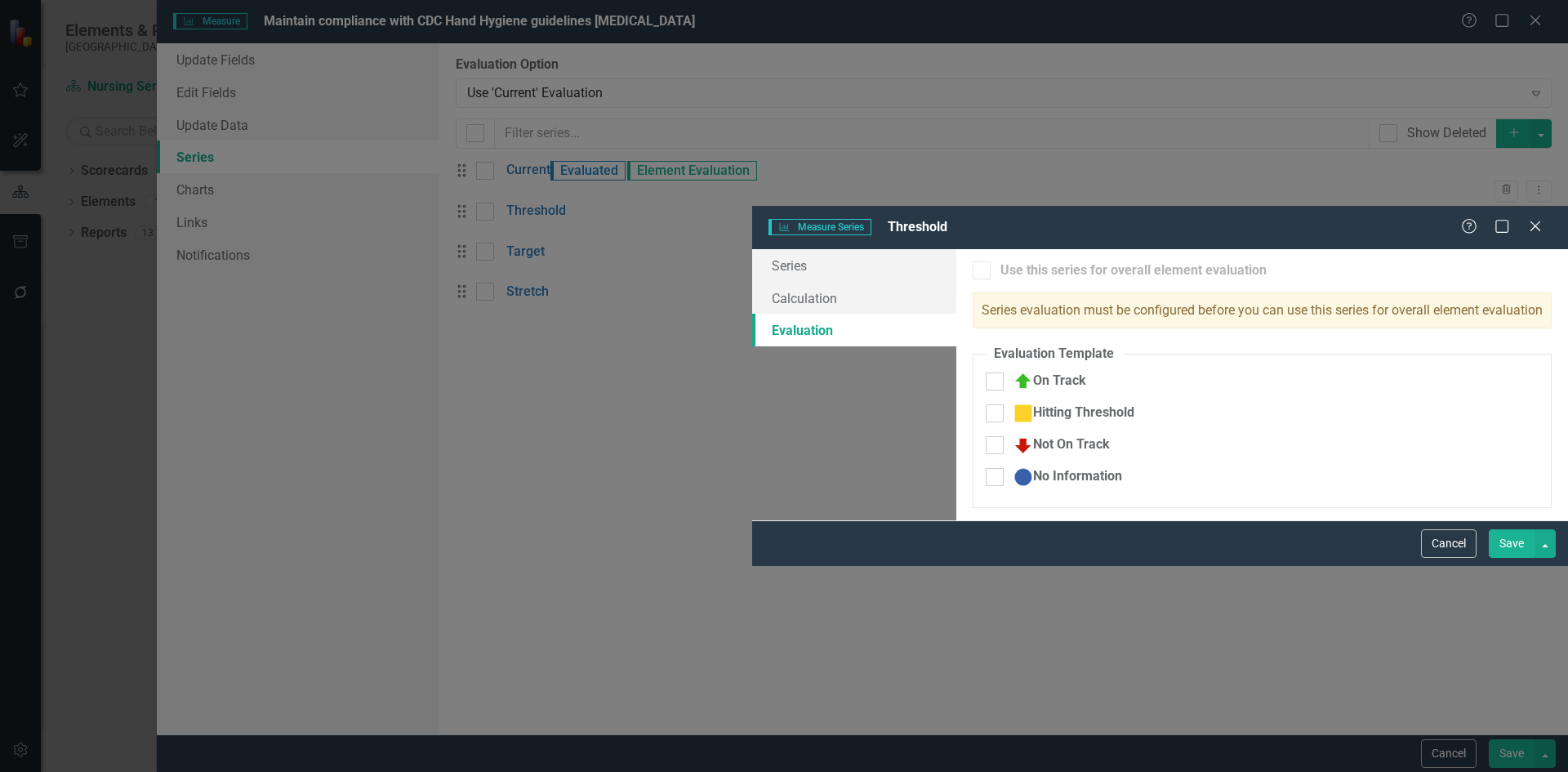
click at [1523, 558] on button "Save" at bounding box center [1511, 543] width 46 height 29
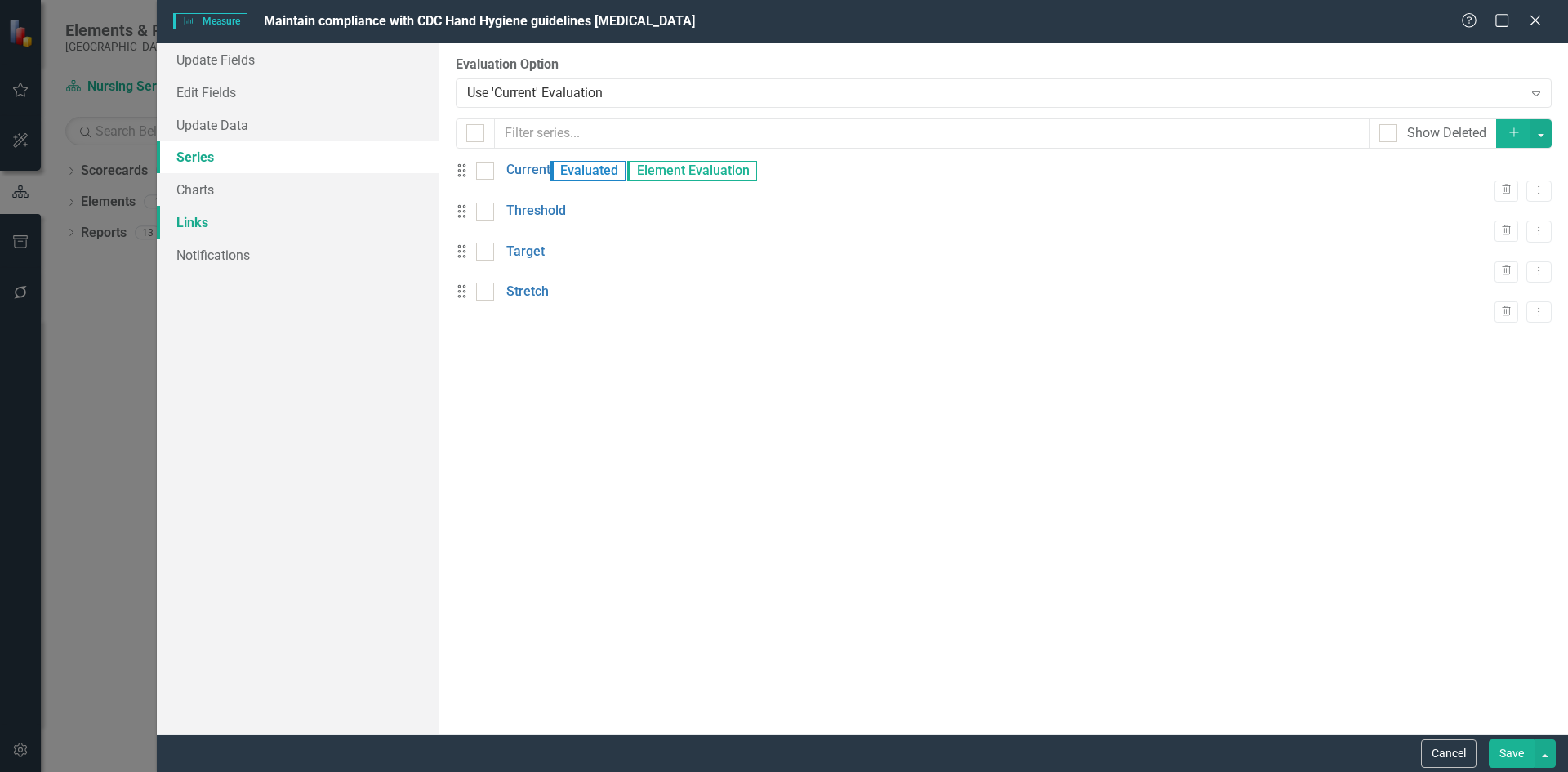
click at [202, 217] on link "Links" at bounding box center [298, 221] width 283 height 33
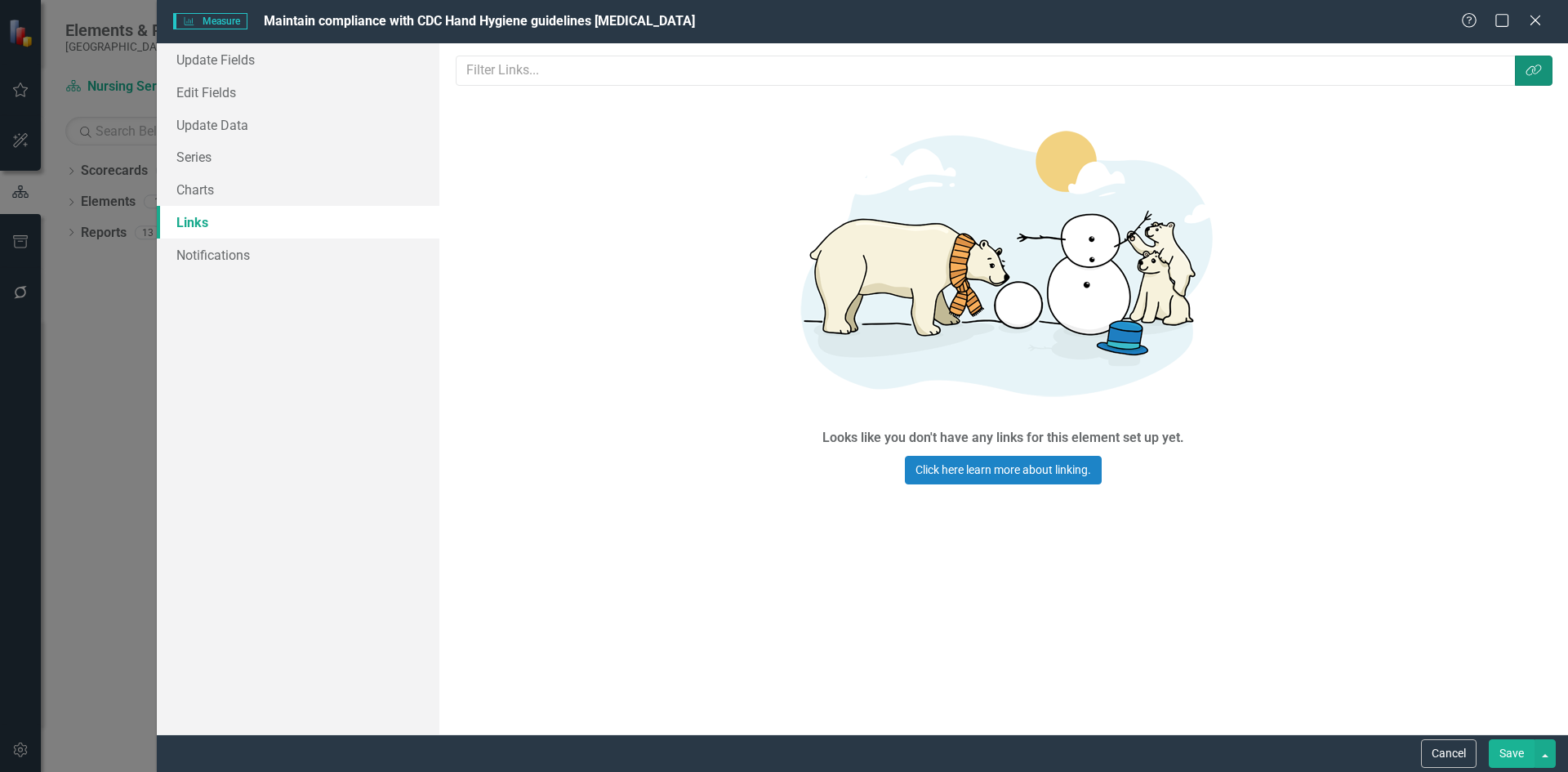
click at [1533, 72] on icon "button" at bounding box center [1534, 70] width 16 height 12
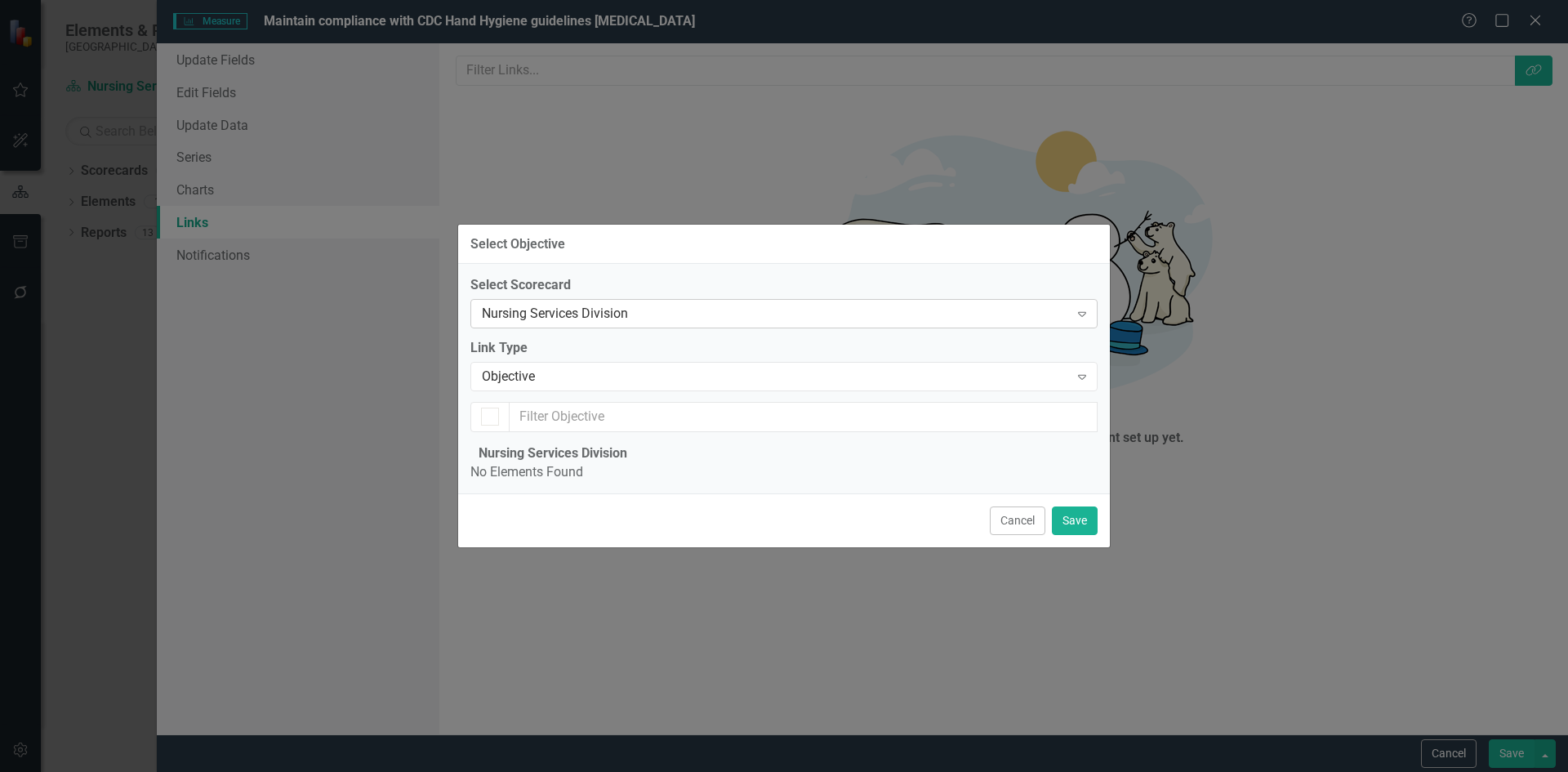
click at [1089, 307] on icon "Expand" at bounding box center [1082, 313] width 16 height 13
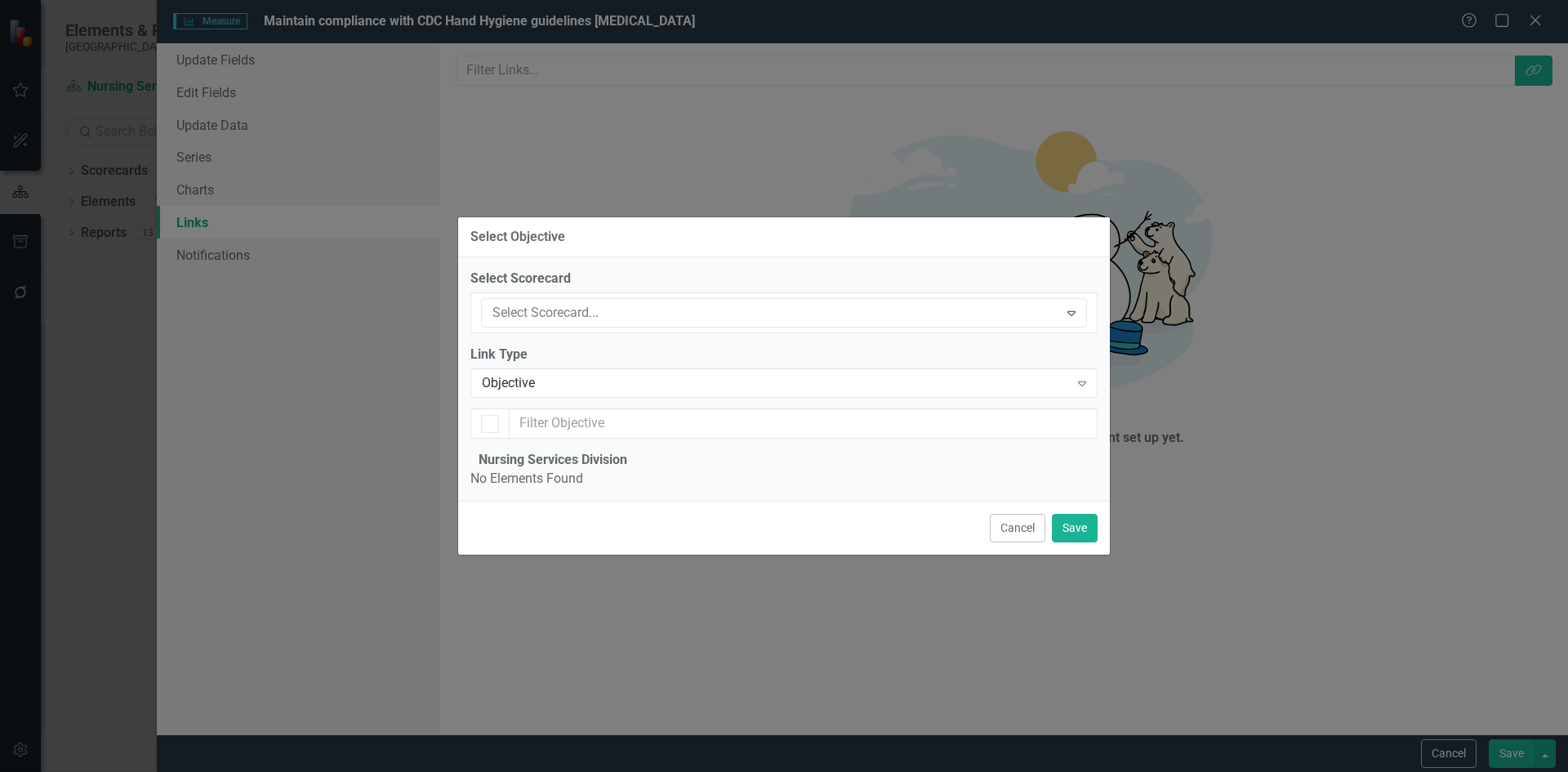
scroll to position [80, 0]
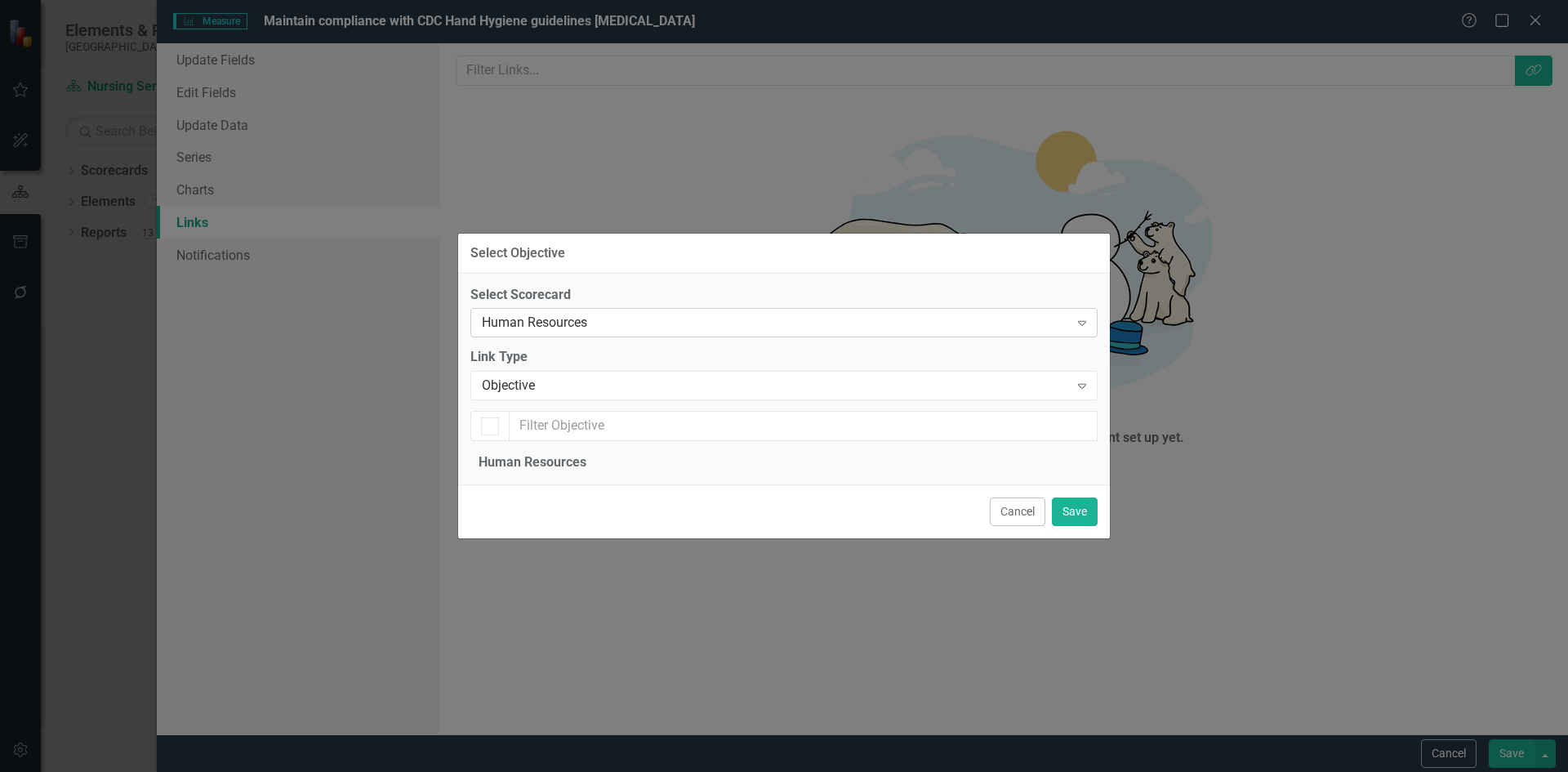
click at [1088, 317] on icon "Expand" at bounding box center [1082, 322] width 16 height 13
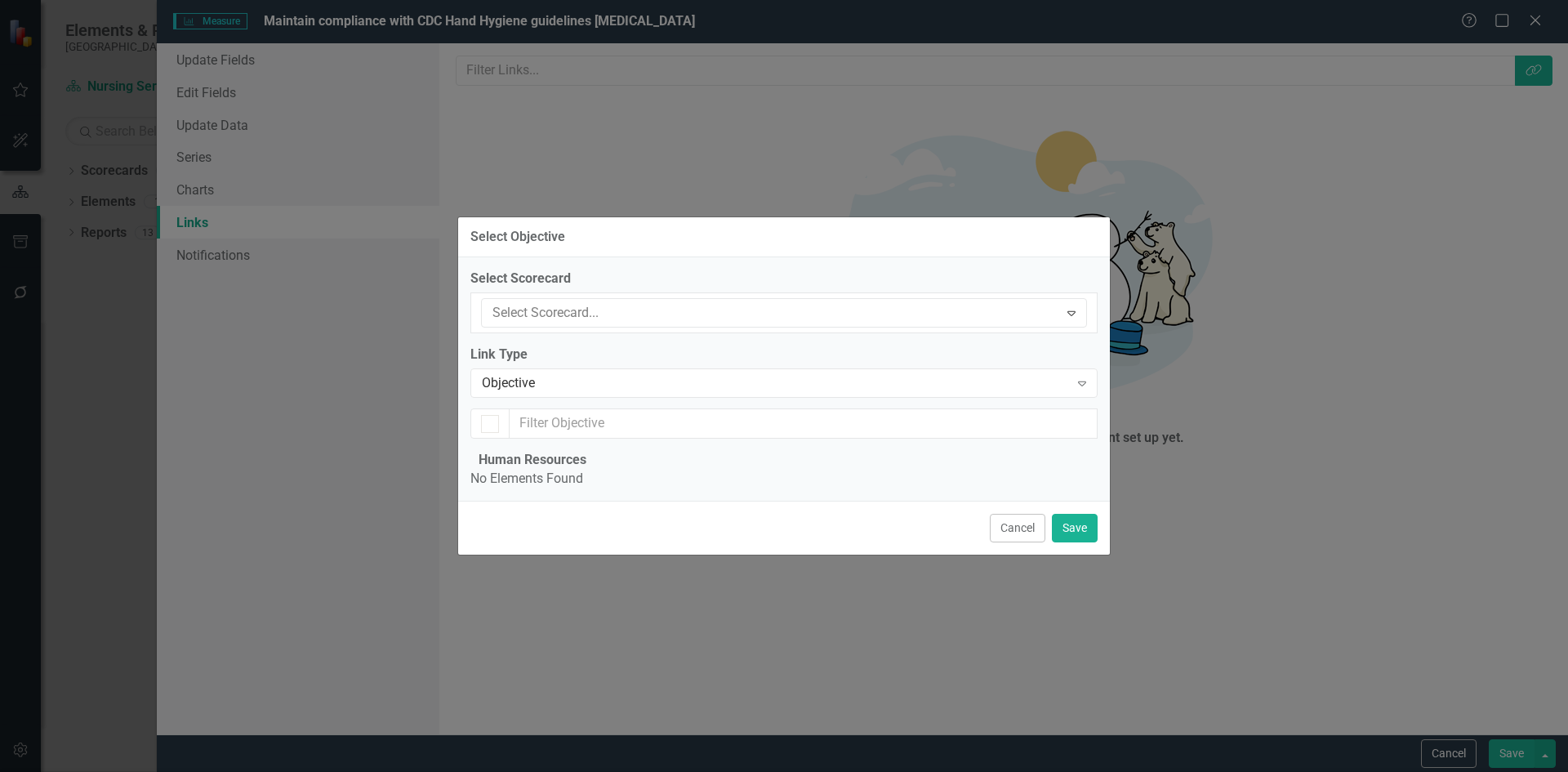
scroll to position [0, 0]
checkbox input "false"
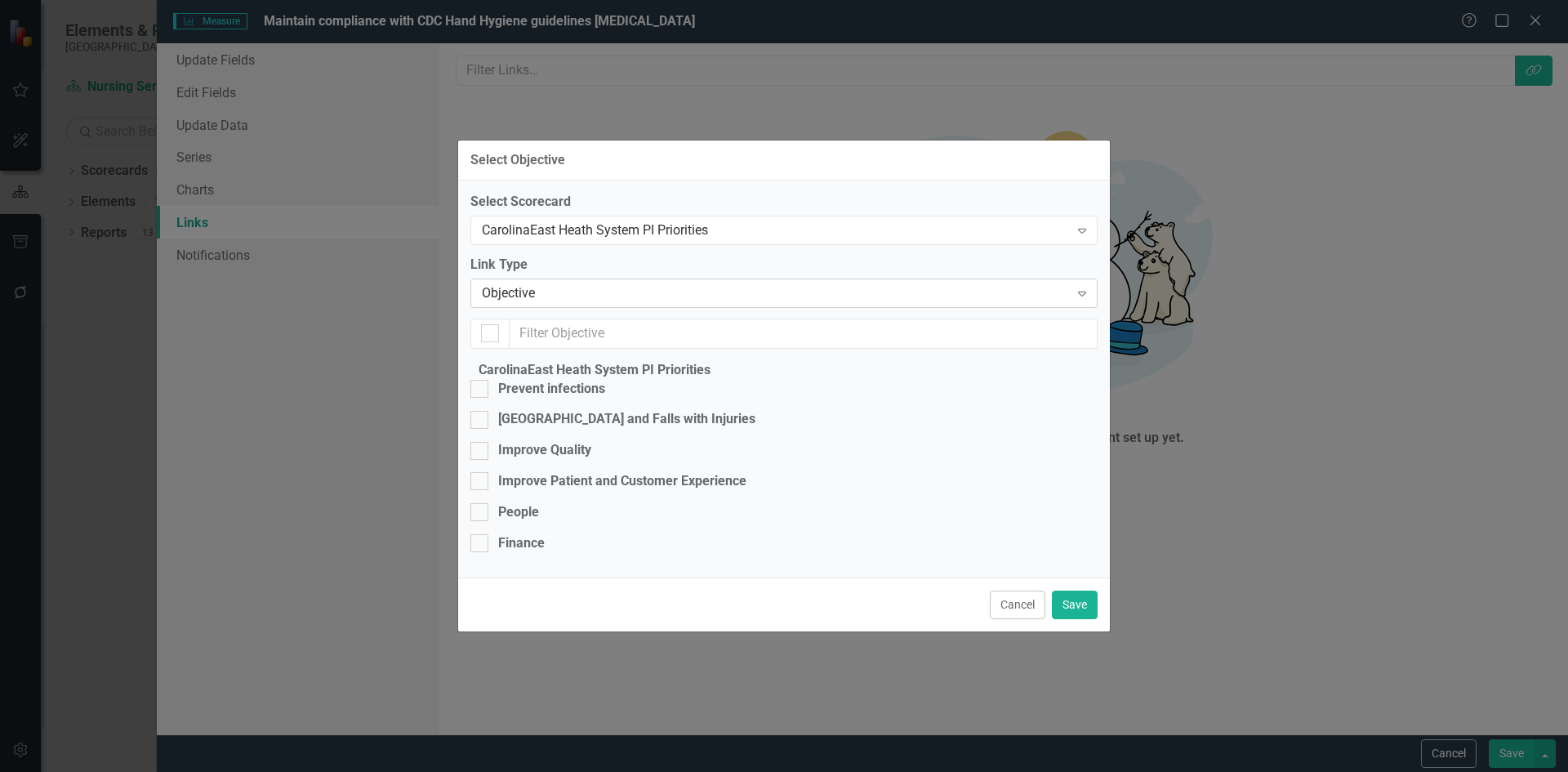
click at [1078, 287] on icon "Expand" at bounding box center [1082, 293] width 16 height 13
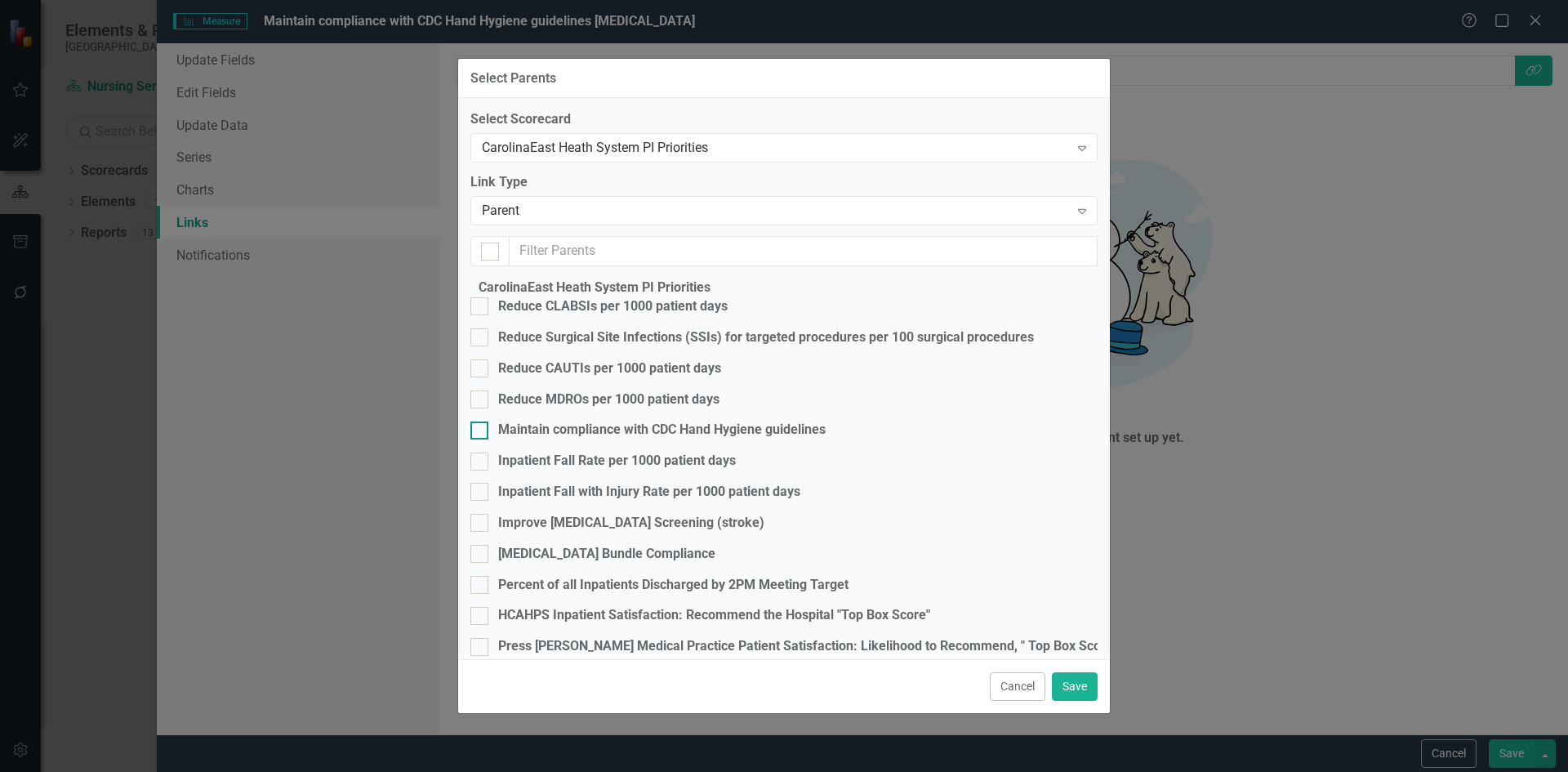
click at [488, 440] on div at bounding box center [479, 431] width 18 height 18
click at [481, 432] on input "Maintain compliance with CDC Hand Hygiene guidelines" at bounding box center [475, 427] width 11 height 11
checkbox input "true"
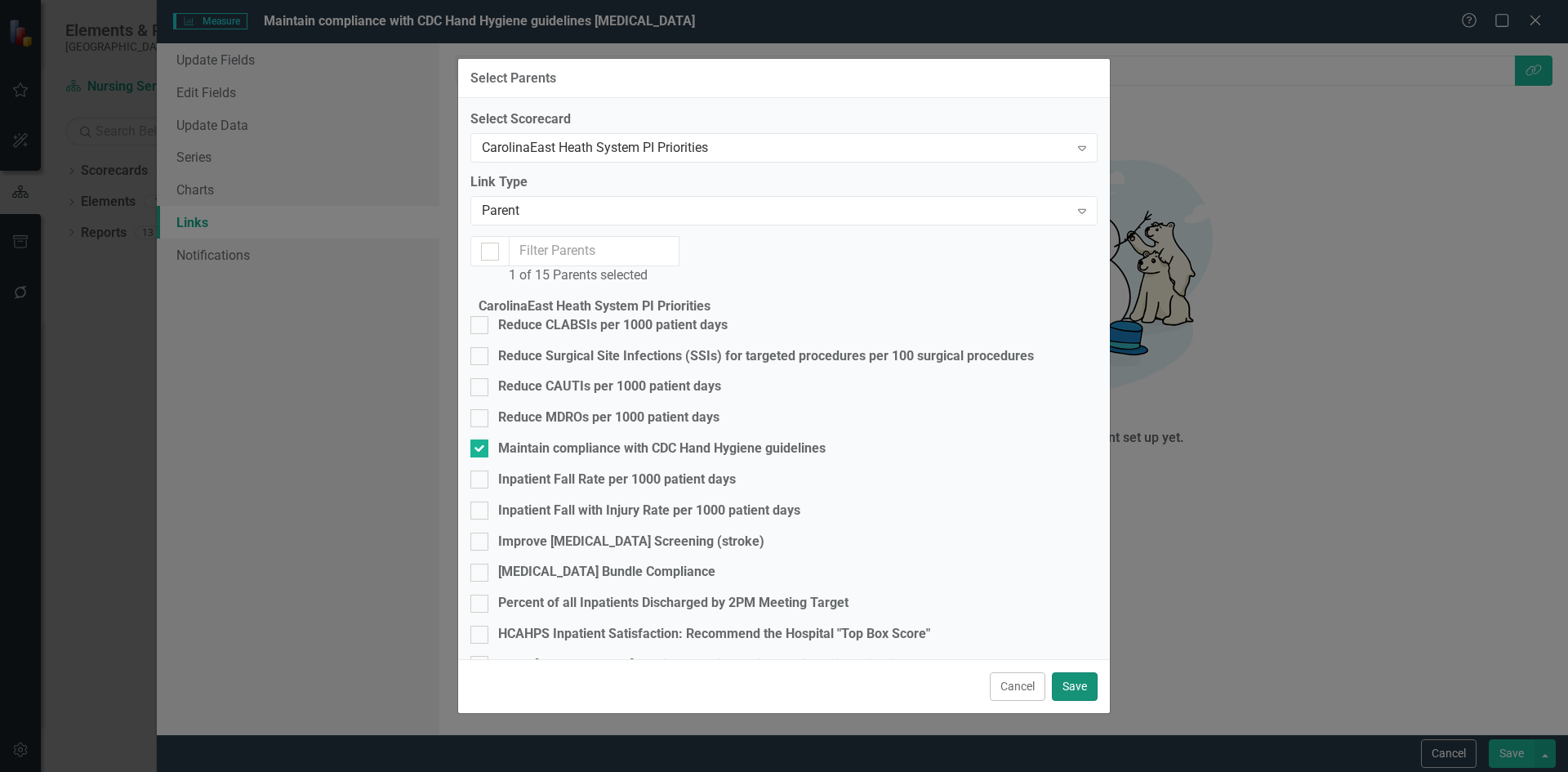
click at [1080, 679] on button "Save" at bounding box center [1075, 686] width 46 height 29
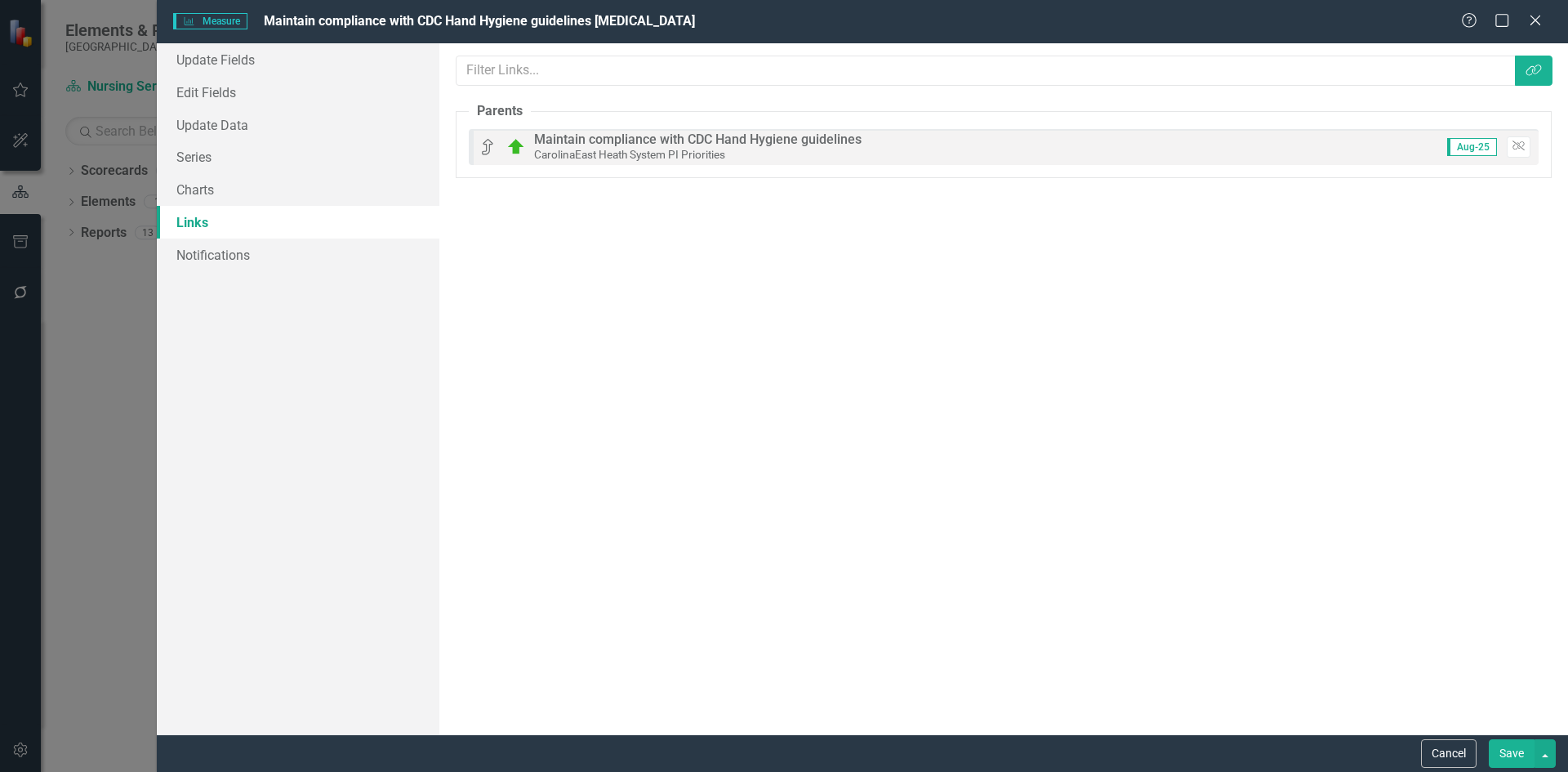
click at [1509, 751] on button "Save" at bounding box center [1511, 753] width 46 height 29
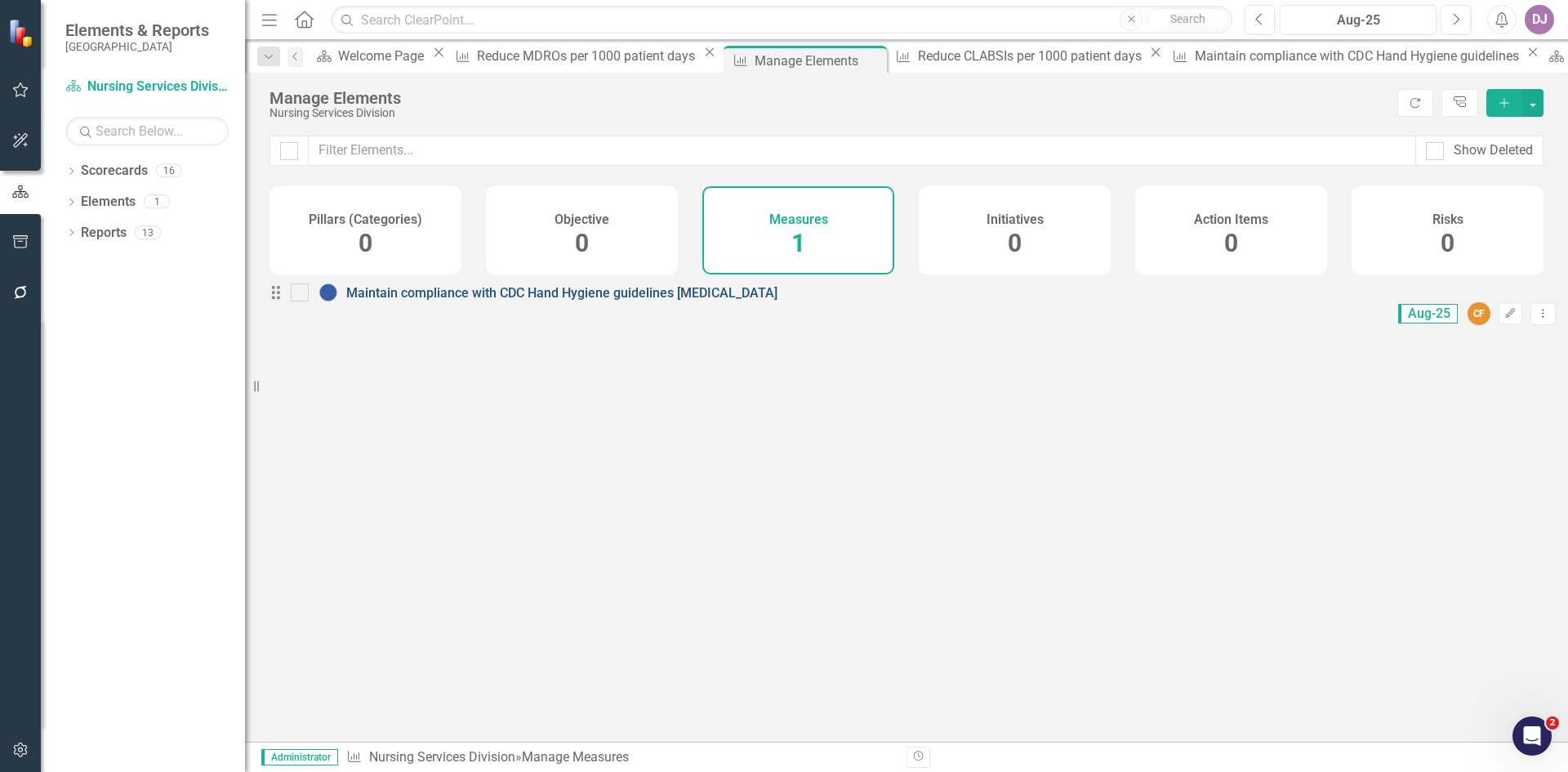
click at [662, 301] on link "Maintain compliance with CDC Hand Hygiene guidelines ICU" at bounding box center [562, 293] width 432 height 16
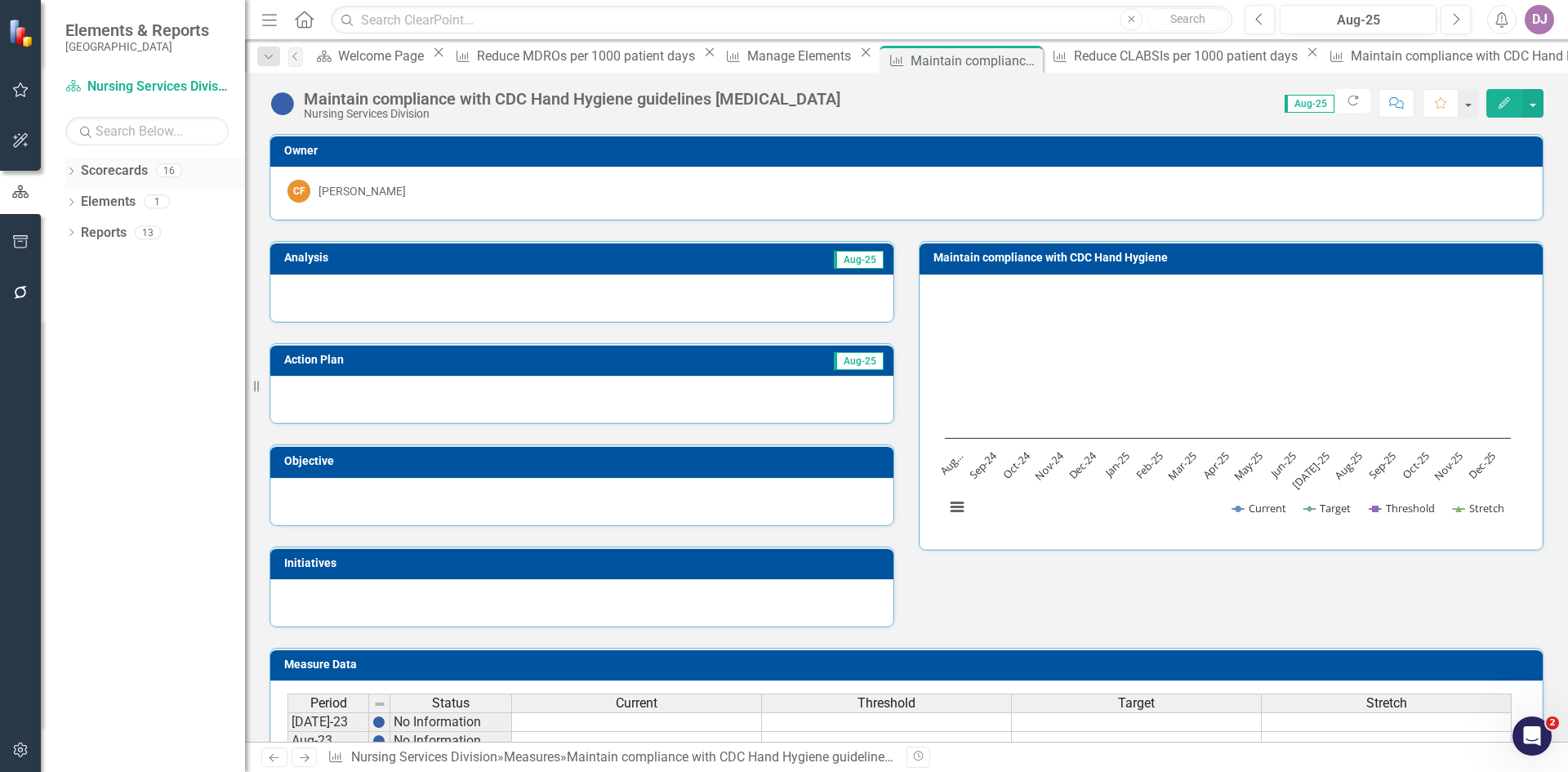
click at [126, 178] on link "Scorecards" at bounding box center [113, 171] width 66 height 19
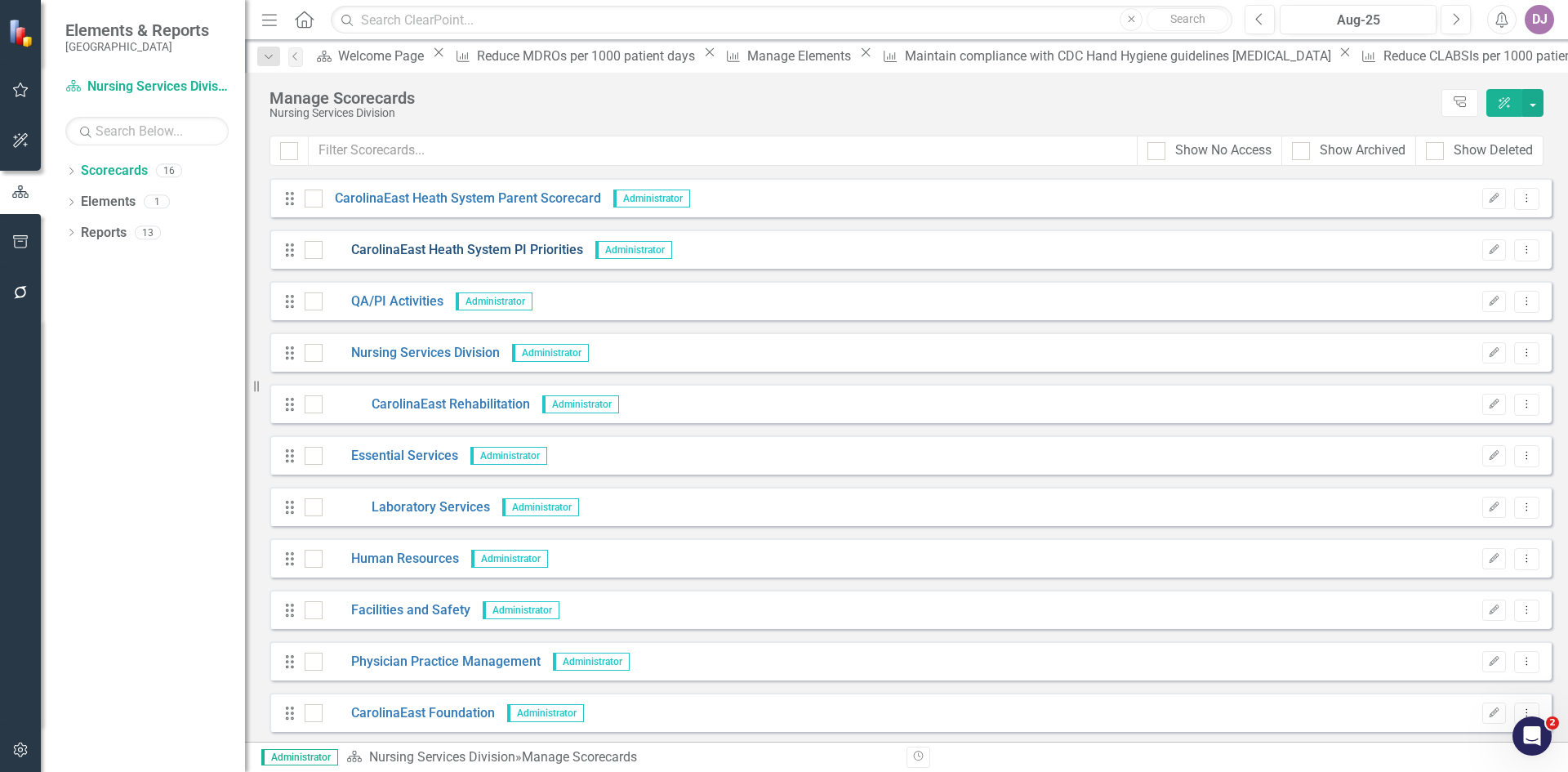
click at [385, 245] on link "CarolinaEast Heath System PI Priorities" at bounding box center [453, 250] width 261 height 19
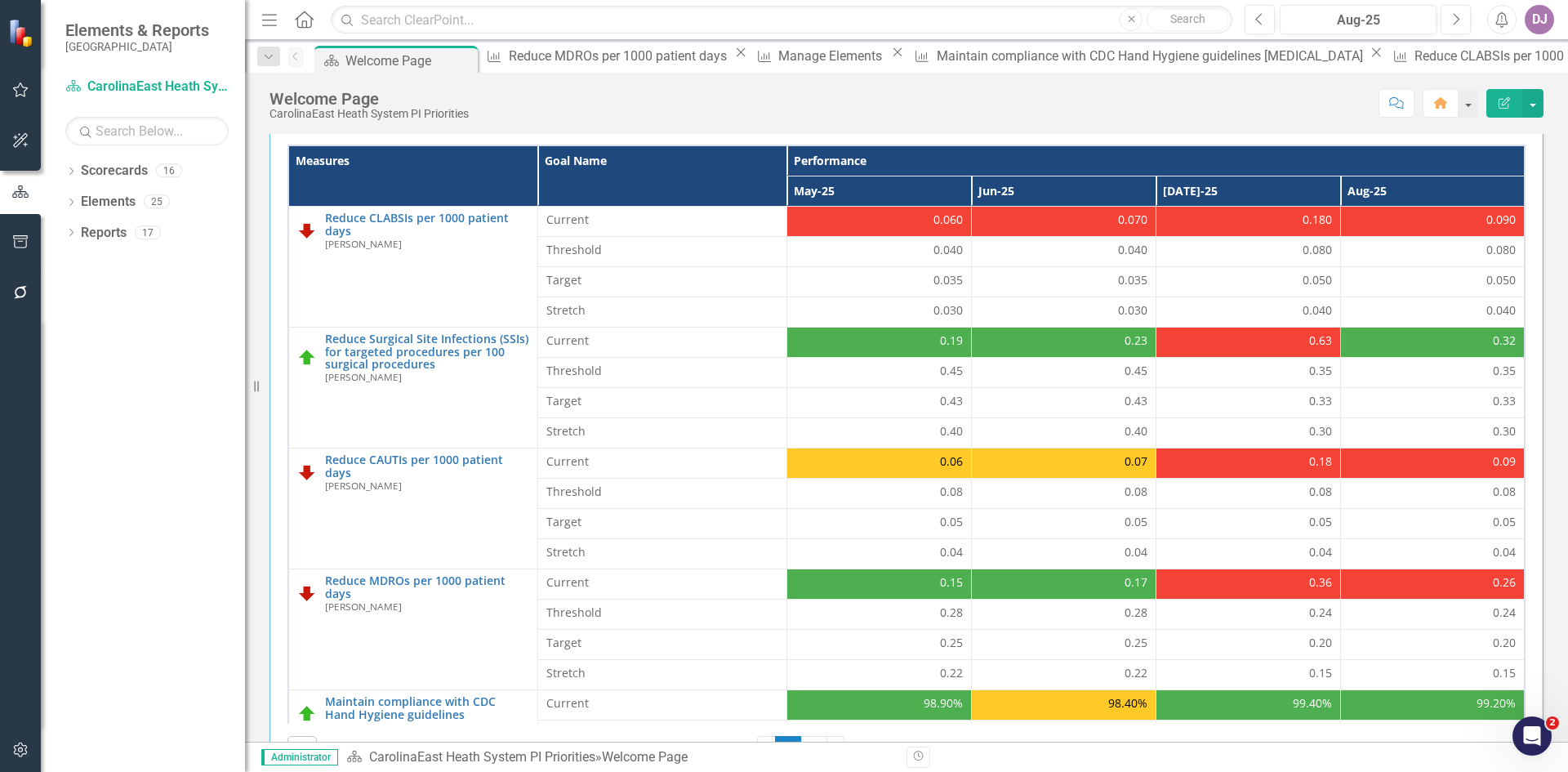
scroll to position [530, 0]
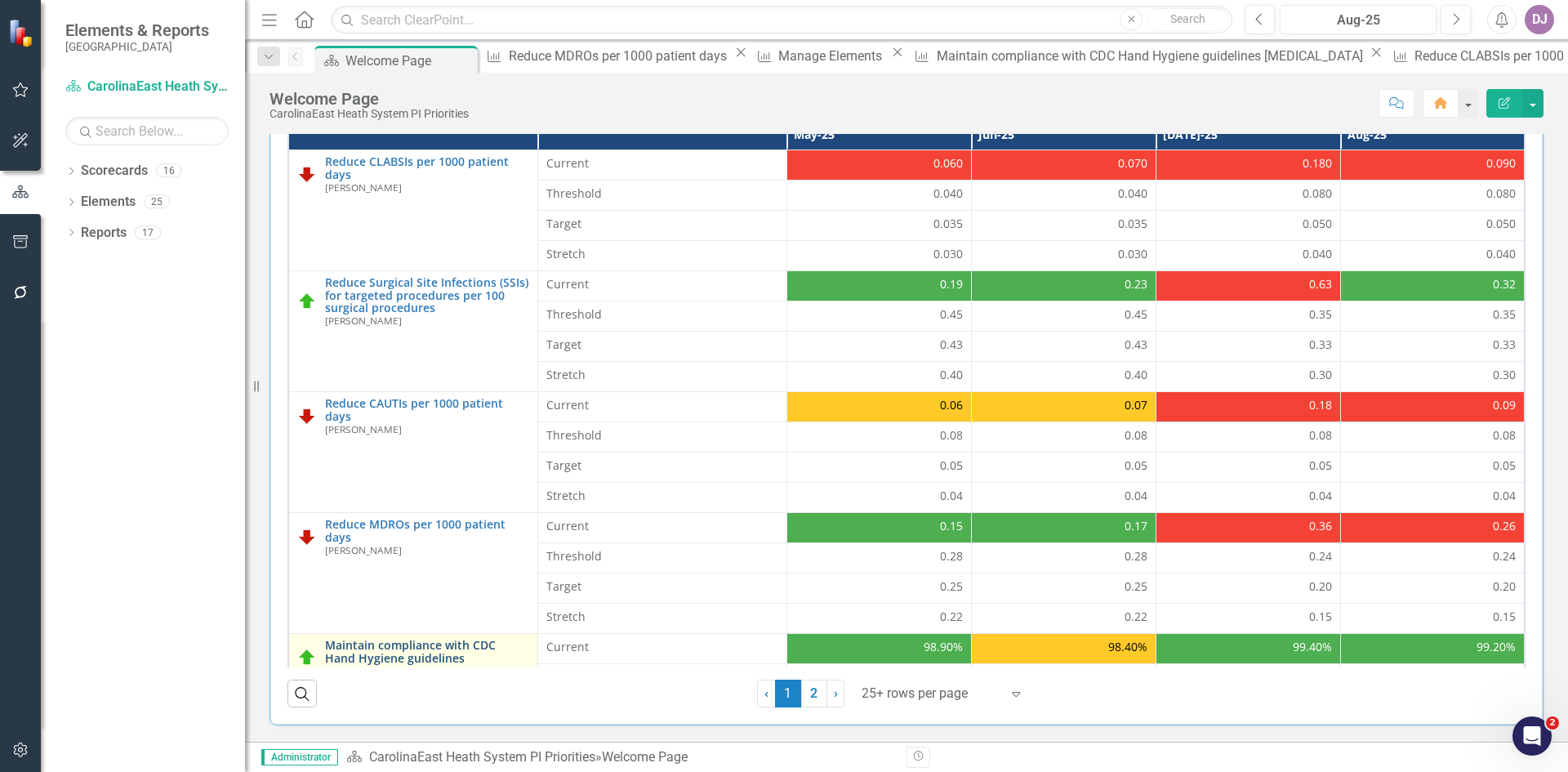
click at [396, 657] on link "Maintain compliance with CDC Hand Hygiene guidelines" at bounding box center [428, 652] width 204 height 26
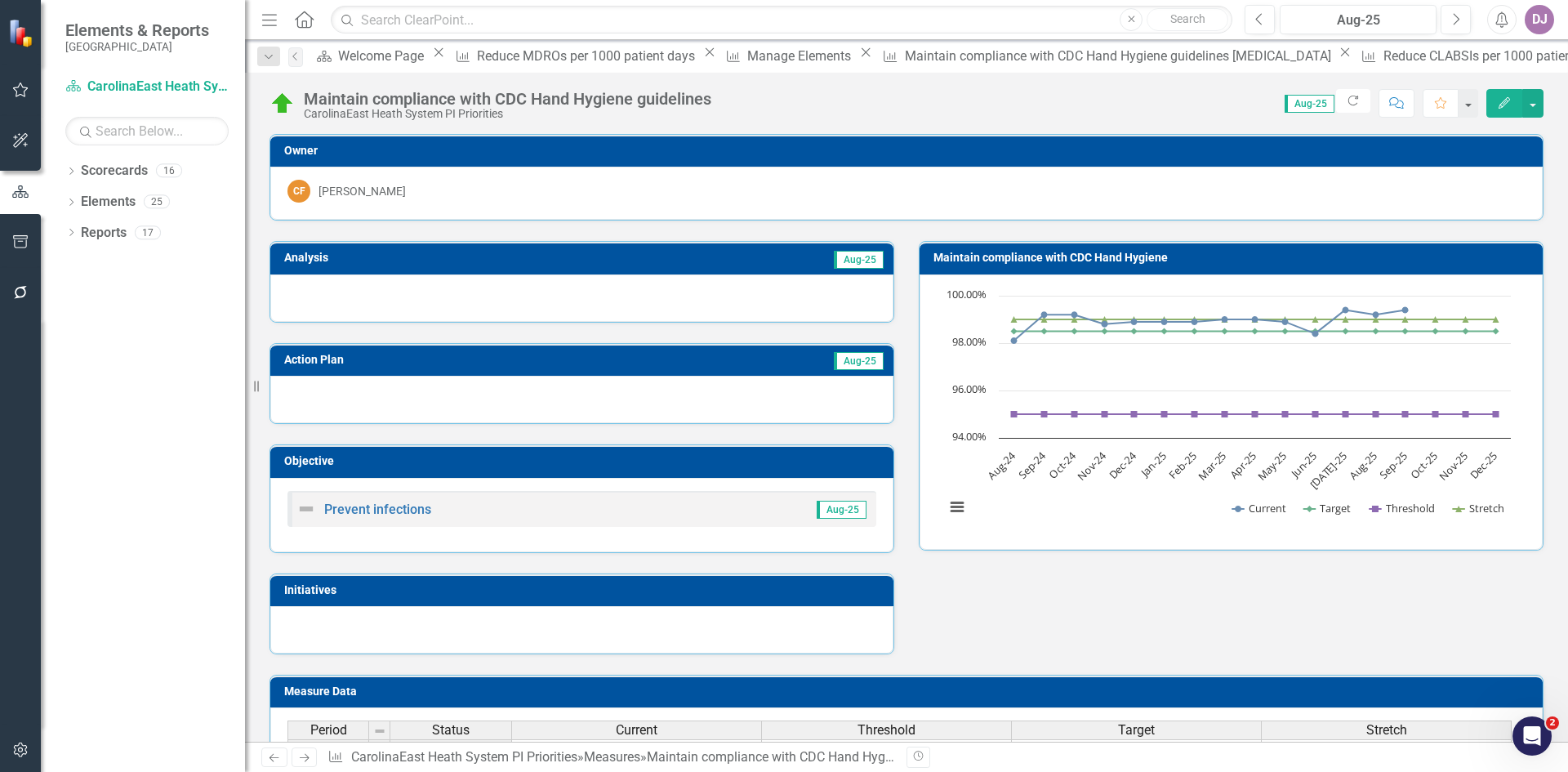
click at [1503, 107] on icon "button" at bounding box center [1504, 103] width 12 height 12
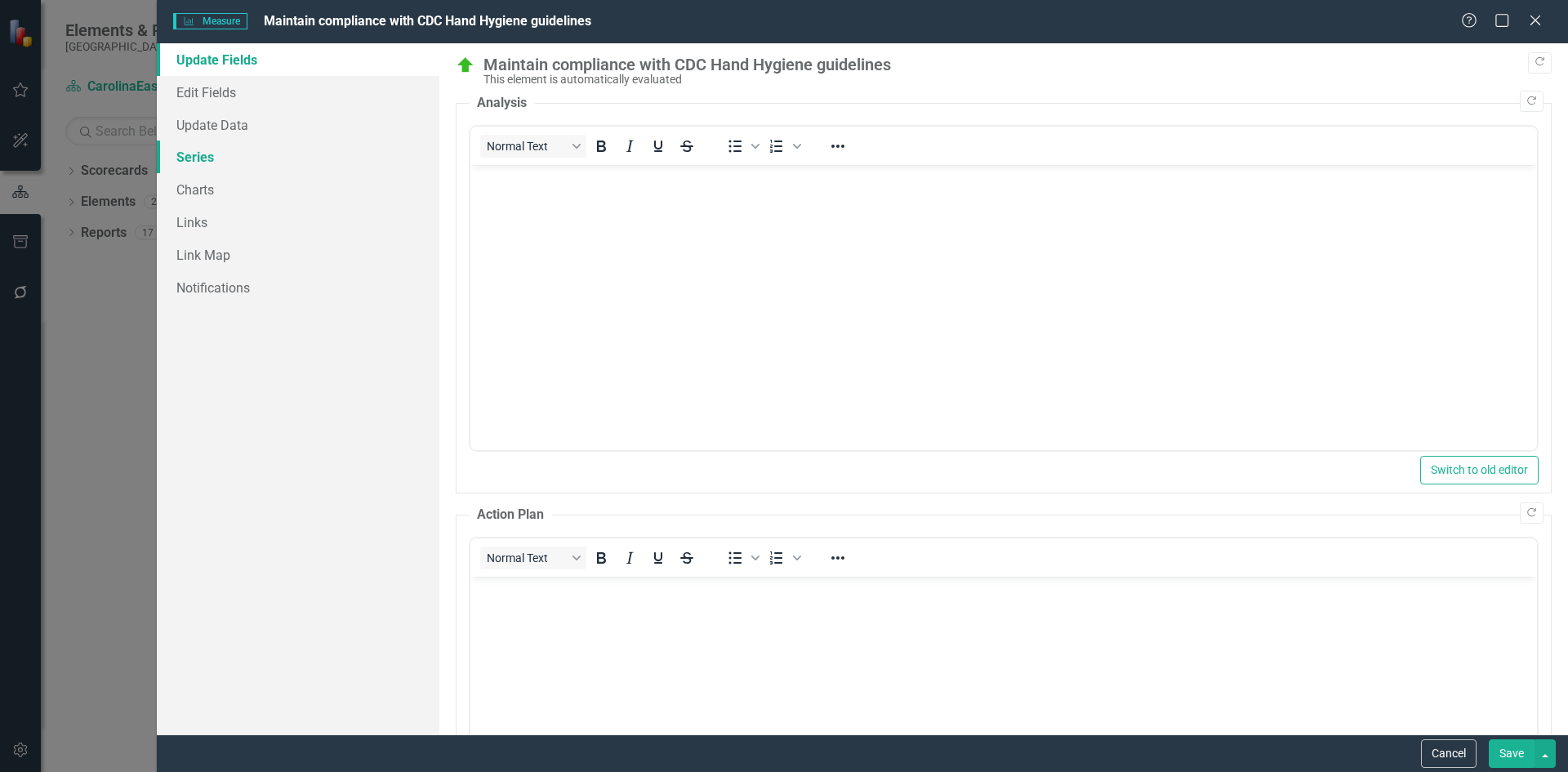
click at [202, 158] on link "Series" at bounding box center [298, 157] width 283 height 33
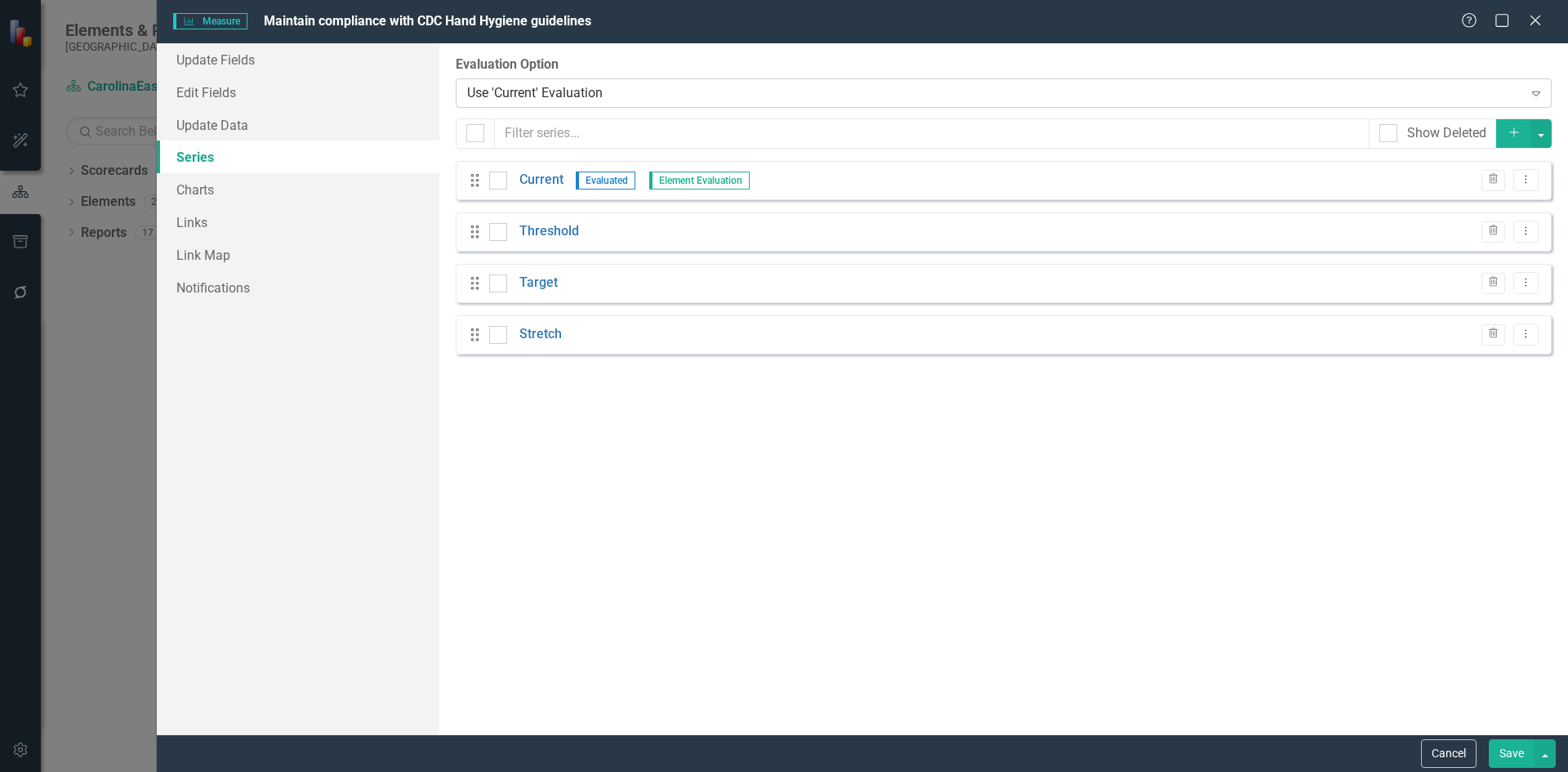
click at [1535, 94] on icon "Expand" at bounding box center [1536, 92] width 16 height 13
click at [1527, 180] on icon "Dropdown Menu" at bounding box center [1526, 179] width 14 height 11
click at [1486, 209] on link "Edit Edit Measure Series" at bounding box center [1445, 206] width 186 height 30
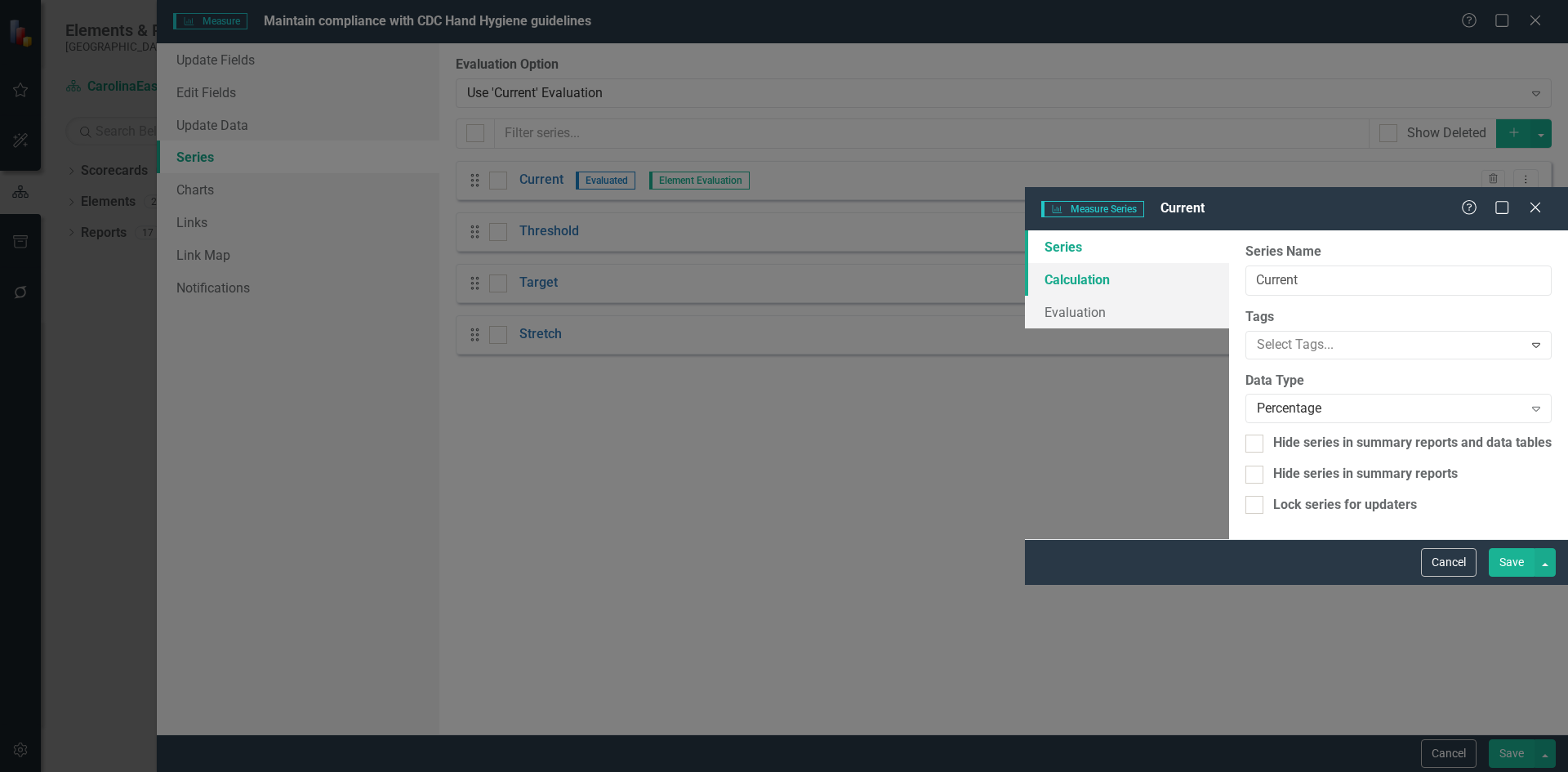
click at [1025, 263] on link "Calculation" at bounding box center [1127, 279] width 204 height 33
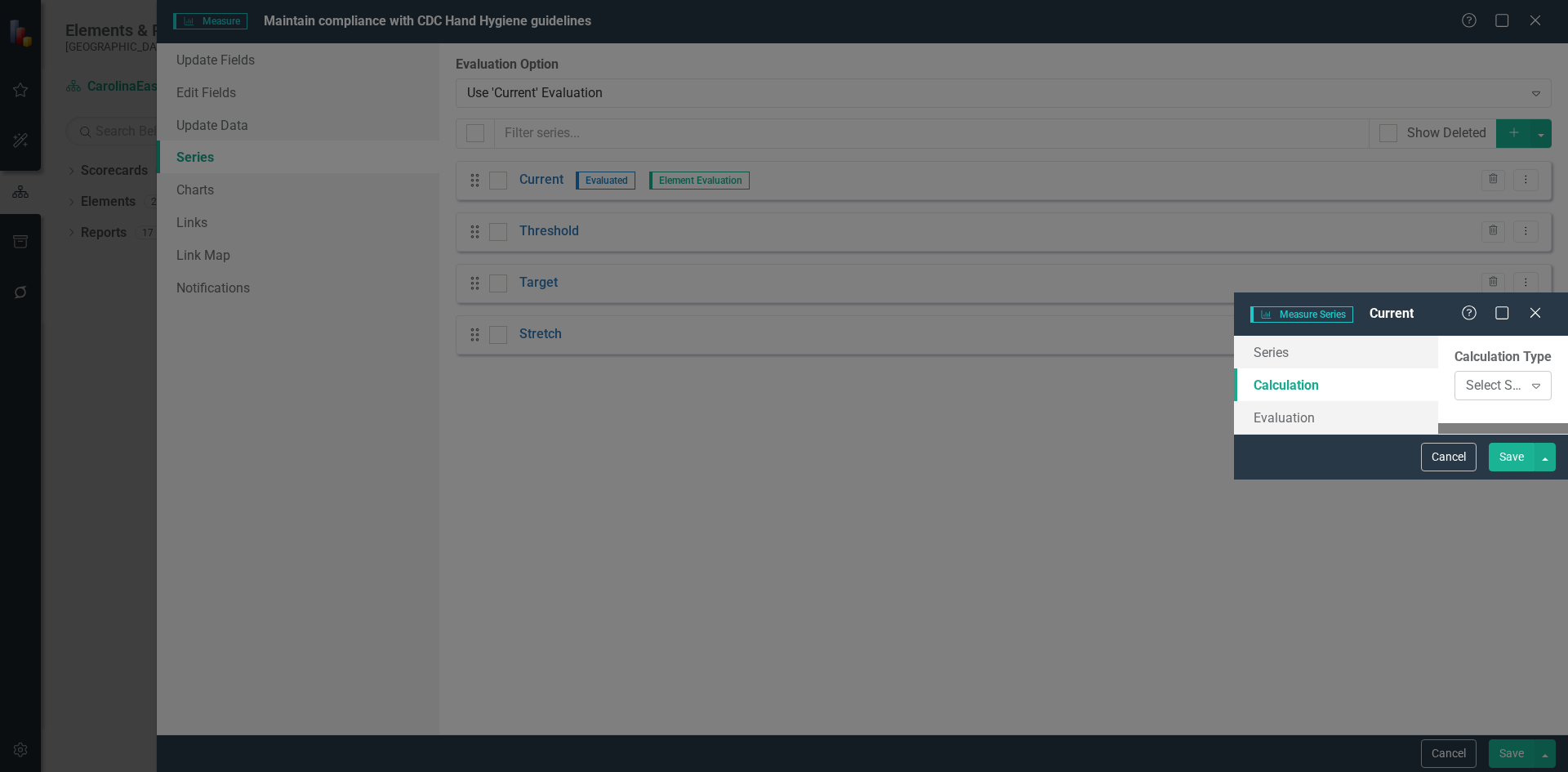
click at [1530, 379] on icon "Expand" at bounding box center [1536, 385] width 16 height 13
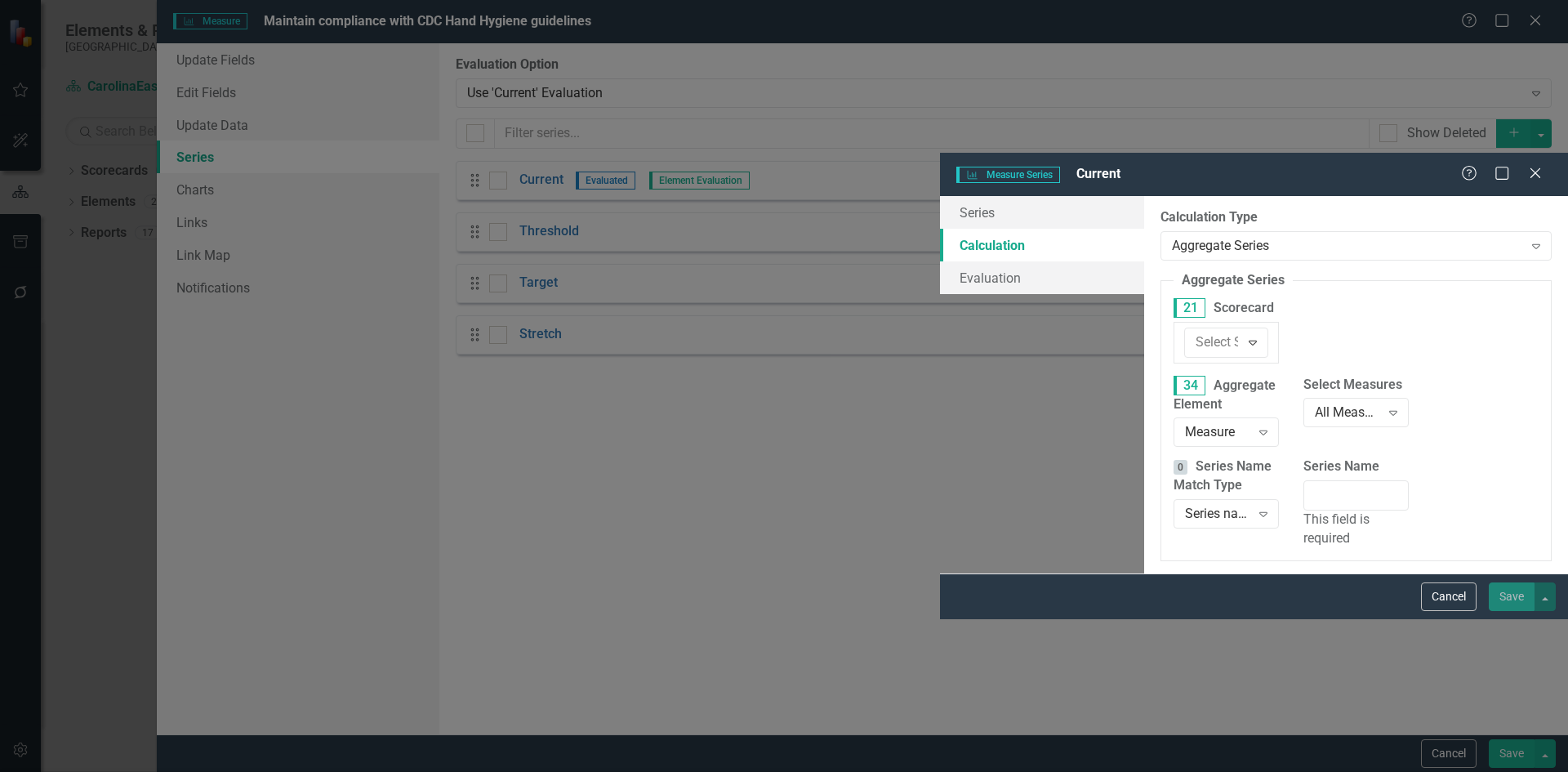
click at [663, 771] on div "Elements in all Scorecards" at bounding box center [784, 781] width 1568 height 19
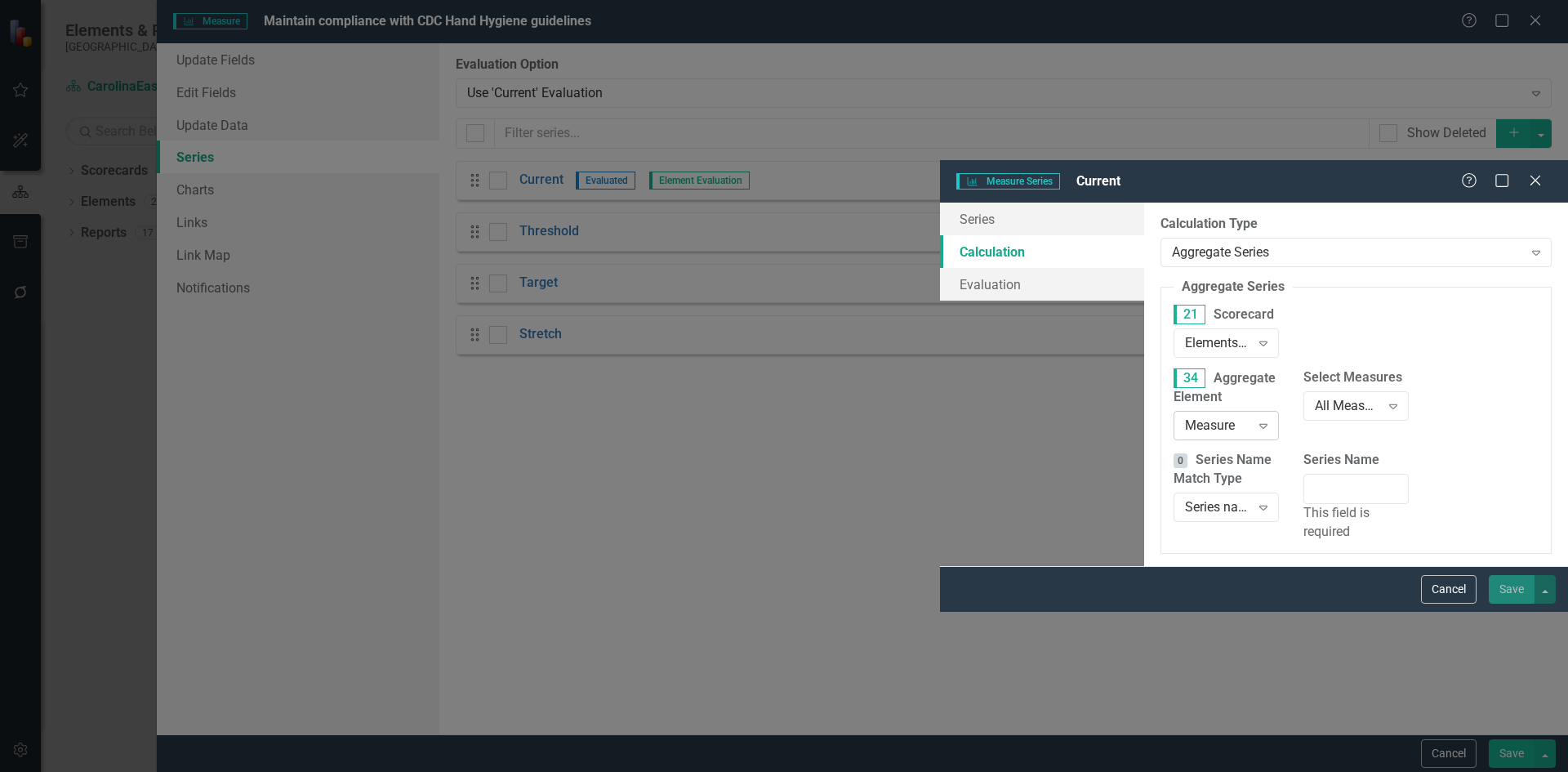
click at [1255, 419] on icon "Expand" at bounding box center [1263, 425] width 16 height 13
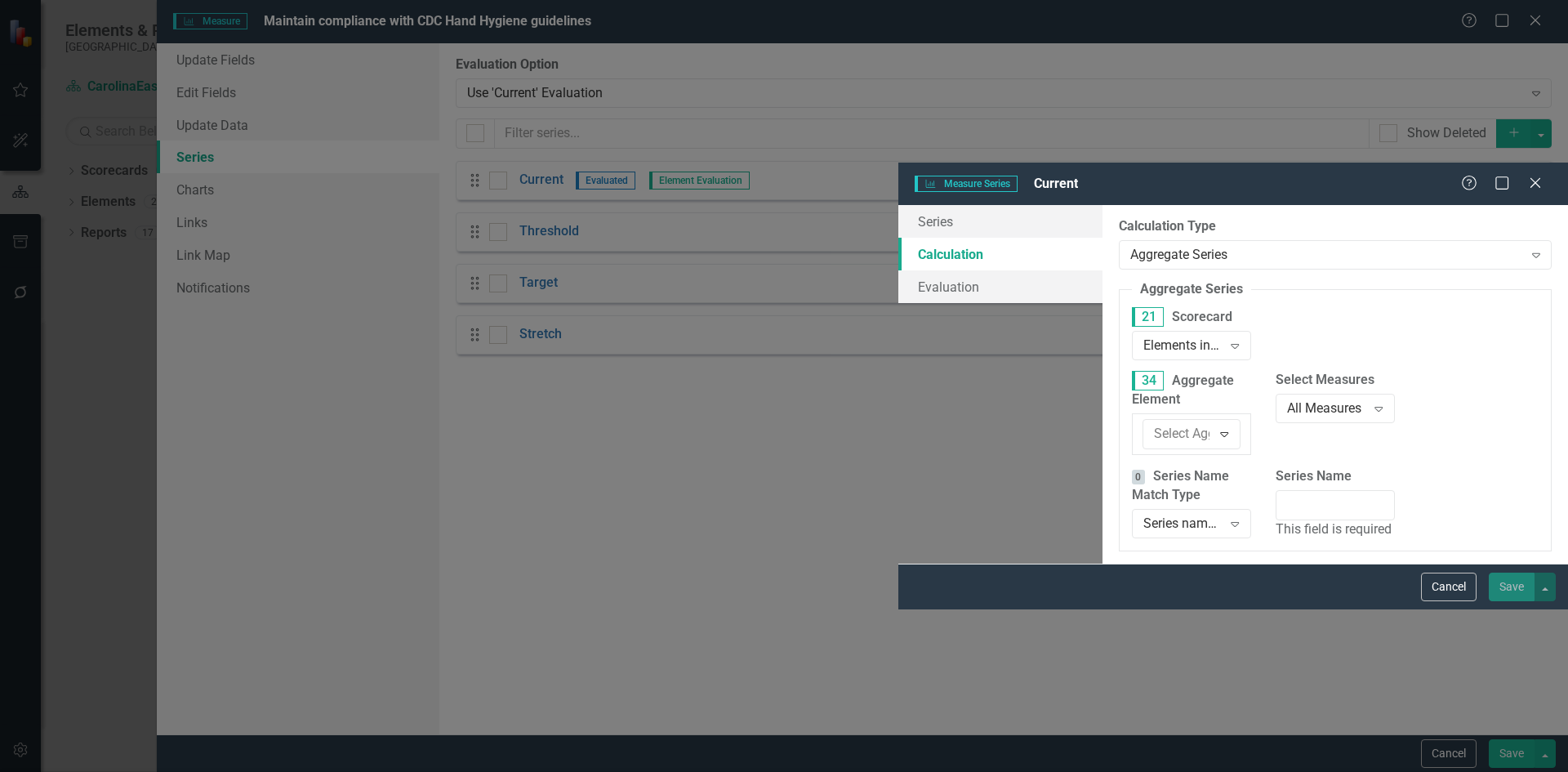
click at [623, 771] on div "Measure" at bounding box center [784, 781] width 1568 height 19
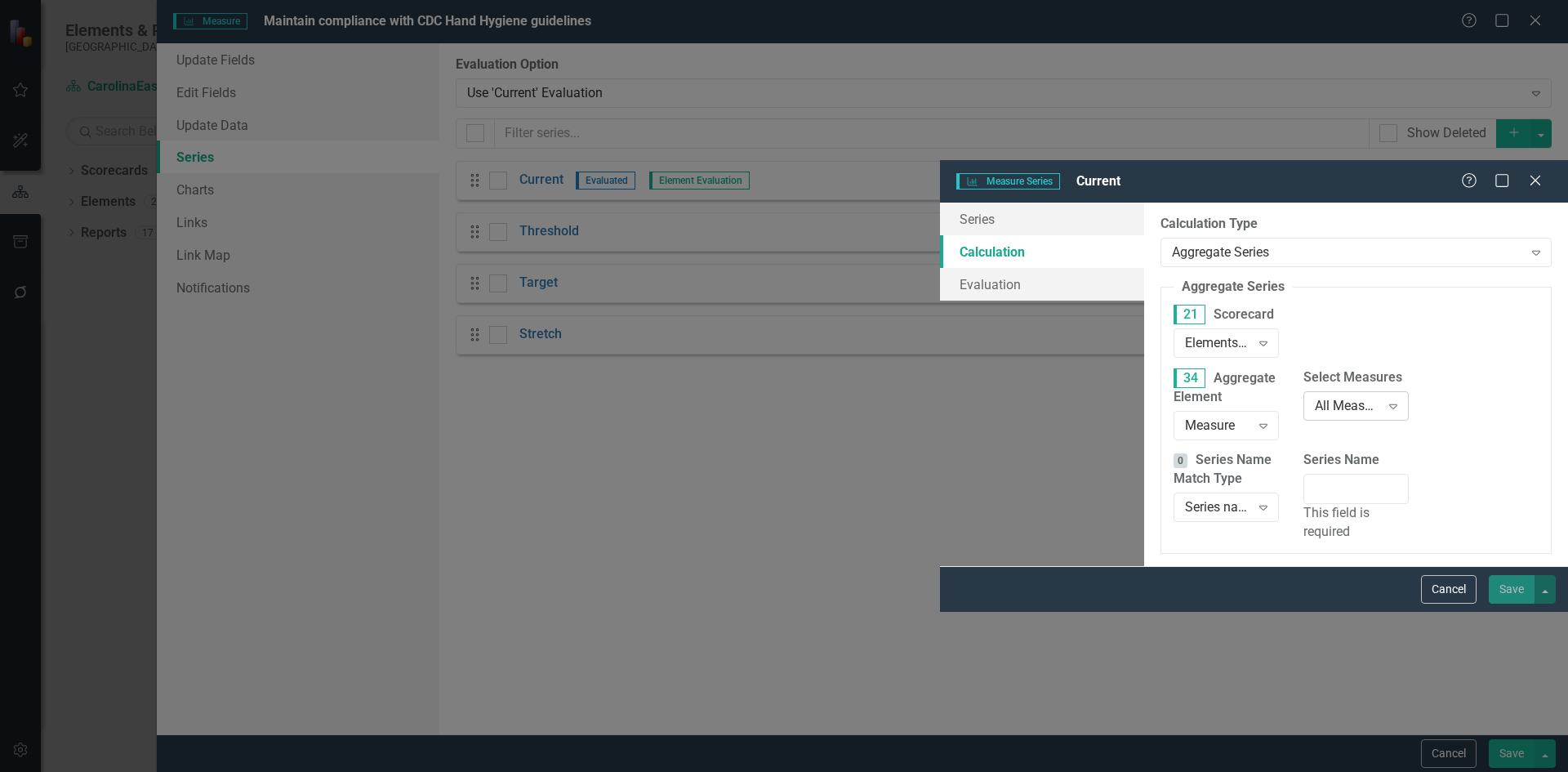
click at [1385, 399] on icon "Expand" at bounding box center [1393, 405] width 16 height 13
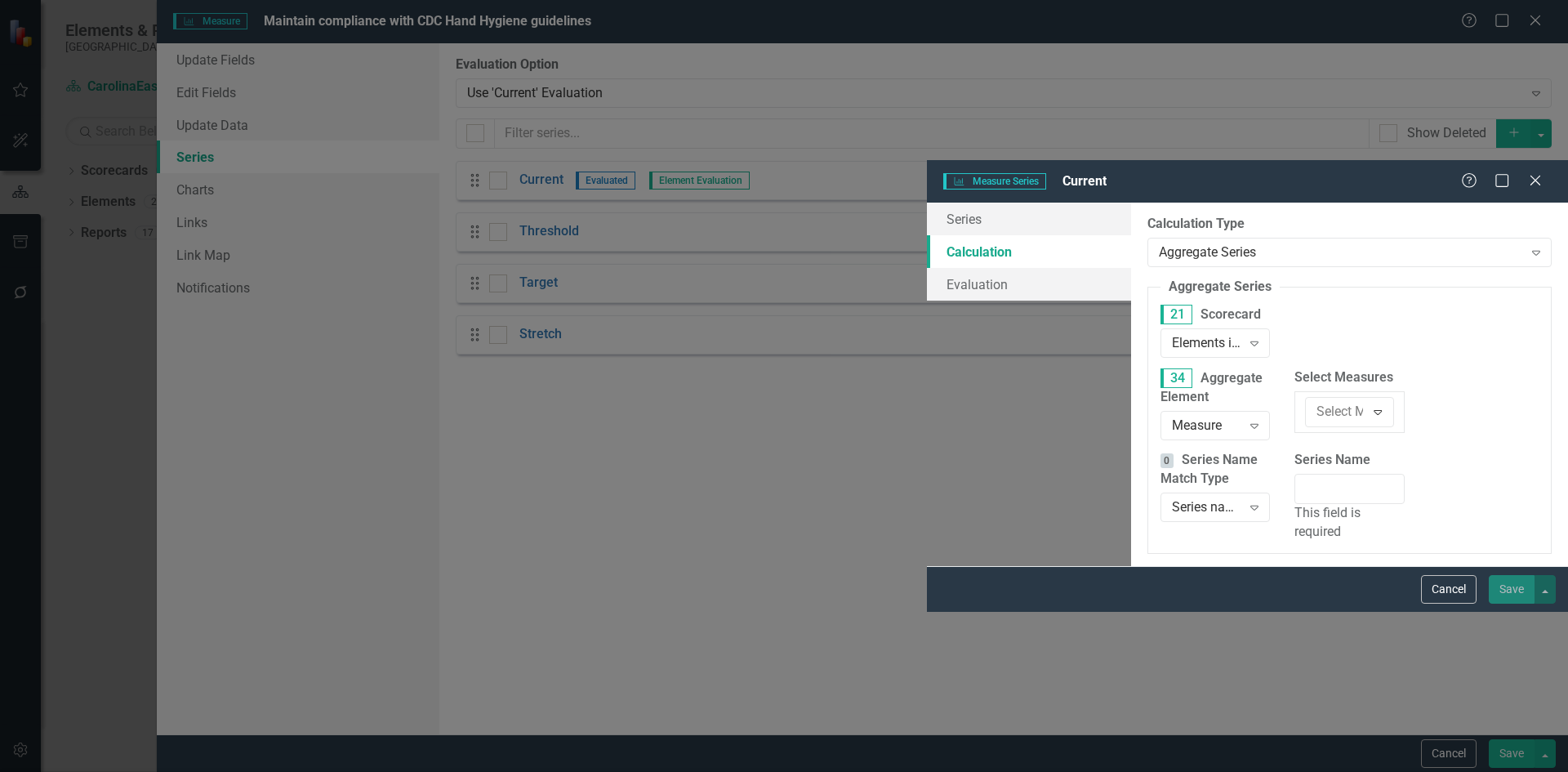
click at [1295, 473] on input "Series Name" at bounding box center [1350, 488] width 109 height 30
